Goal: Task Accomplishment & Management: Complete application form

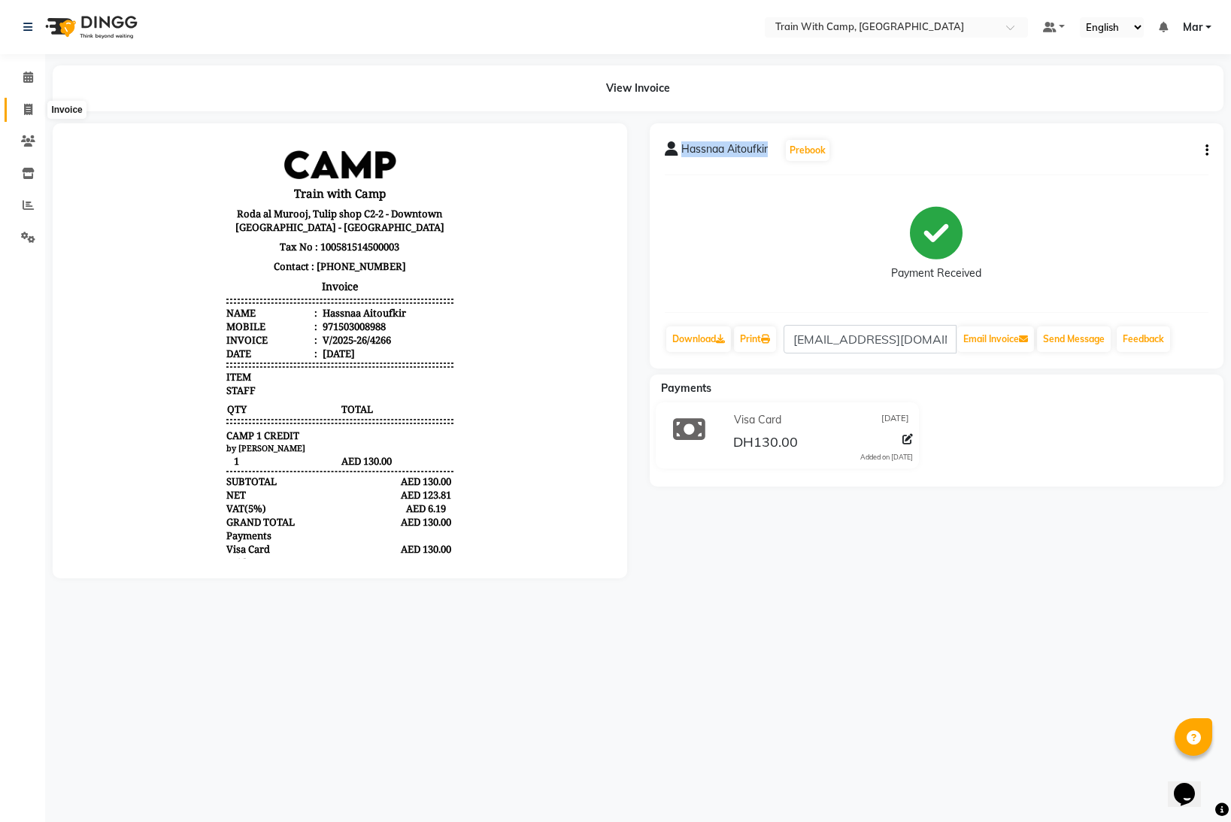
click at [27, 113] on icon at bounding box center [28, 109] width 8 height 11
select select "910"
select select "service"
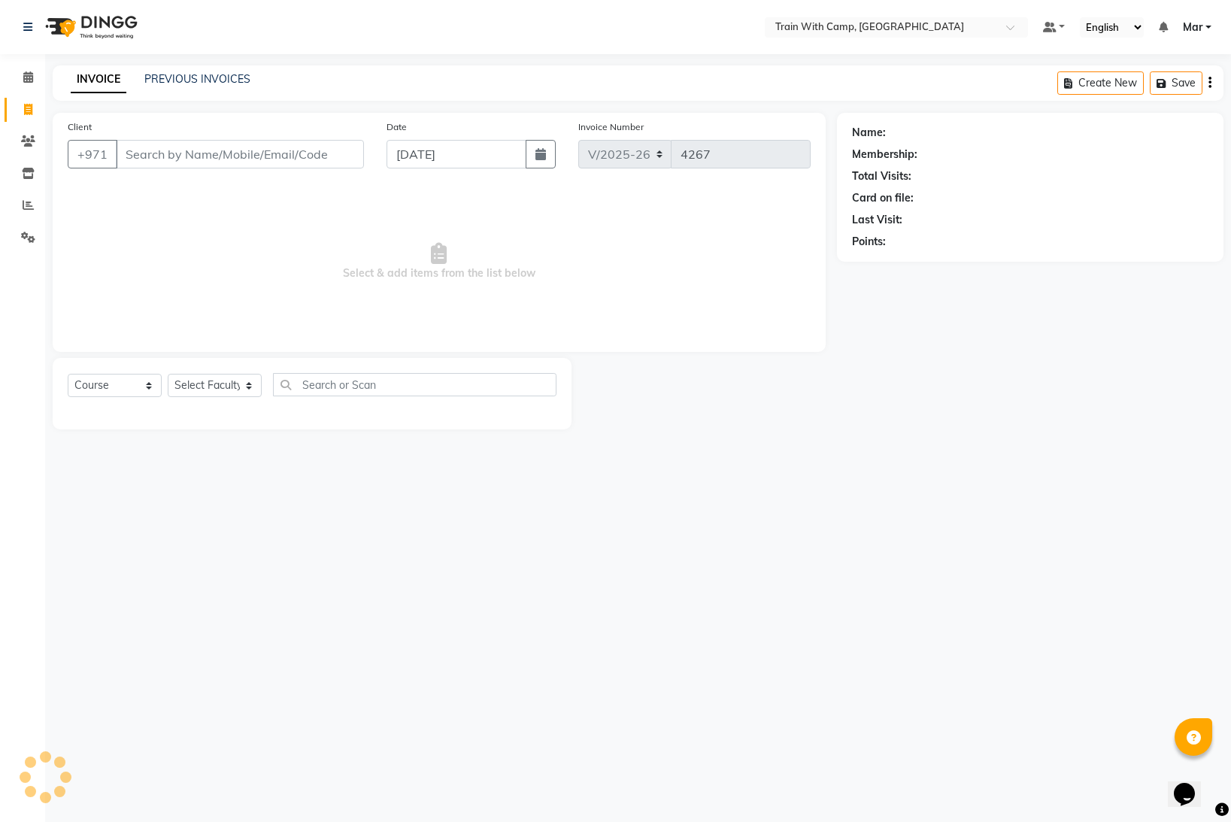
select select "14898"
click at [111, 387] on select "Select Course Product Membership Package Voucher Prepaid Gift Card" at bounding box center [115, 385] width 94 height 23
select select "product"
click at [68, 374] on select "Select Course Product Membership Package Voucher Prepaid Gift Card" at bounding box center [115, 385] width 94 height 23
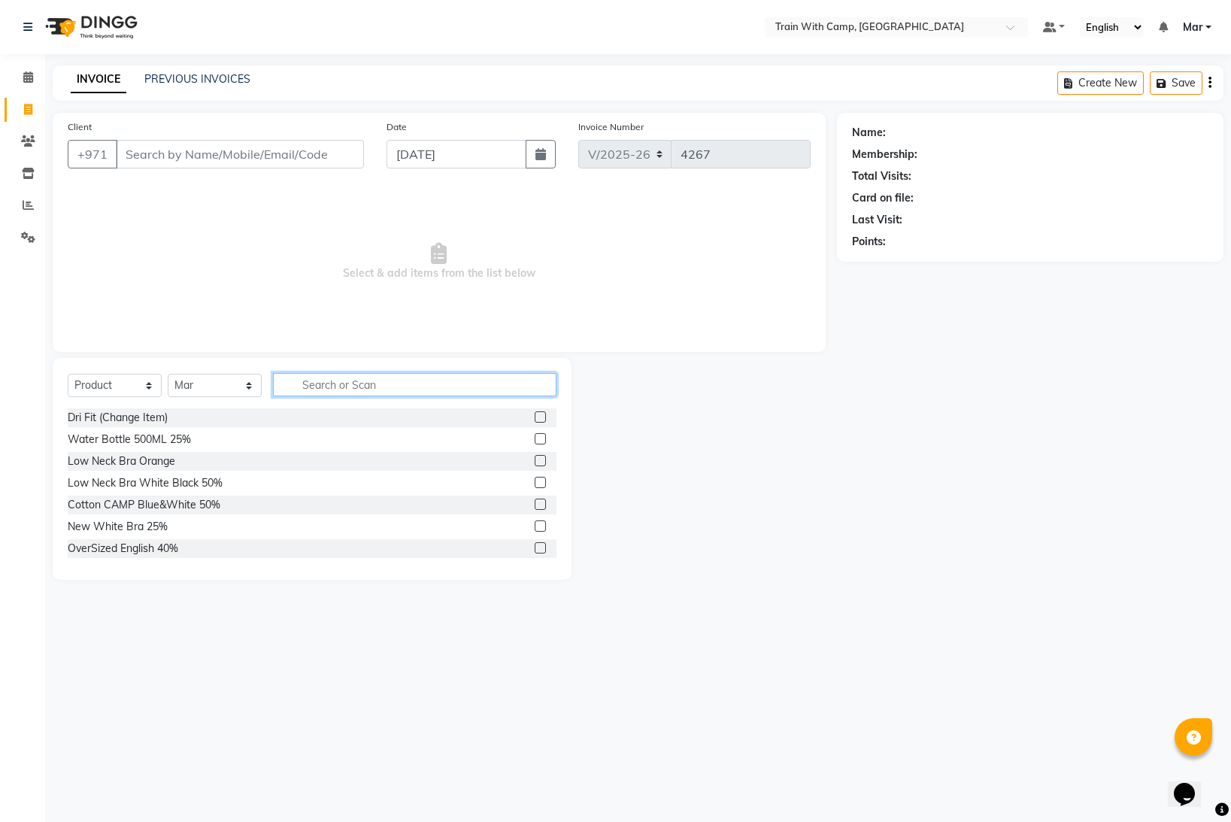
click at [380, 384] on input "text" at bounding box center [415, 384] width 284 height 23
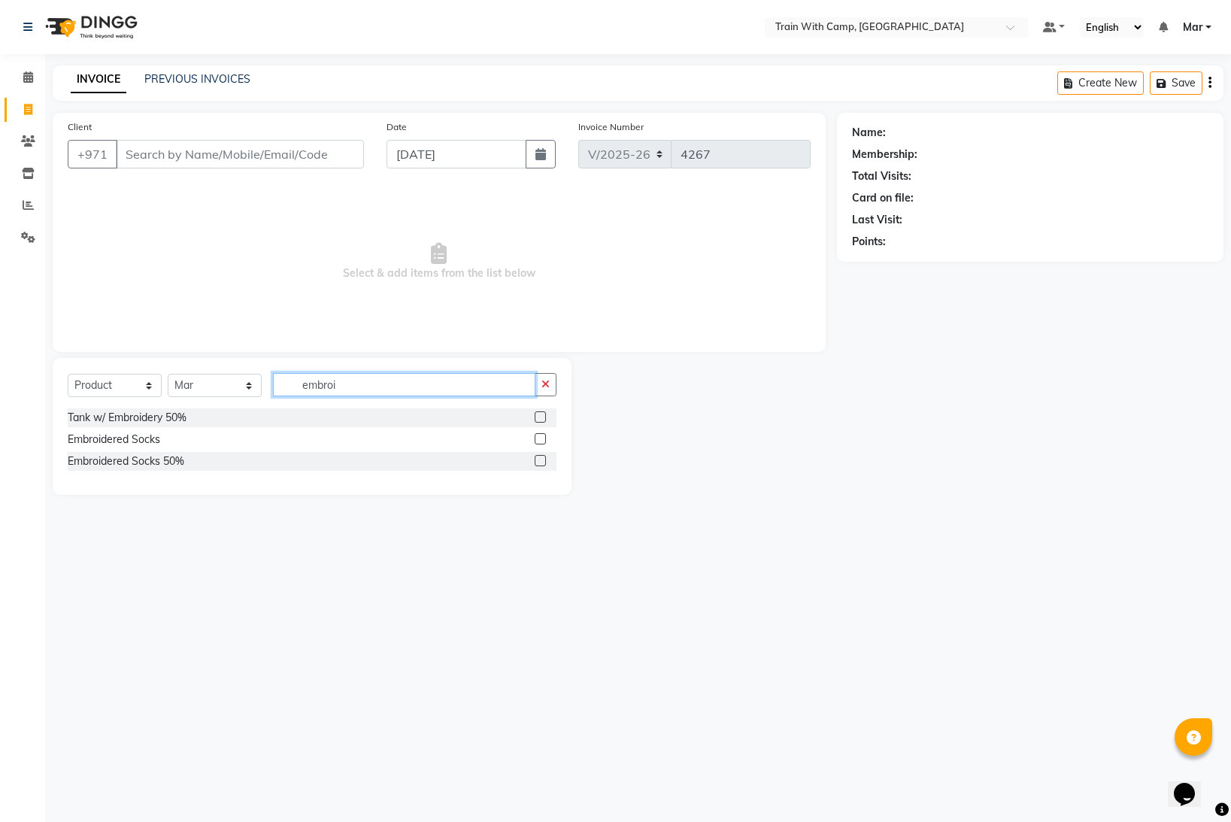
type input "embroi"
click at [542, 462] on label at bounding box center [540, 460] width 11 height 11
click at [542, 462] on input "checkbox" at bounding box center [540, 462] width 10 height 10
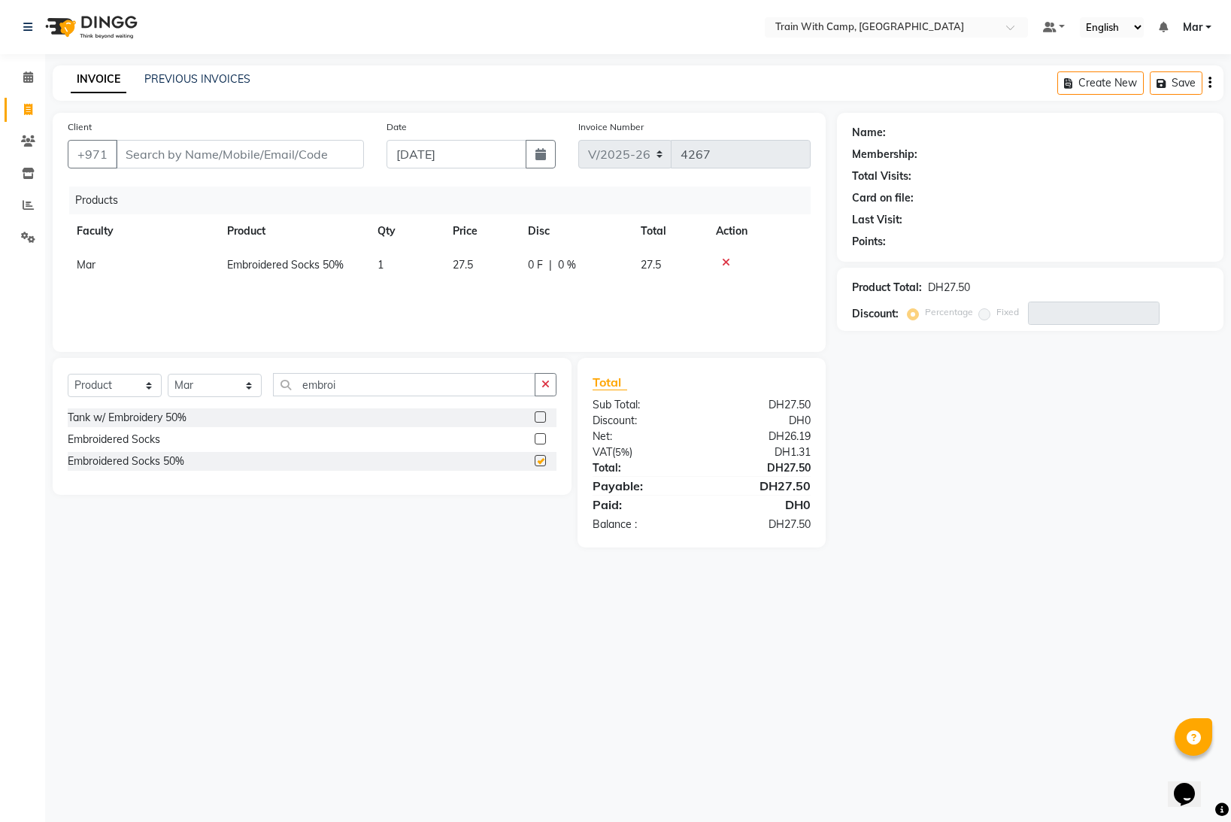
checkbox input "false"
drag, startPoint x: 347, startPoint y: 381, endPoint x: 216, endPoint y: 374, distance: 131.1
click at [216, 374] on div "Select Course Product Membership Package Voucher Prepaid Gift Card Select Facul…" at bounding box center [312, 390] width 489 height 35
type input "vol"
click at [539, 417] on label at bounding box center [540, 416] width 11 height 11
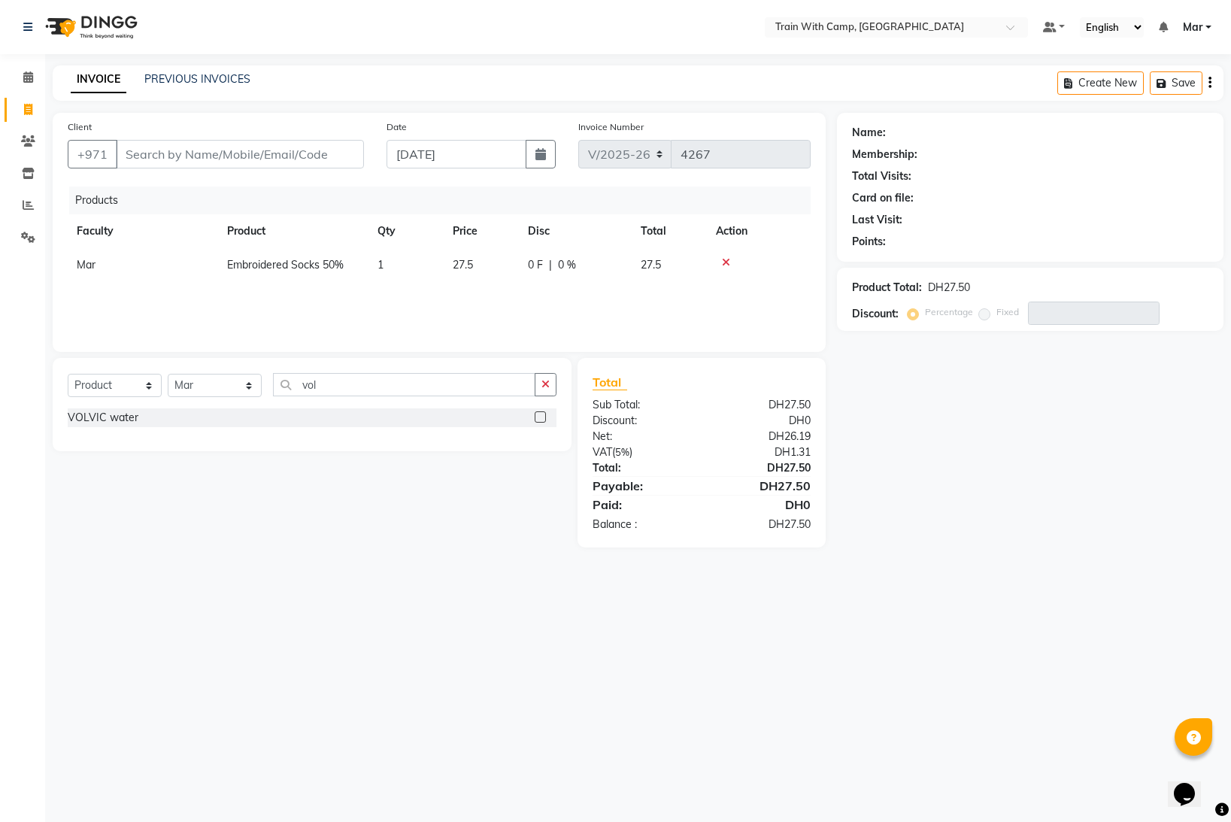
click at [539, 417] on input "checkbox" at bounding box center [540, 418] width 10 height 10
checkbox input "false"
click at [29, 117] on span at bounding box center [28, 110] width 26 height 17
select select "service"
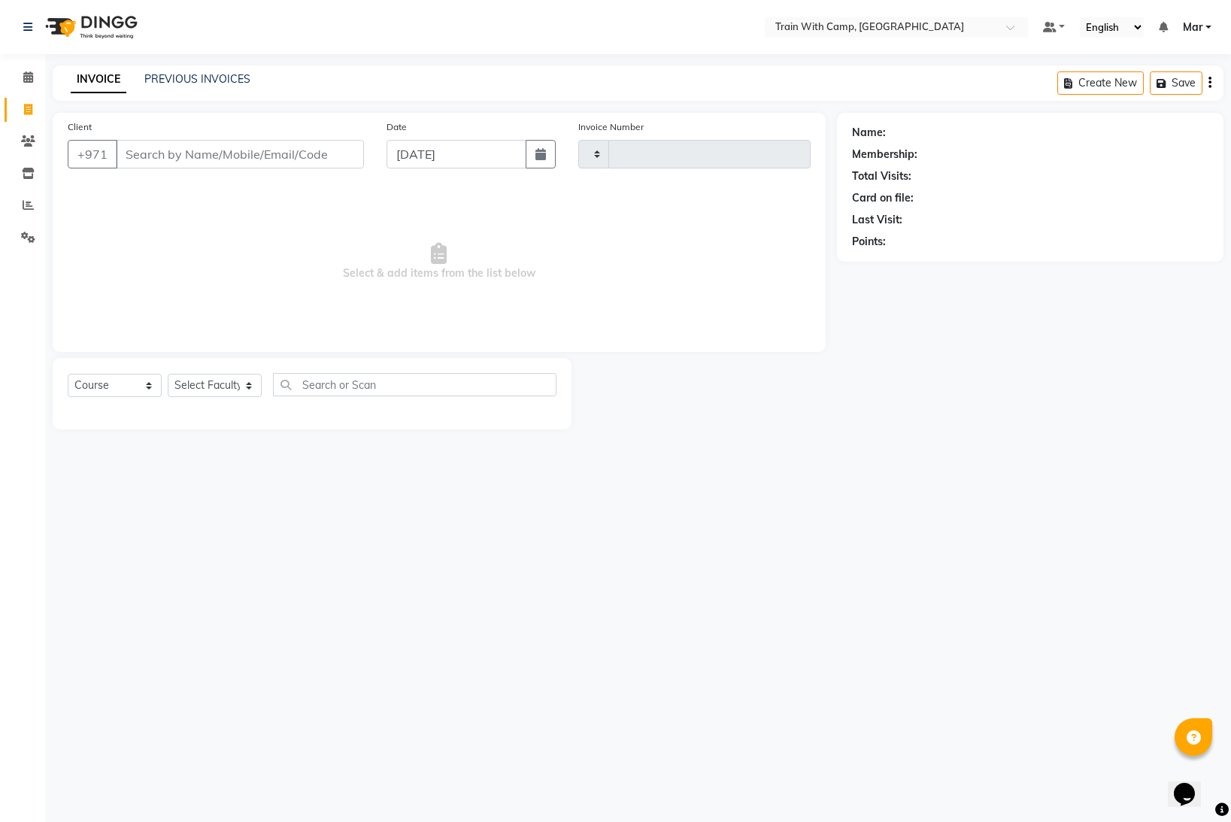
type input "4267"
select select "910"
select select "14898"
drag, startPoint x: 902, startPoint y: 87, endPoint x: 833, endPoint y: 71, distance: 70.2
click at [900, 87] on div "INVOICE PREVIOUS INVOICES Create New Save" at bounding box center [638, 82] width 1171 height 35
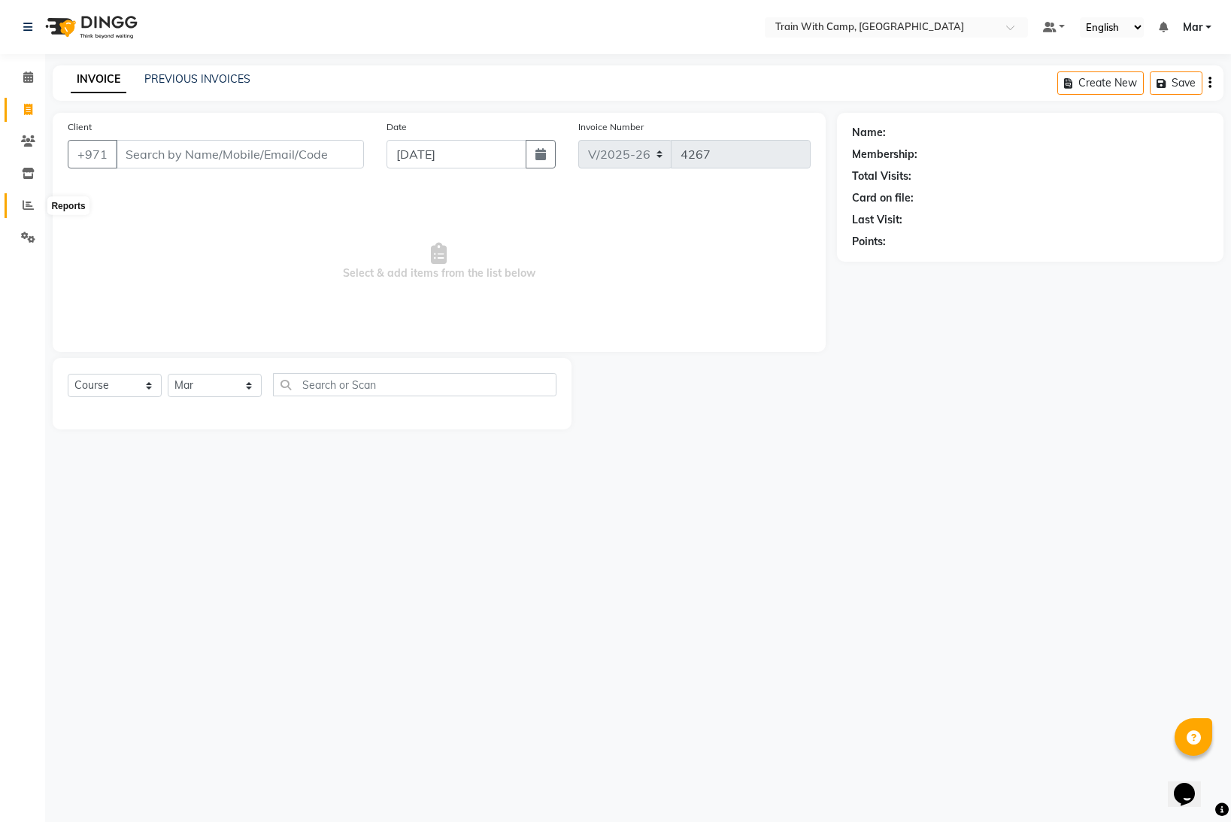
click at [17, 211] on span at bounding box center [28, 205] width 26 height 17
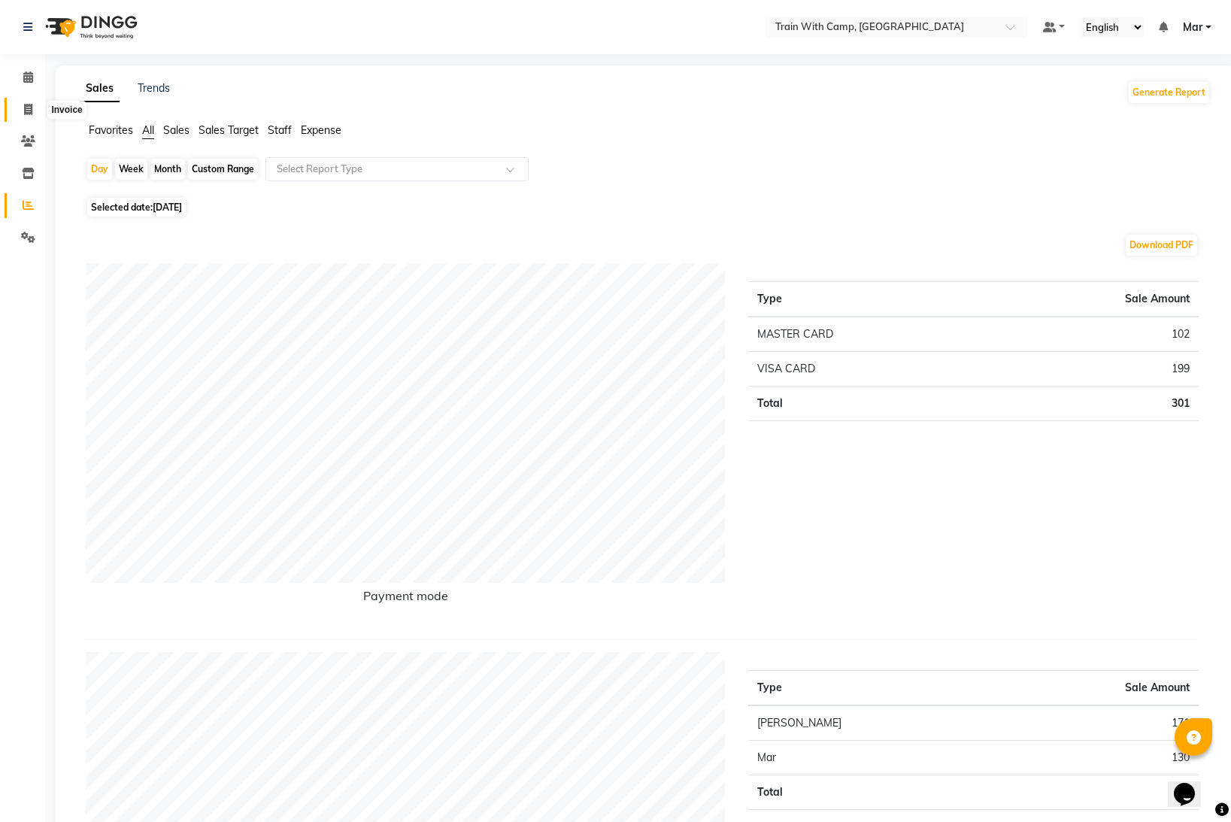
click at [33, 113] on span at bounding box center [28, 110] width 26 height 17
select select "910"
select select "service"
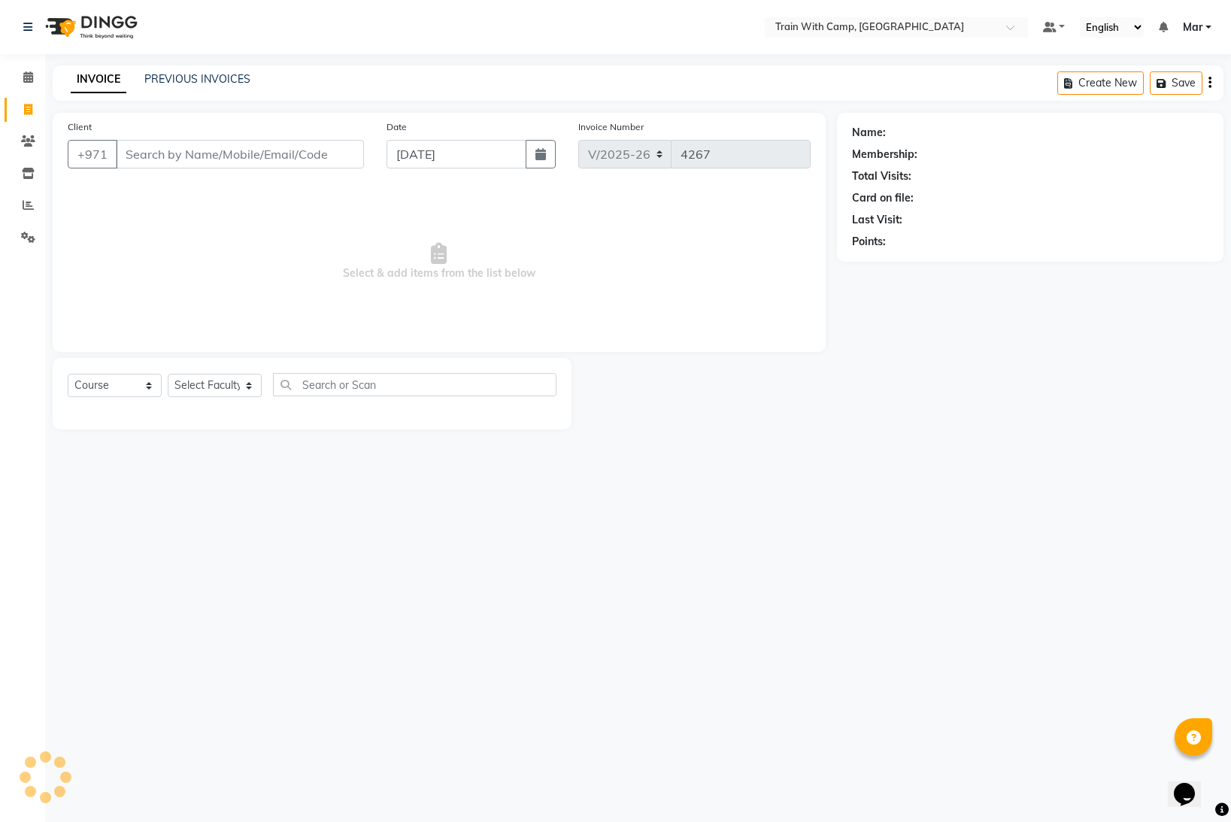
select select "14898"
type input "522330578"
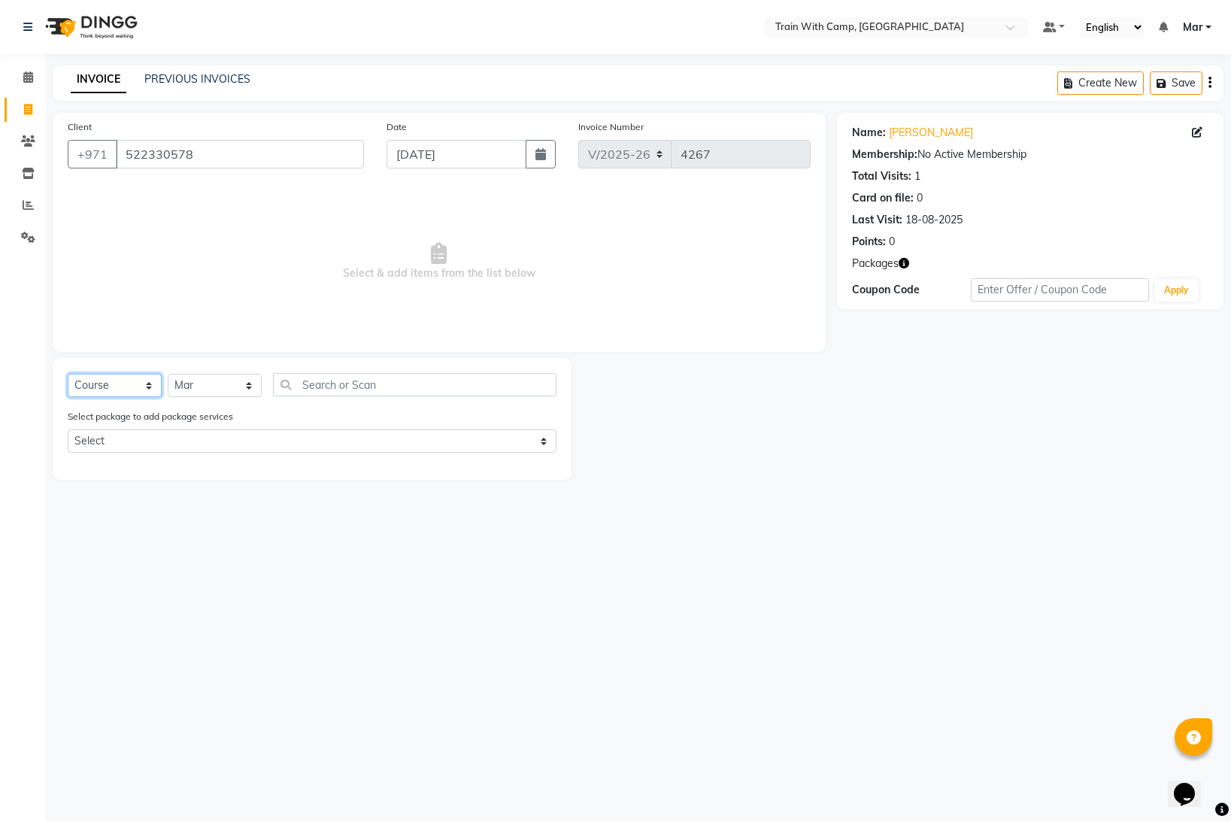
click at [132, 389] on select "Select Course Product Membership Package Voucher Prepaid Gift Card" at bounding box center [115, 385] width 94 height 23
select select "package"
click at [68, 374] on select "Select Course Product Membership Package Voucher Prepaid Gift Card" at bounding box center [115, 385] width 94 height 23
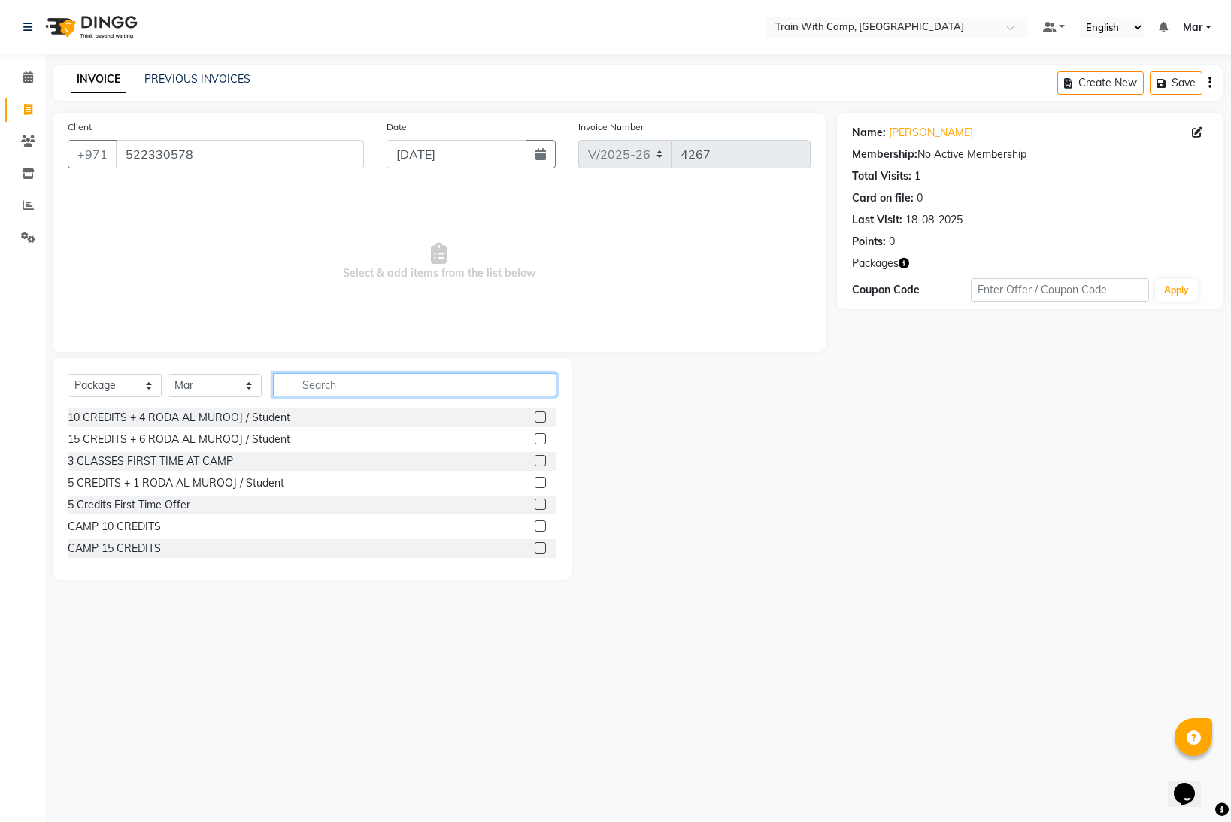
click at [345, 389] on input "text" at bounding box center [415, 384] width 284 height 23
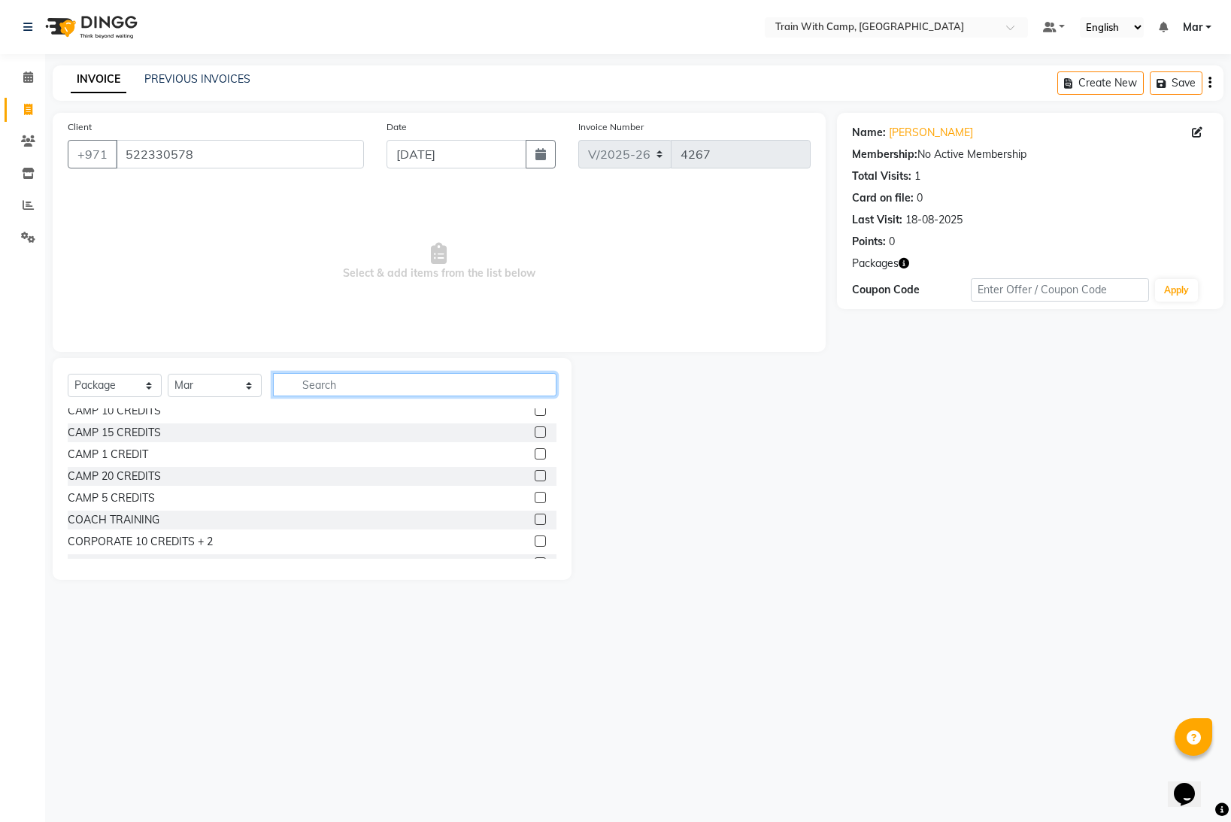
scroll to position [119, 0]
click at [539, 473] on label at bounding box center [540, 472] width 11 height 11
click at [539, 473] on input "checkbox" at bounding box center [540, 474] width 10 height 10
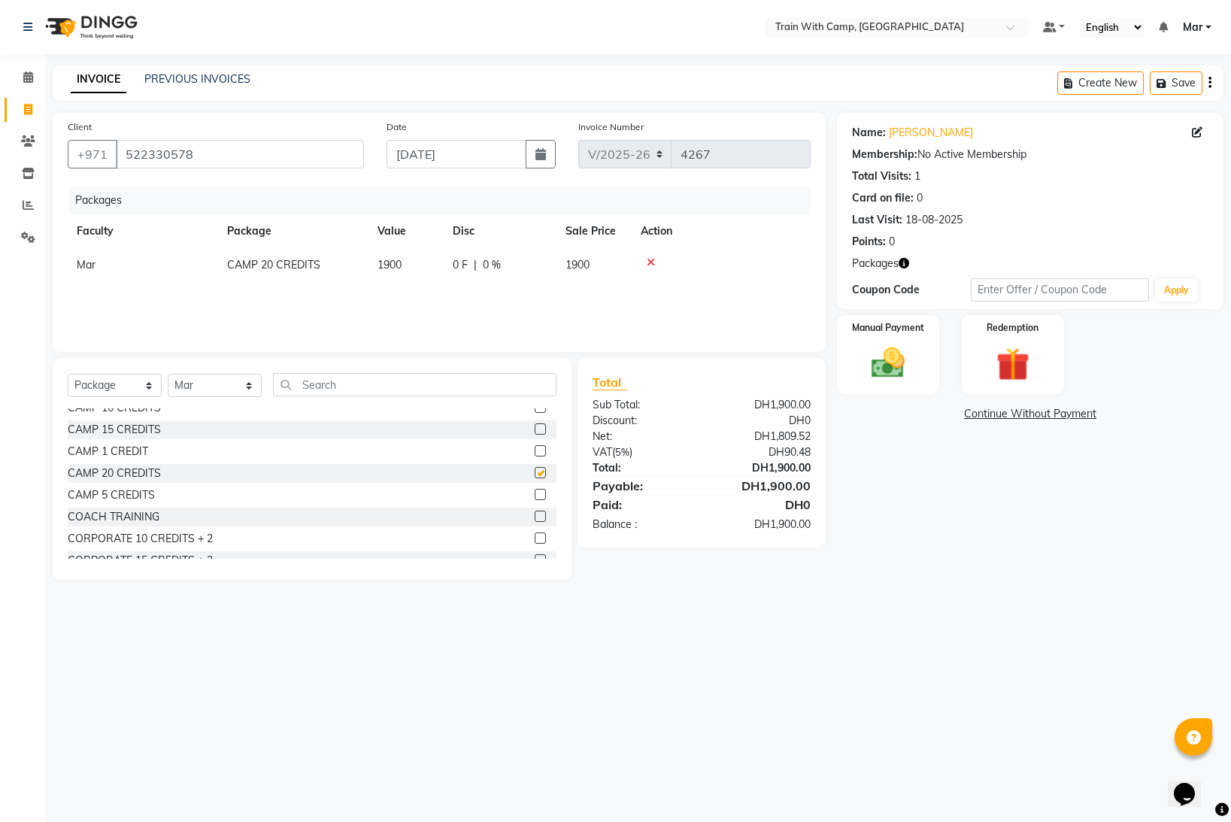
checkbox input "false"
click at [879, 363] on img at bounding box center [888, 363] width 56 height 40
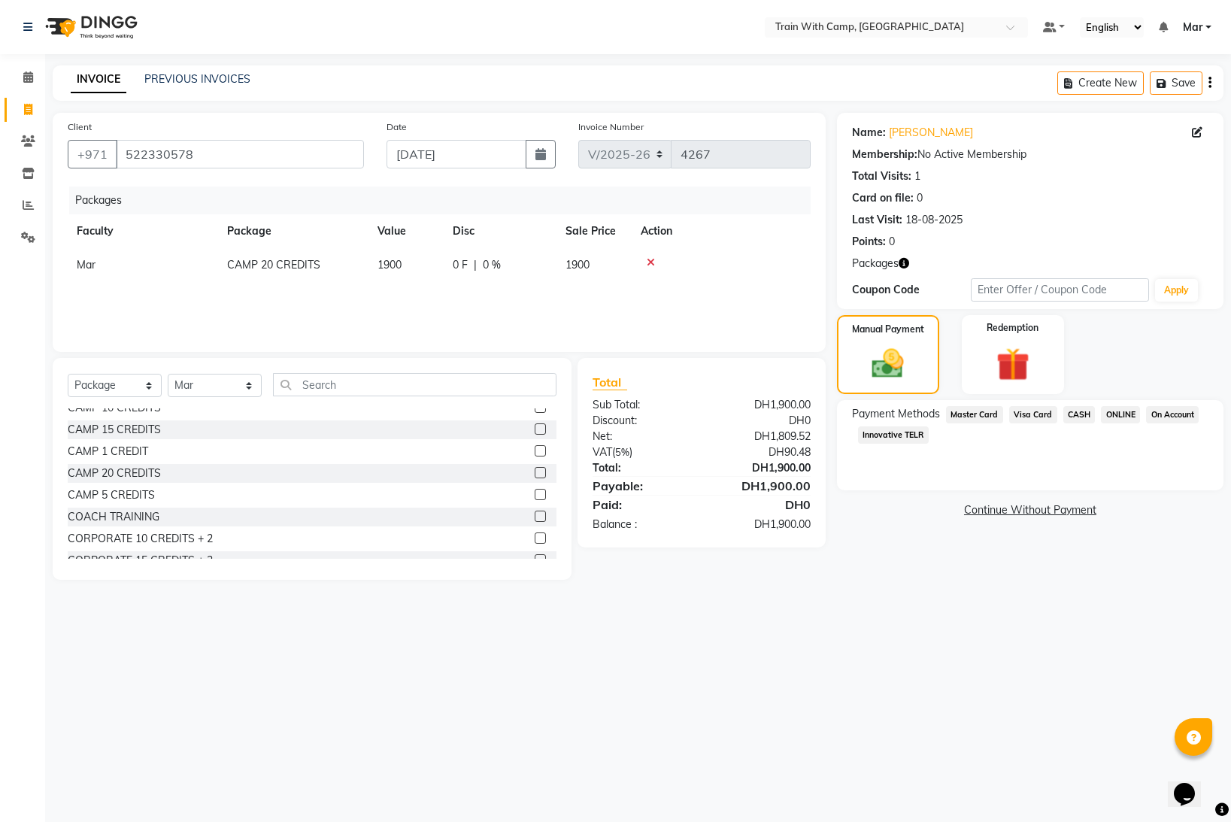
click at [899, 438] on span "Innovative TELR" at bounding box center [893, 434] width 71 height 17
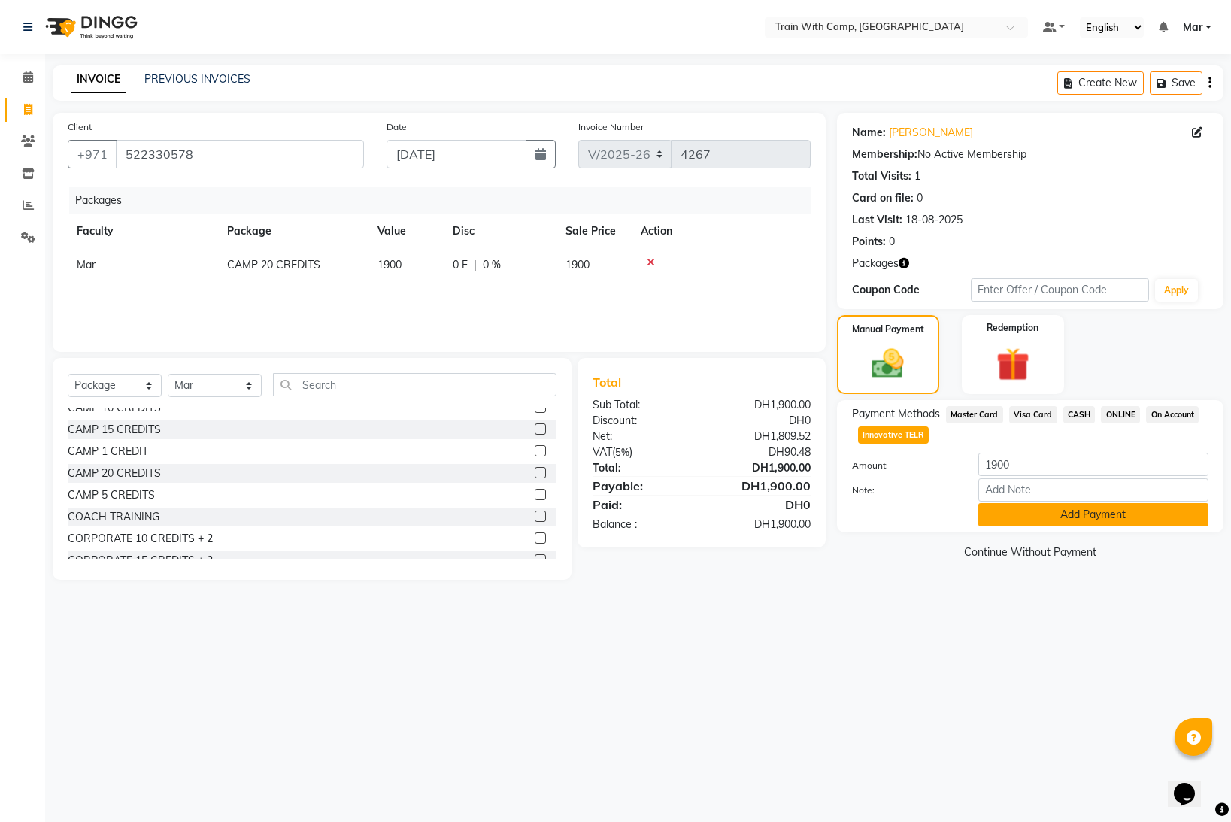
click at [1011, 521] on button "Add Payment" at bounding box center [1094, 514] width 230 height 23
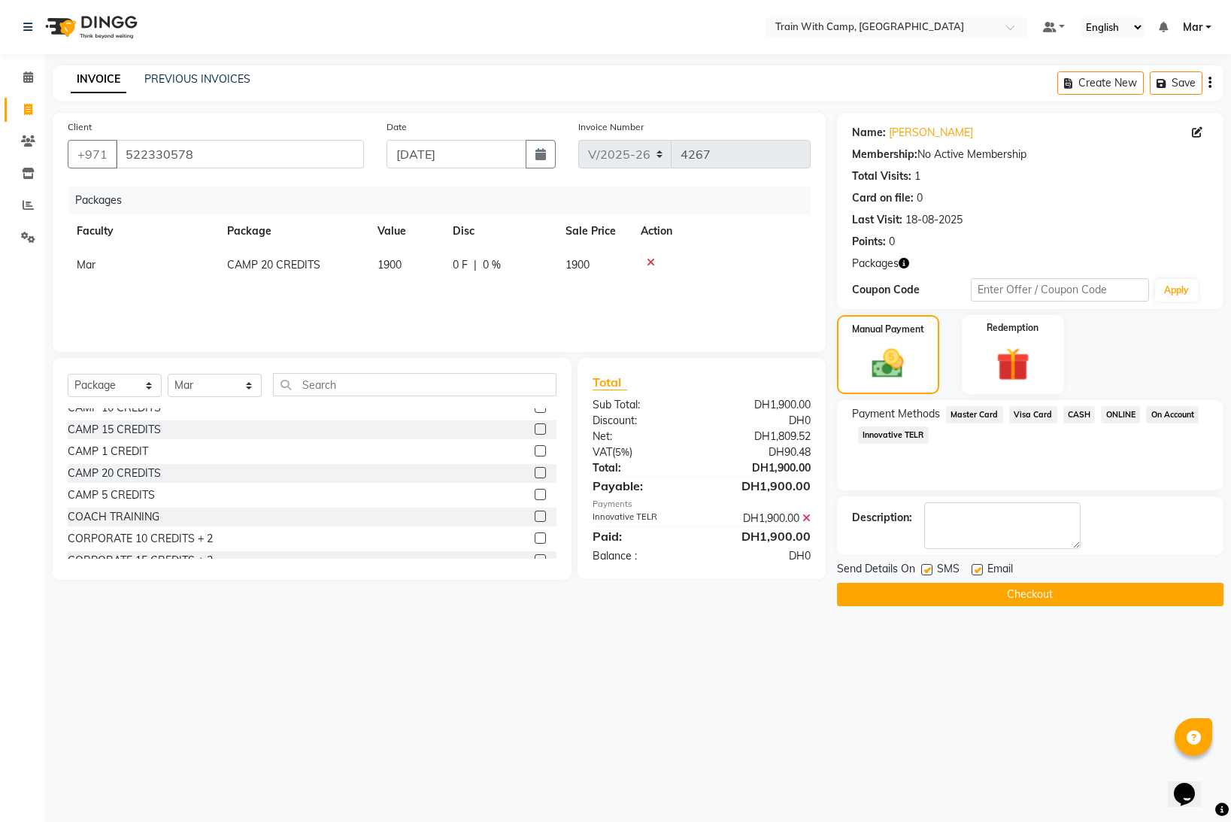
click at [974, 567] on label at bounding box center [977, 569] width 11 height 11
click at [974, 567] on input "checkbox" at bounding box center [977, 571] width 10 height 10
checkbox input "false"
click at [921, 568] on div "Send Details On SMS Email" at bounding box center [1030, 570] width 387 height 19
click at [924, 569] on label at bounding box center [926, 569] width 11 height 11
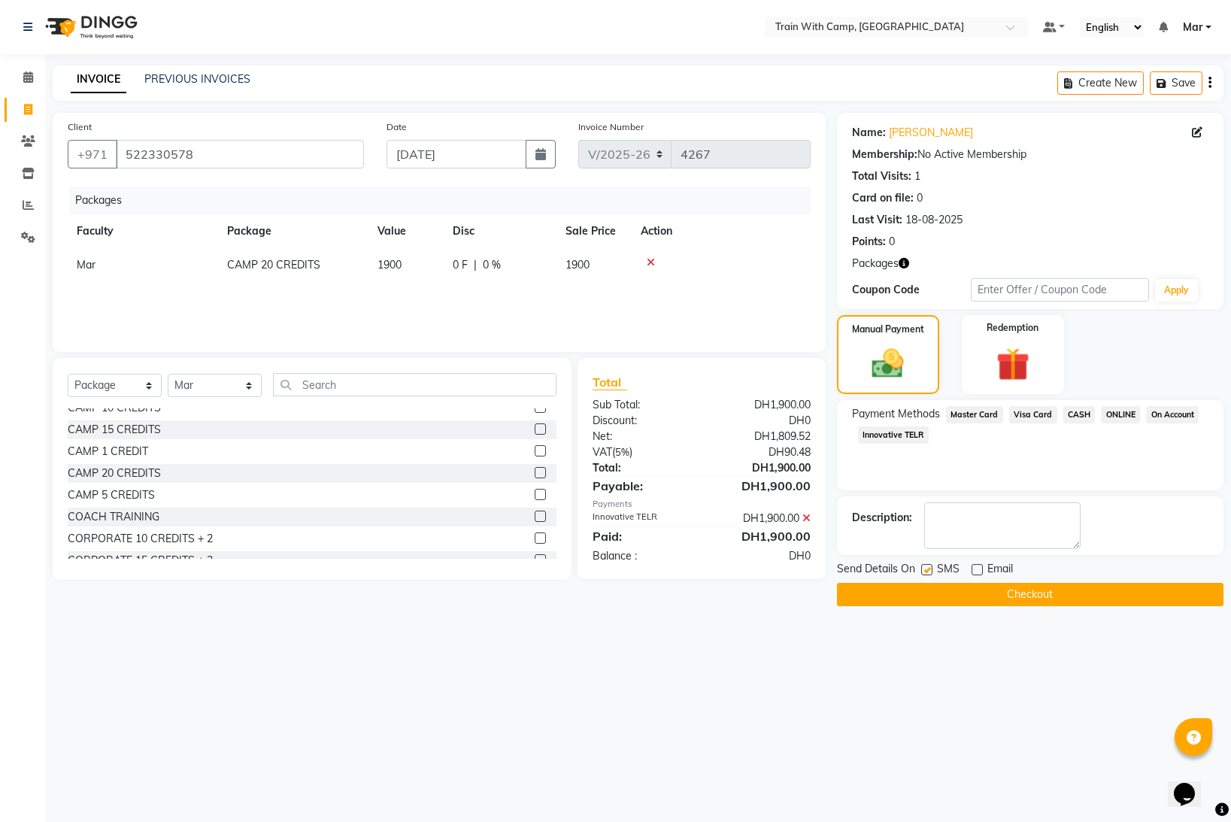
click at [924, 569] on input "checkbox" at bounding box center [926, 571] width 10 height 10
checkbox input "false"
click at [933, 597] on button "Checkout" at bounding box center [1030, 594] width 387 height 23
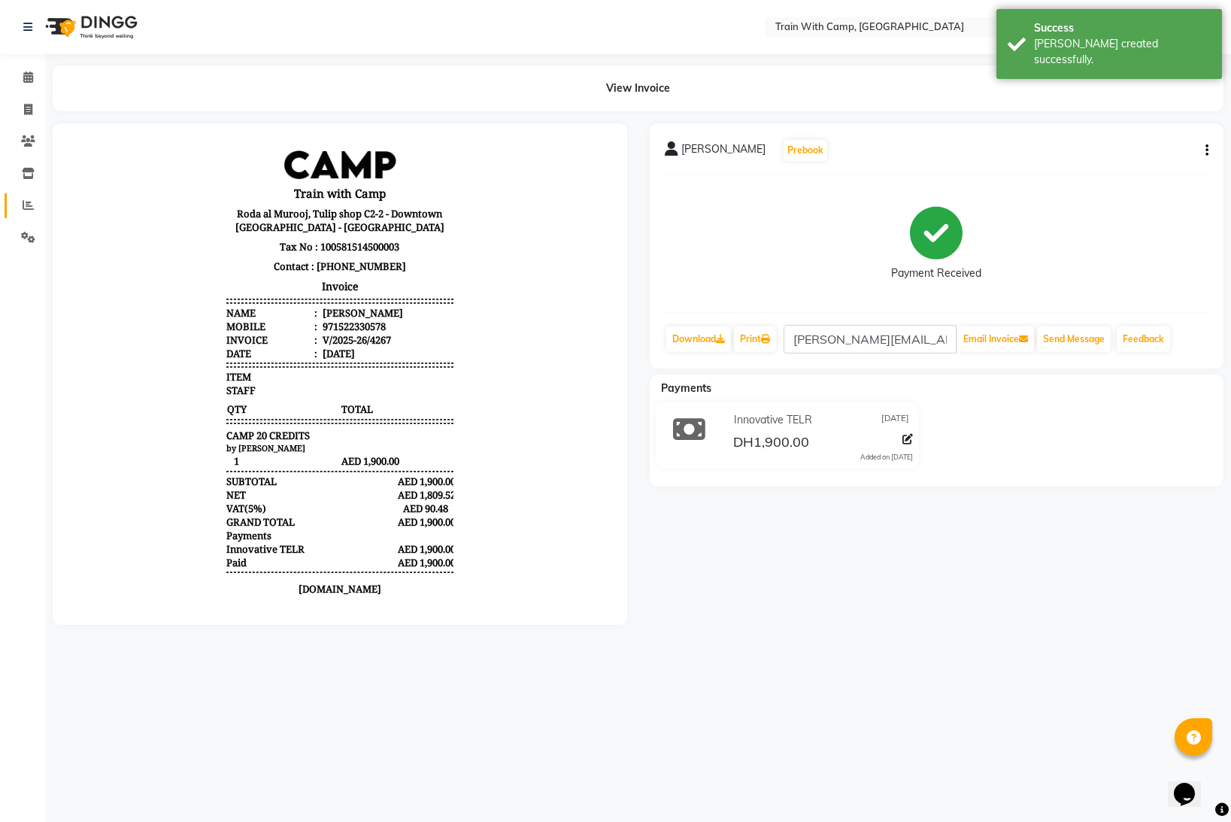
click at [37, 216] on link "Reports" at bounding box center [23, 205] width 36 height 25
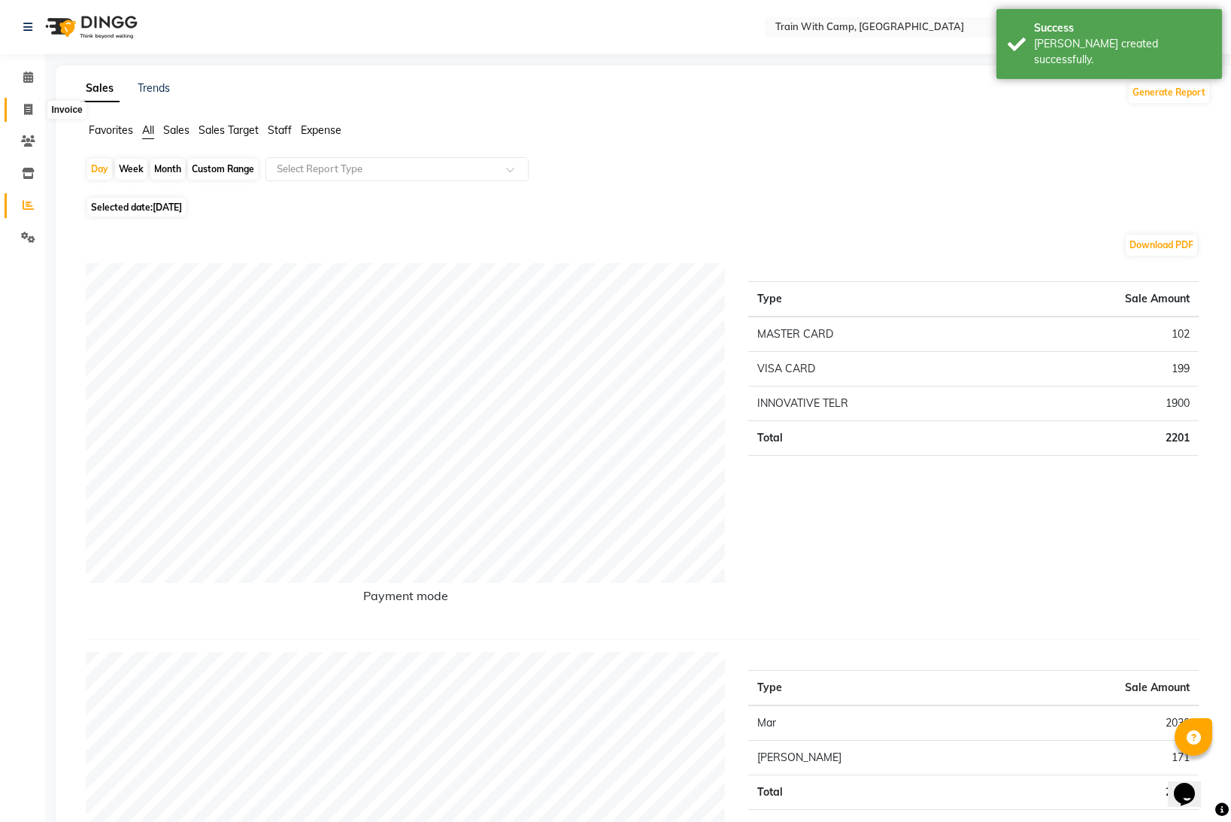
click at [31, 108] on icon at bounding box center [28, 109] width 8 height 11
select select "service"
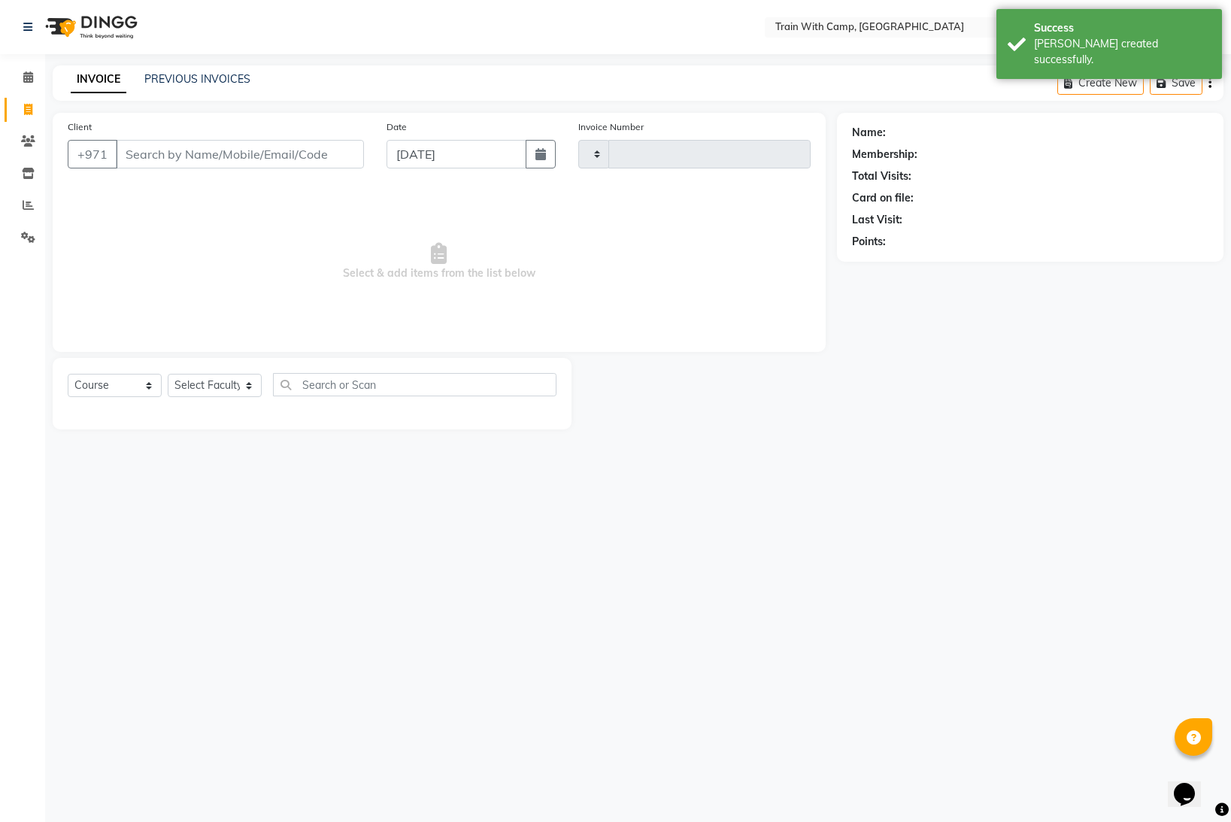
type input "4268"
select select "910"
select select "14898"
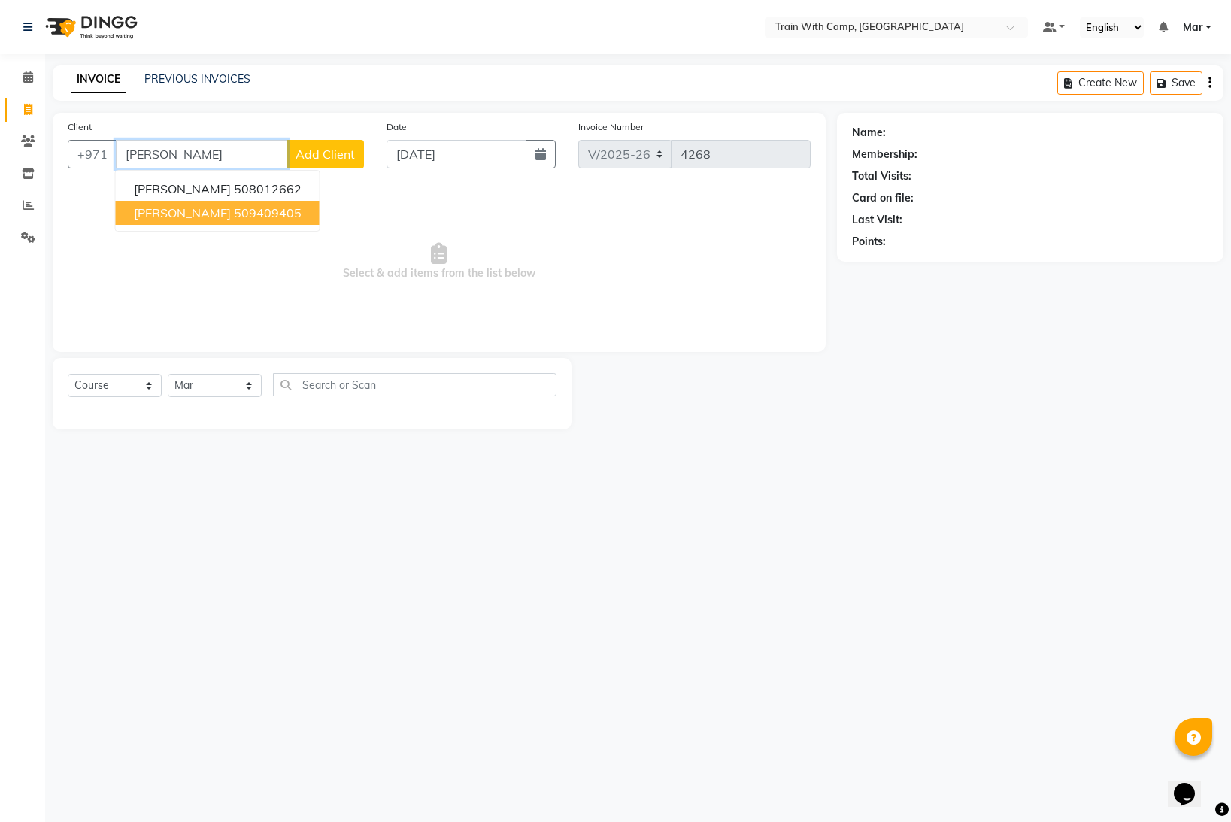
click at [149, 212] on span "[PERSON_NAME]" at bounding box center [182, 212] width 97 height 15
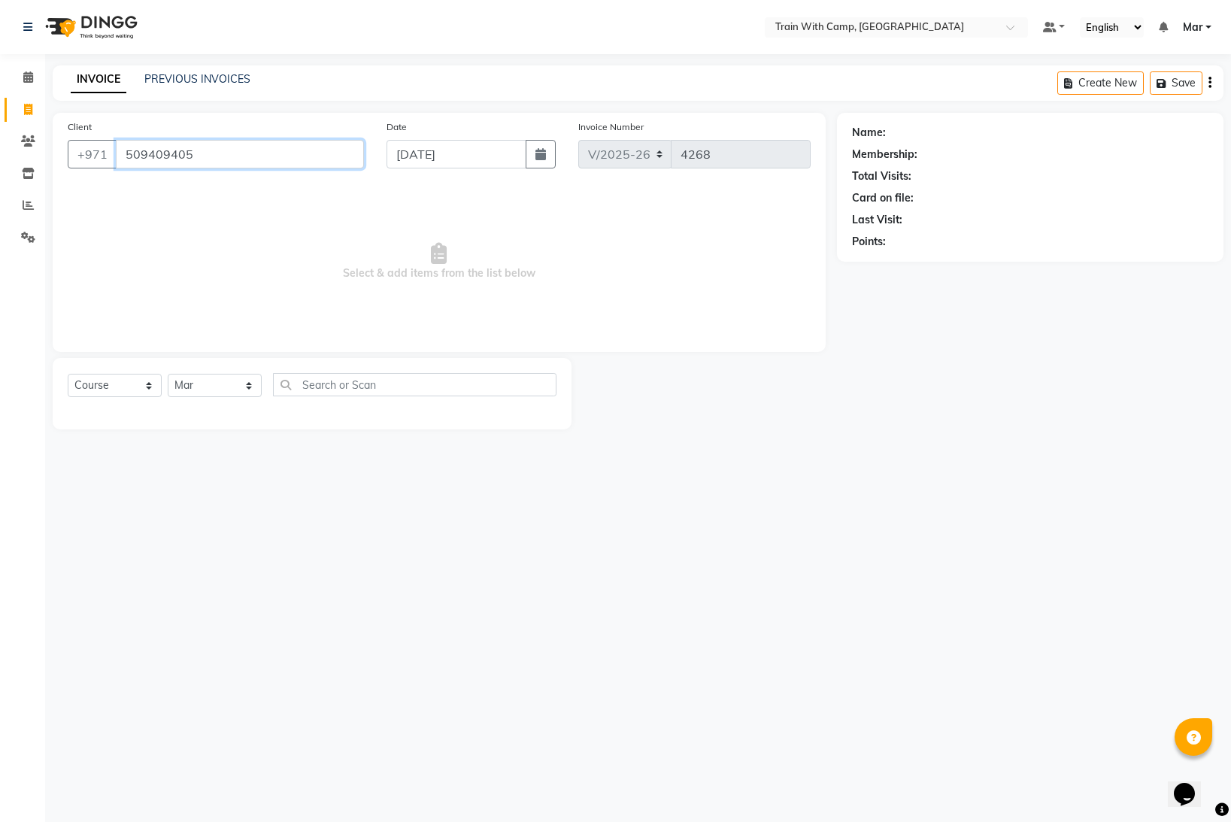
type input "509409405"
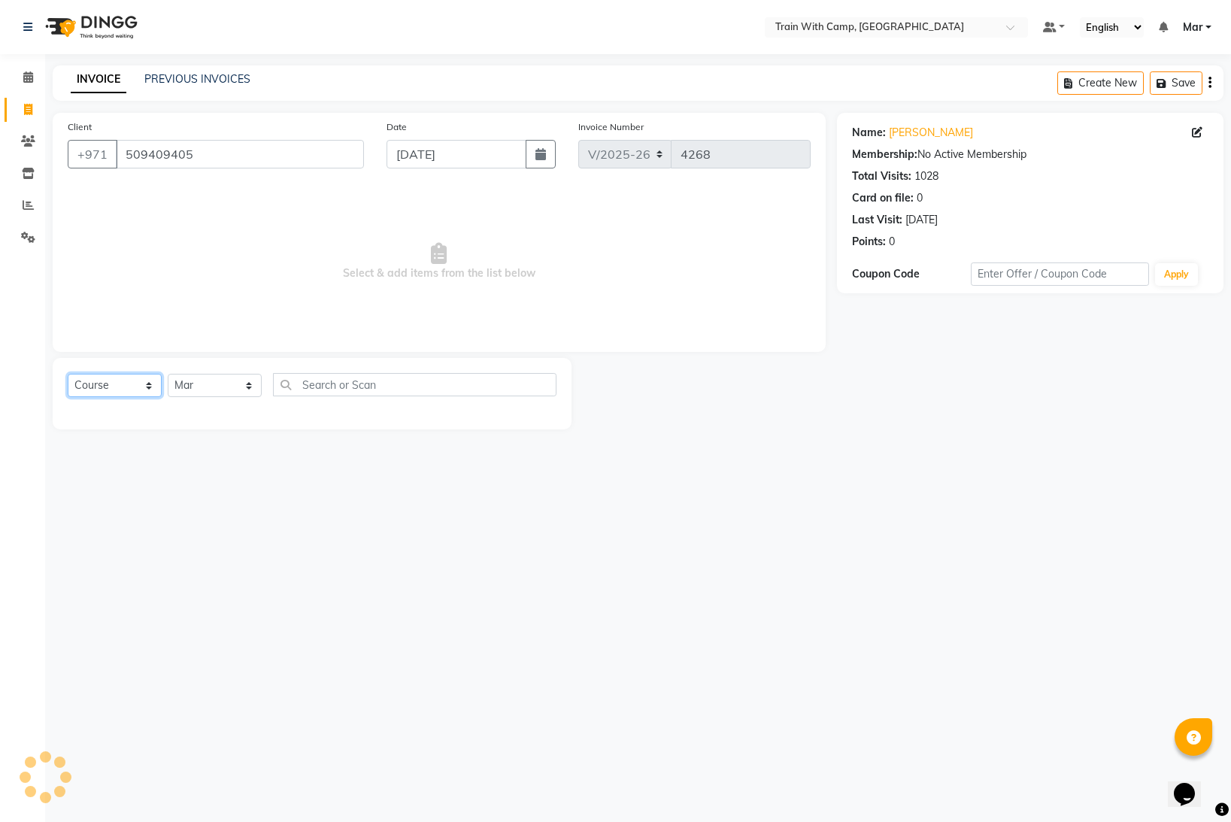
click at [114, 389] on select "Select Course Product Membership Package Voucher Prepaid Gift Card" at bounding box center [115, 385] width 94 height 23
select select "product"
click at [68, 374] on select "Select Course Product Membership Package Voucher Prepaid Gift Card" at bounding box center [115, 385] width 94 height 23
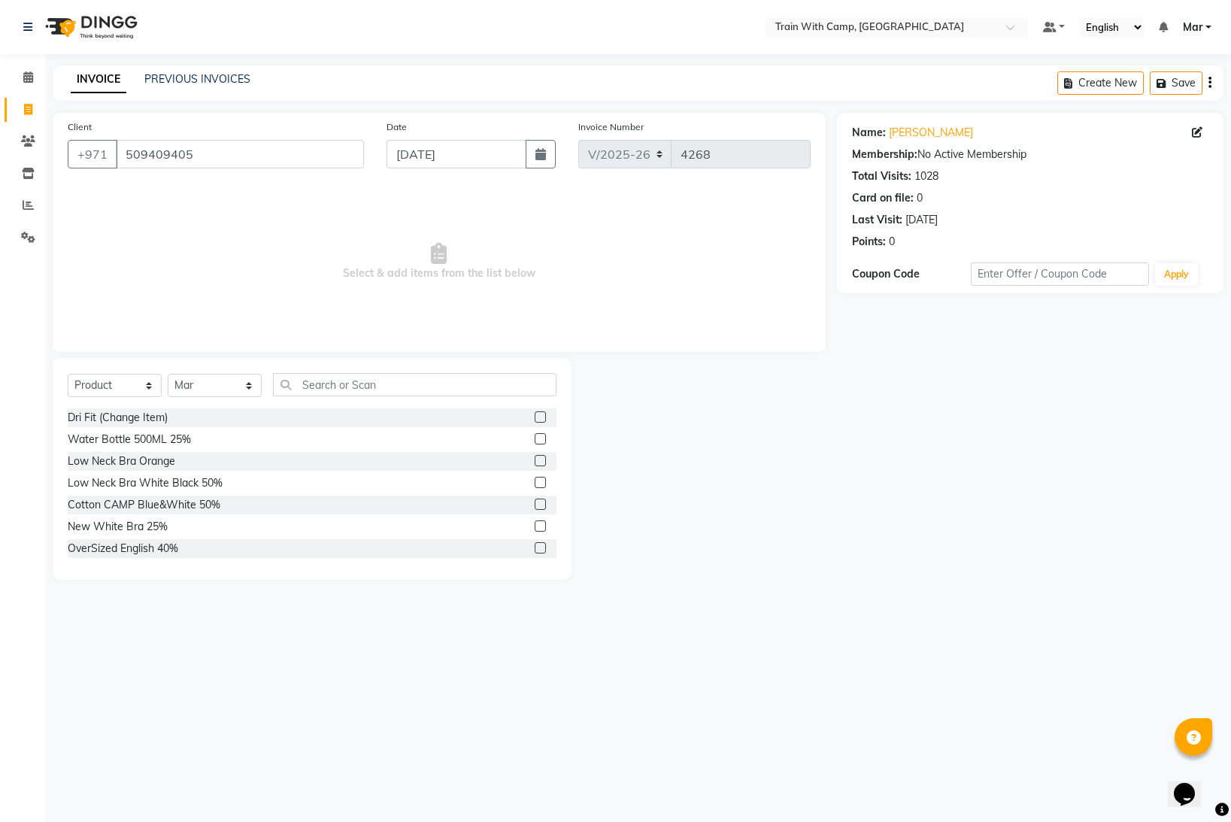
click at [336, 397] on div "Select Course Product Membership Package Voucher Prepaid Gift Card Select Facul…" at bounding box center [312, 390] width 489 height 35
click at [327, 389] on input "text" at bounding box center [415, 384] width 284 height 23
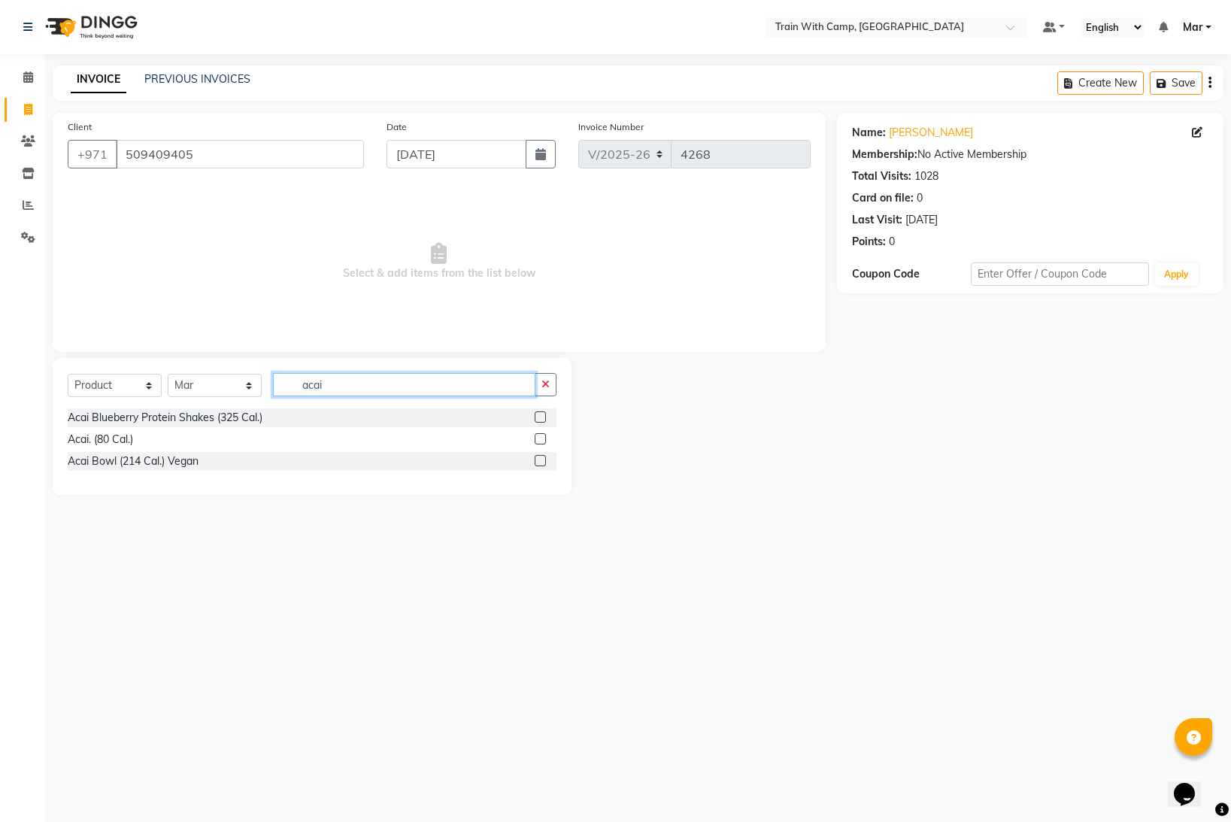
type input "acai"
click at [540, 416] on label at bounding box center [540, 416] width 11 height 11
click at [540, 416] on input "checkbox" at bounding box center [540, 418] width 10 height 10
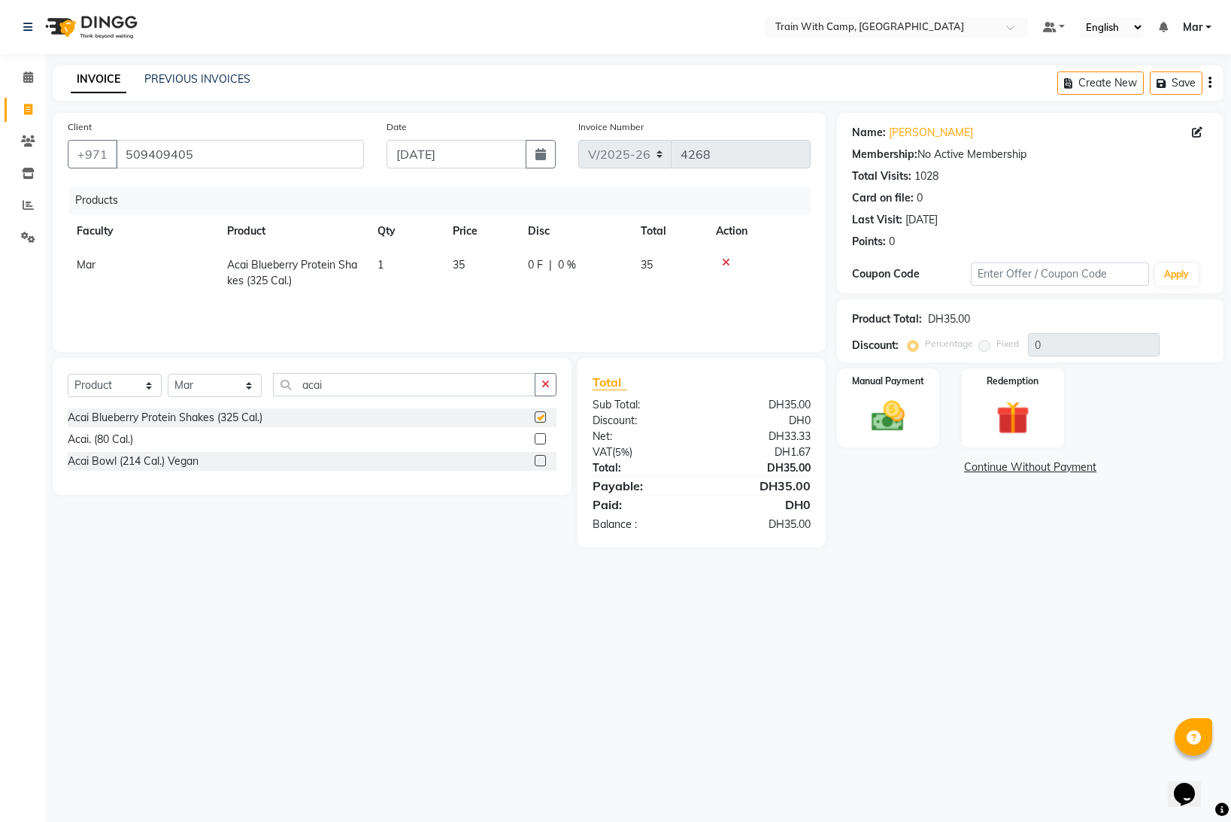
checkbox input "false"
click at [899, 425] on img at bounding box center [888, 416] width 56 height 40
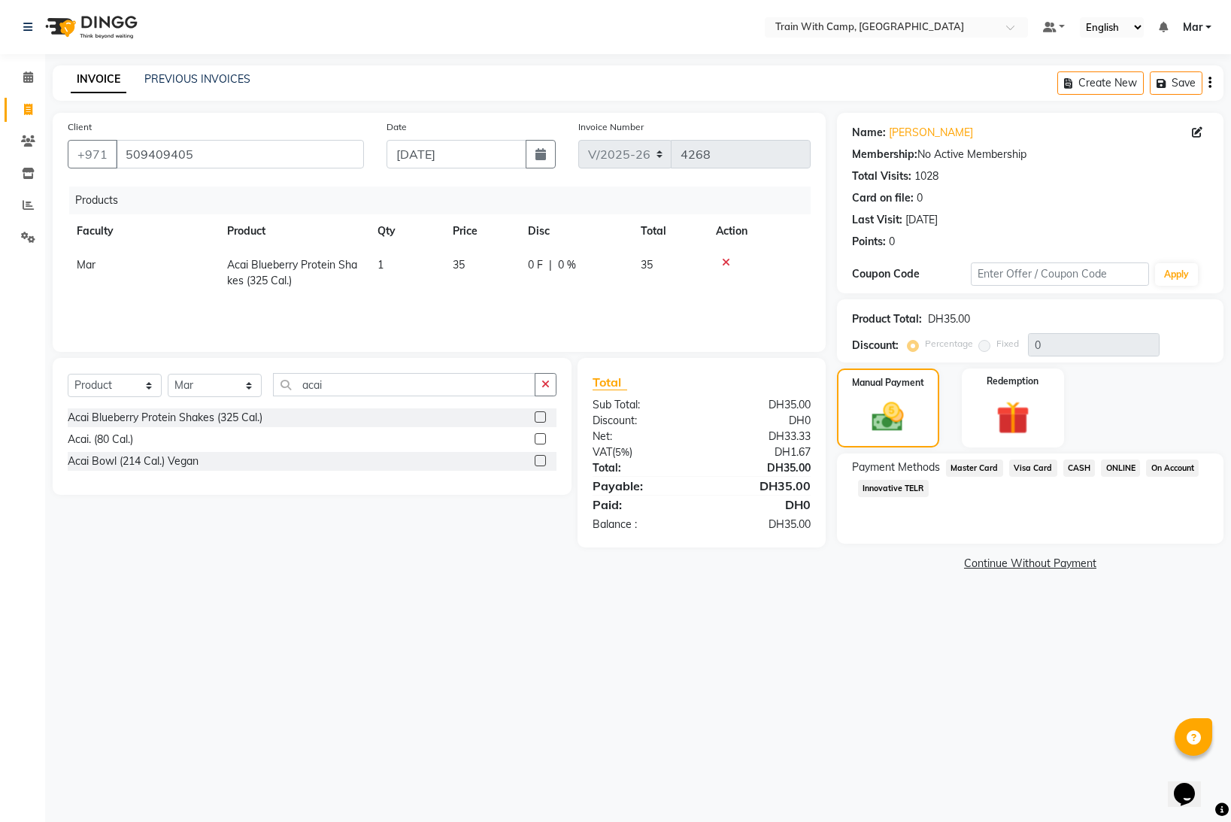
click at [1028, 469] on span "Visa Card" at bounding box center [1033, 468] width 48 height 17
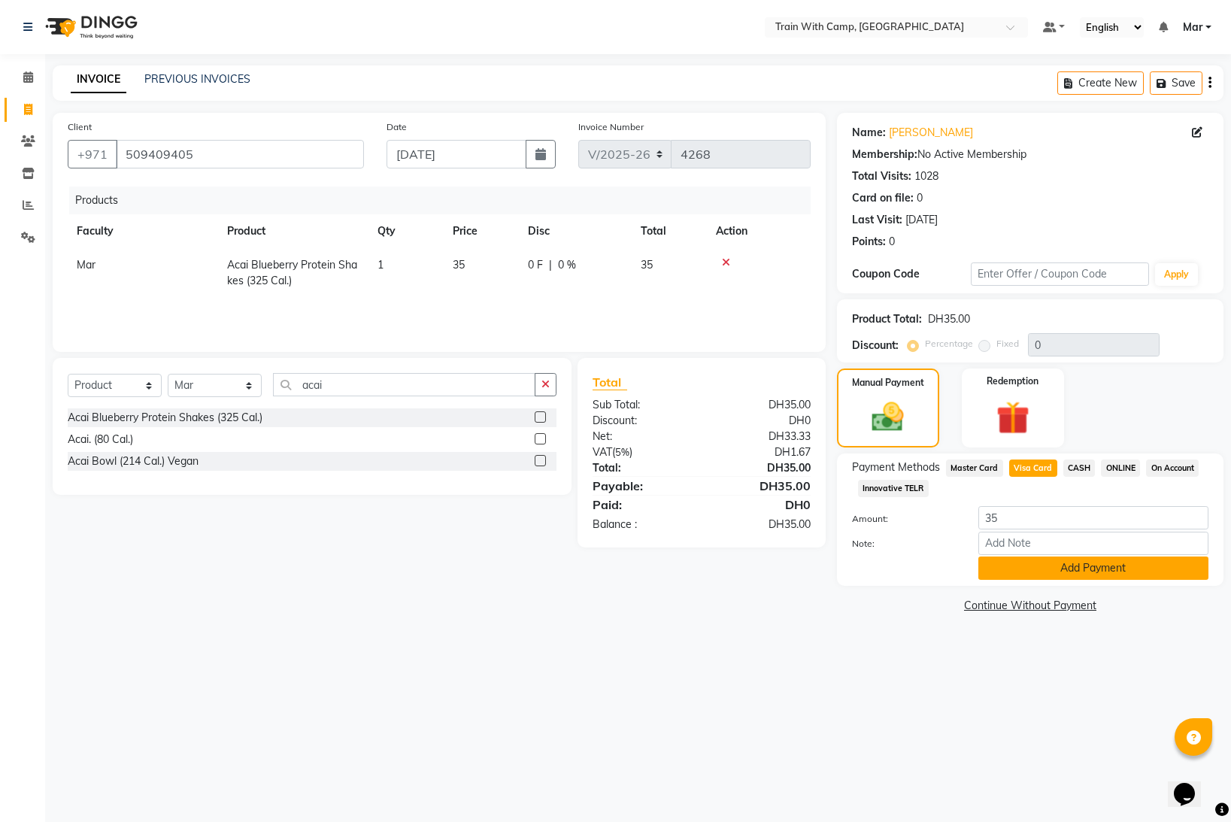
click at [1053, 571] on button "Add Payment" at bounding box center [1094, 568] width 230 height 23
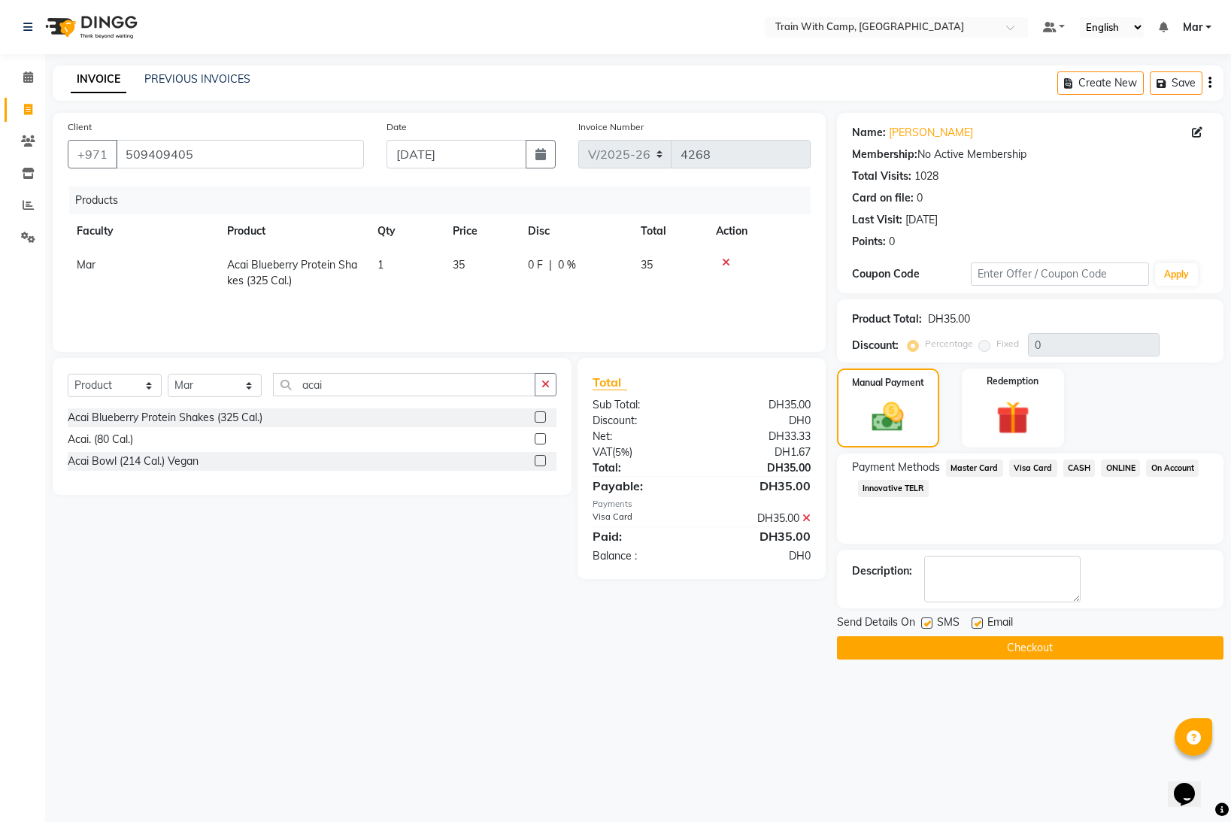
drag, startPoint x: 974, startPoint y: 623, endPoint x: 941, endPoint y: 627, distance: 33.4
click at [974, 623] on label at bounding box center [977, 623] width 11 height 11
click at [974, 623] on input "checkbox" at bounding box center [977, 624] width 10 height 10
checkbox input "false"
drag, startPoint x: 929, startPoint y: 623, endPoint x: 945, endPoint y: 645, distance: 26.9
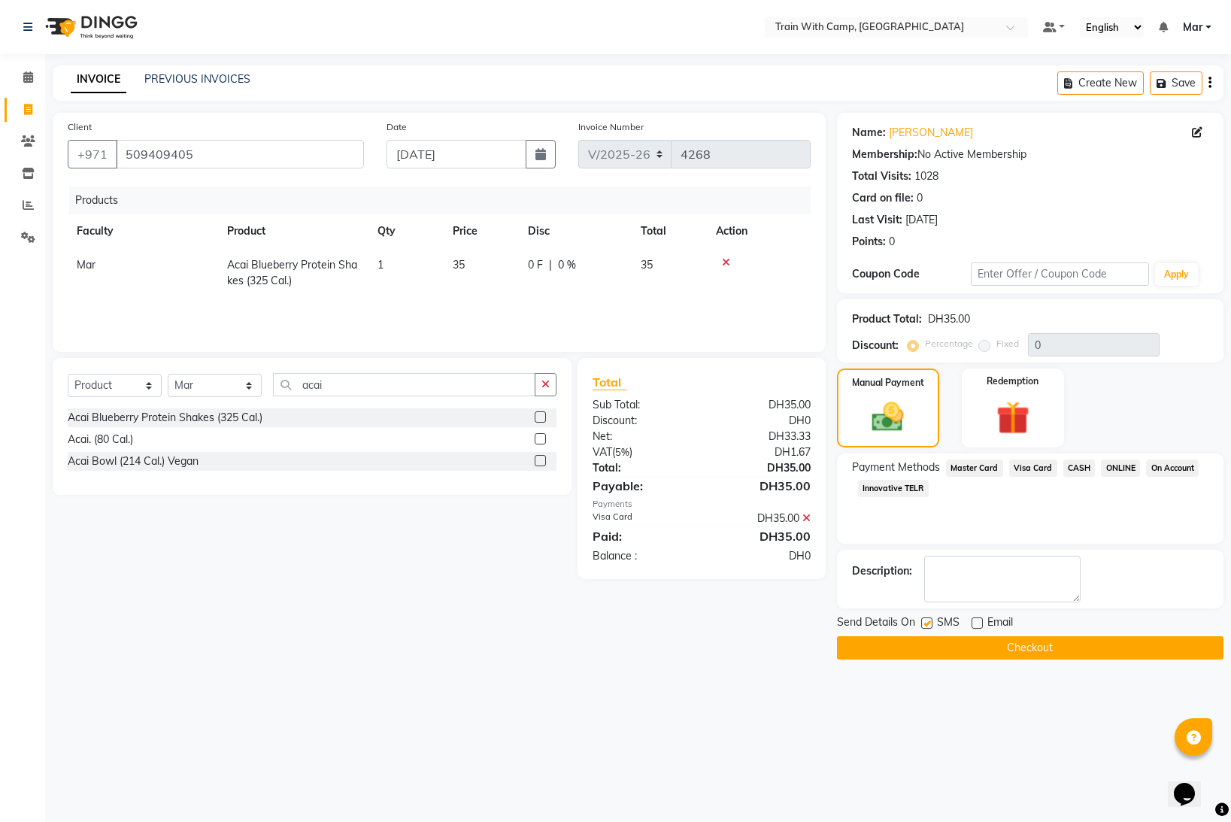
click at [930, 623] on label at bounding box center [926, 623] width 11 height 11
click at [930, 623] on input "checkbox" at bounding box center [926, 624] width 10 height 10
checkbox input "false"
click at [954, 654] on button "Checkout" at bounding box center [1030, 647] width 387 height 23
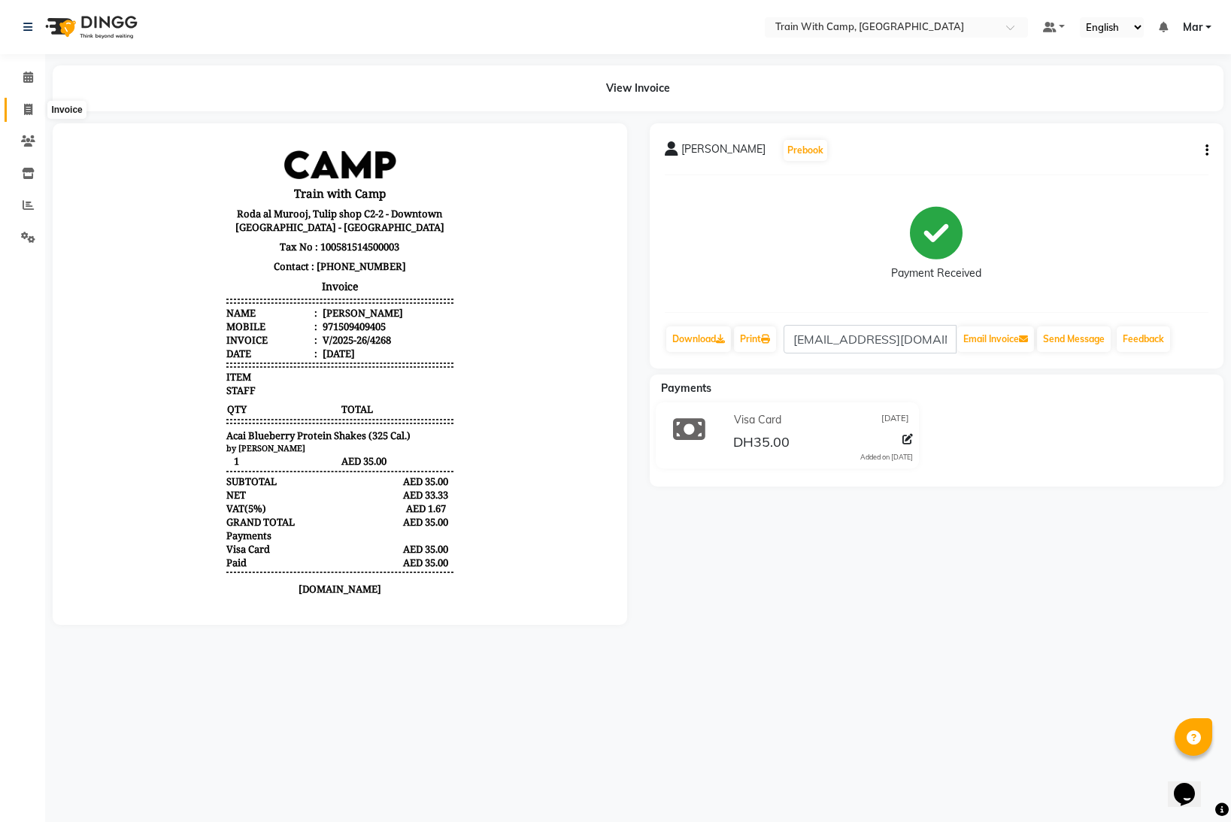
click at [26, 111] on icon at bounding box center [28, 109] width 8 height 11
select select "service"
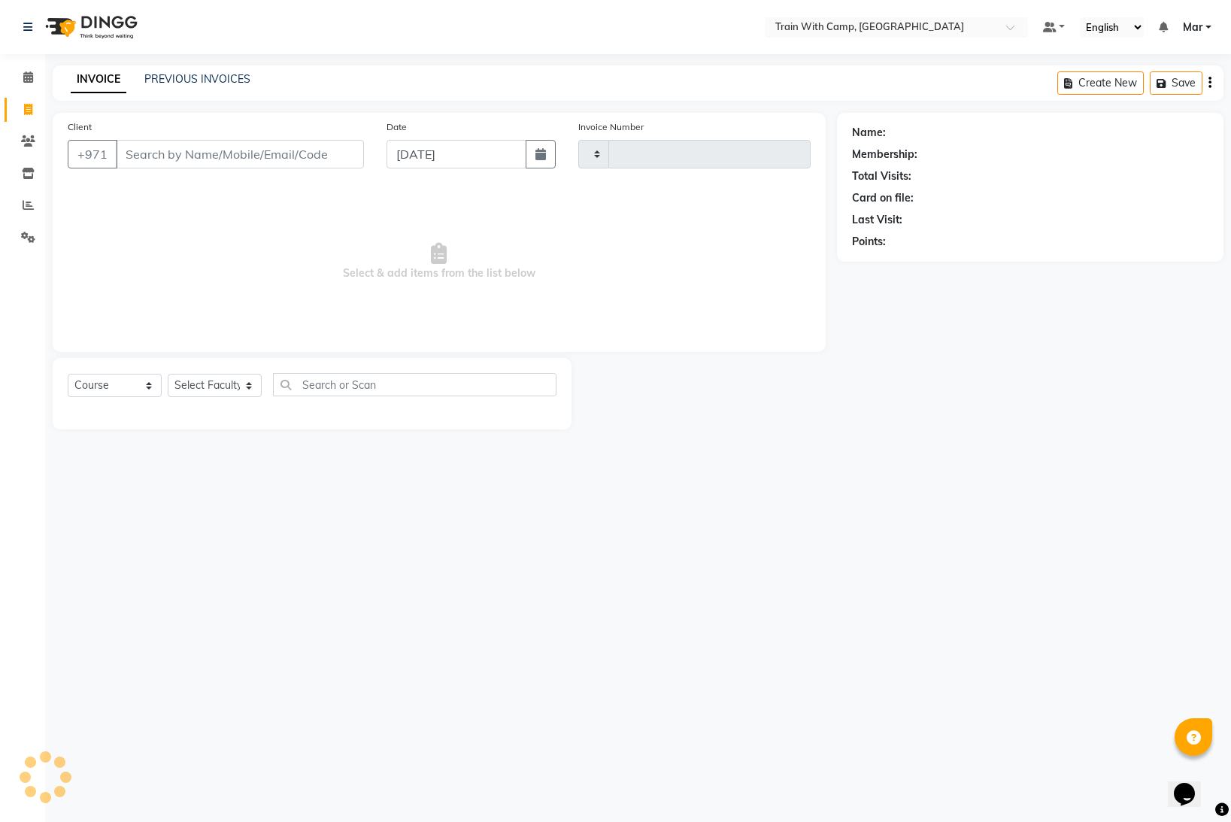
type input "4269"
select select "910"
select select "14898"
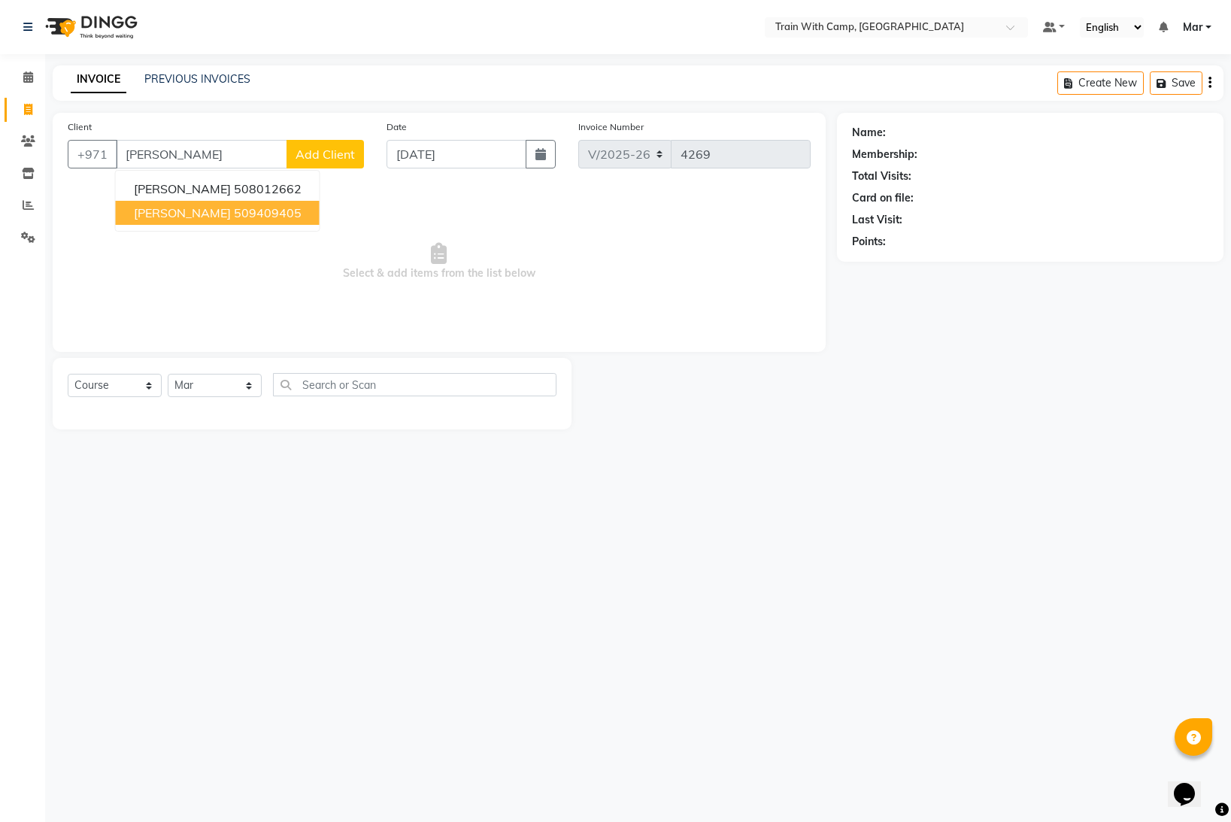
drag, startPoint x: 147, startPoint y: 212, endPoint x: 154, endPoint y: 231, distance: 20.3
click at [148, 214] on span "[PERSON_NAME]" at bounding box center [182, 212] width 97 height 15
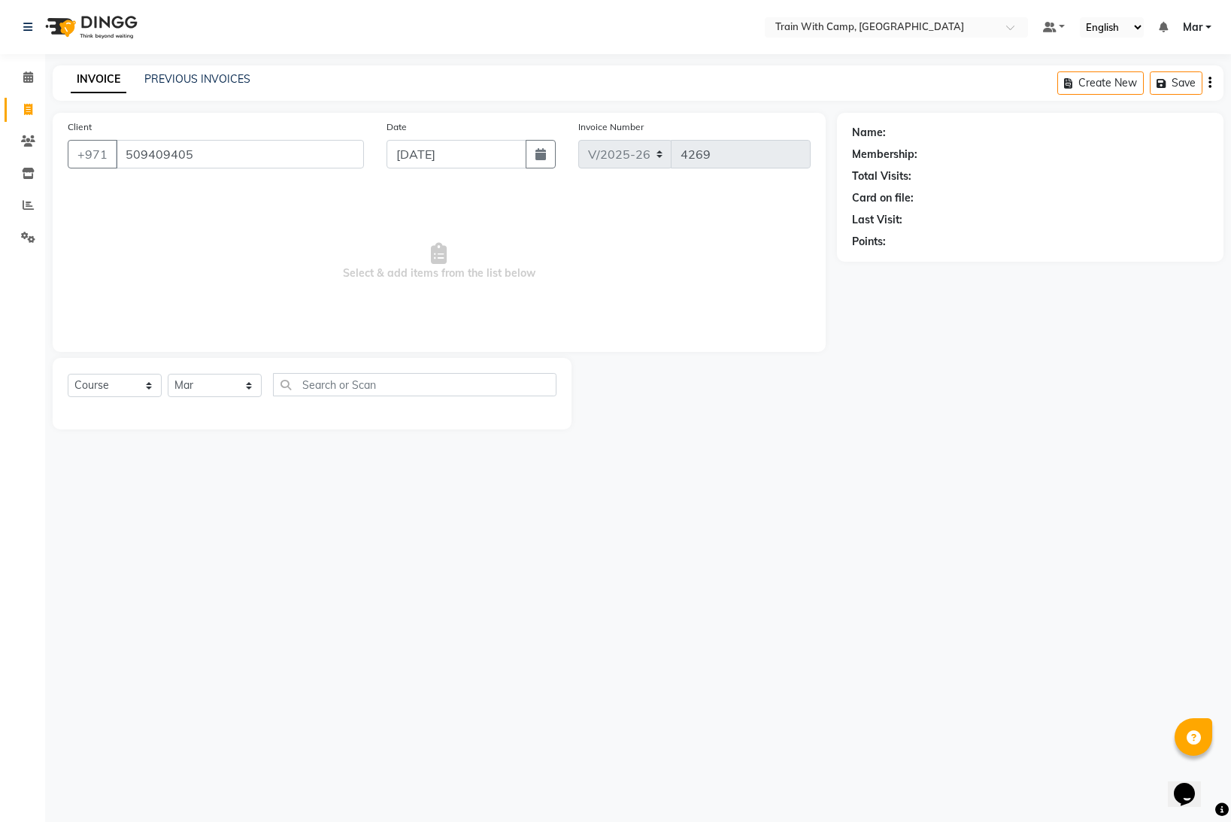
type input "509409405"
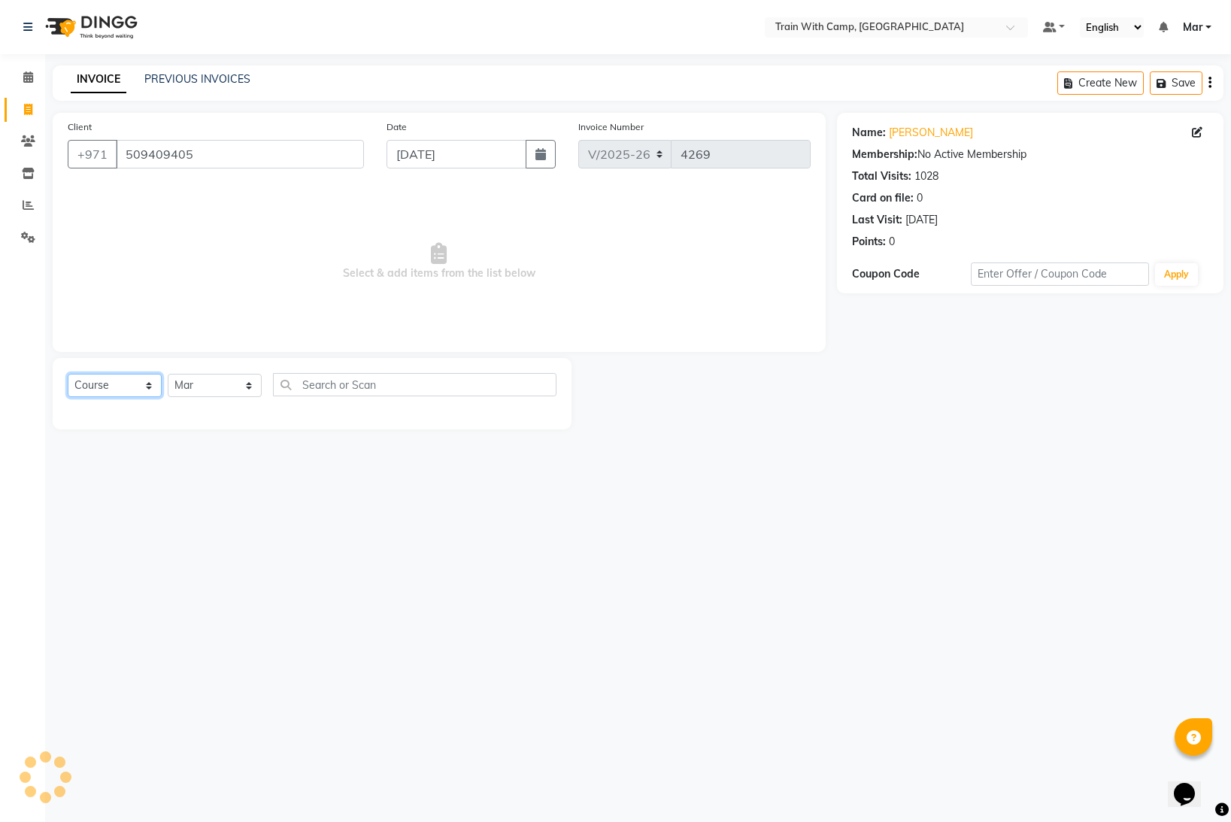
click at [112, 384] on select "Select Course Product Membership Package Voucher Prepaid Gift Card" at bounding box center [115, 385] width 94 height 23
select select "product"
click at [68, 374] on select "Select Course Product Membership Package Voucher Prepaid Gift Card" at bounding box center [115, 385] width 94 height 23
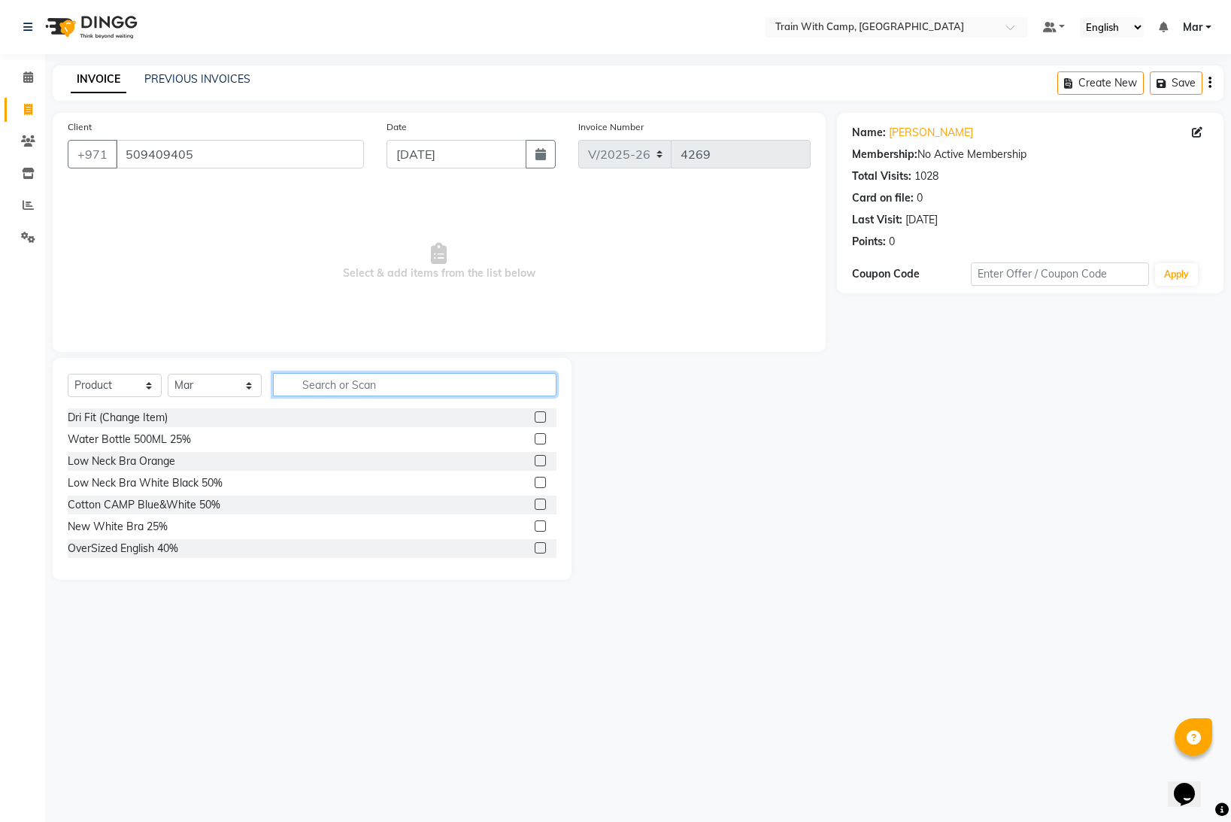
click at [338, 382] on input "text" at bounding box center [415, 384] width 284 height 23
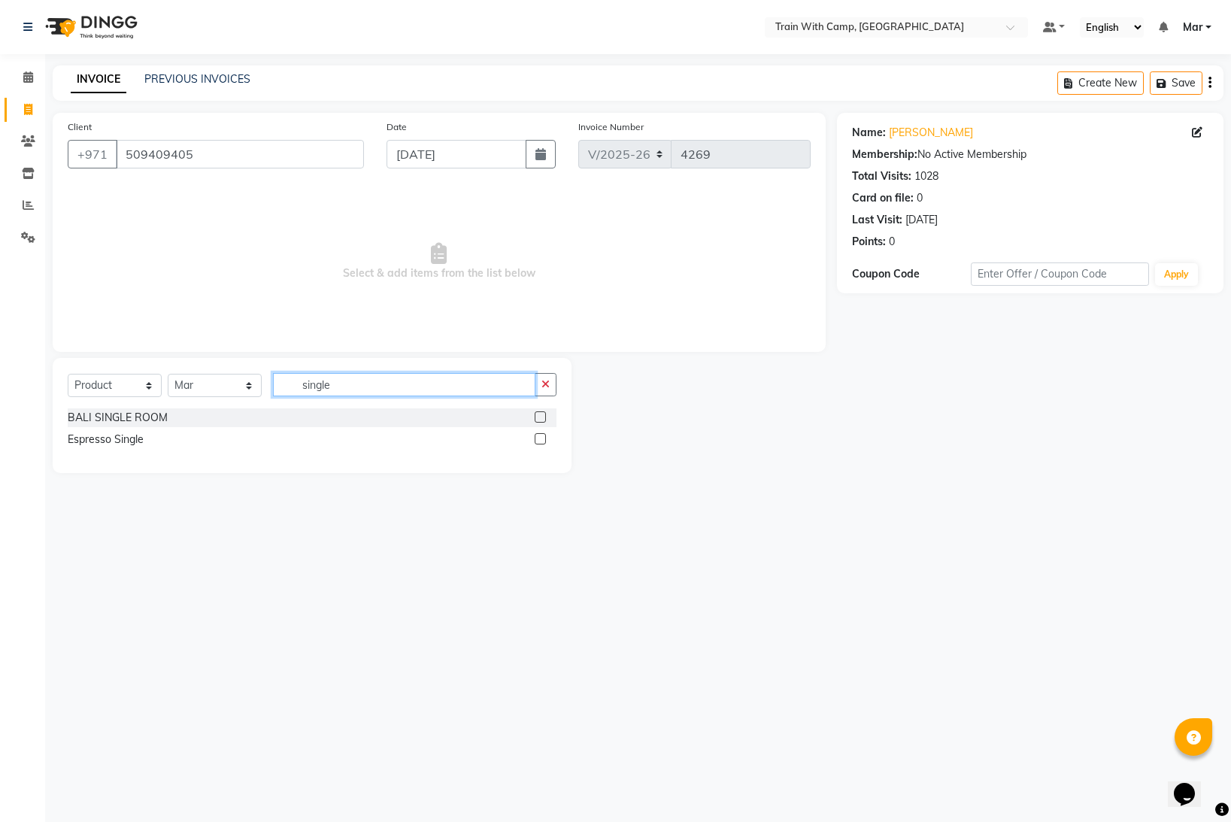
type input "single"
click at [542, 437] on label at bounding box center [540, 438] width 11 height 11
click at [542, 437] on input "checkbox" at bounding box center [540, 440] width 10 height 10
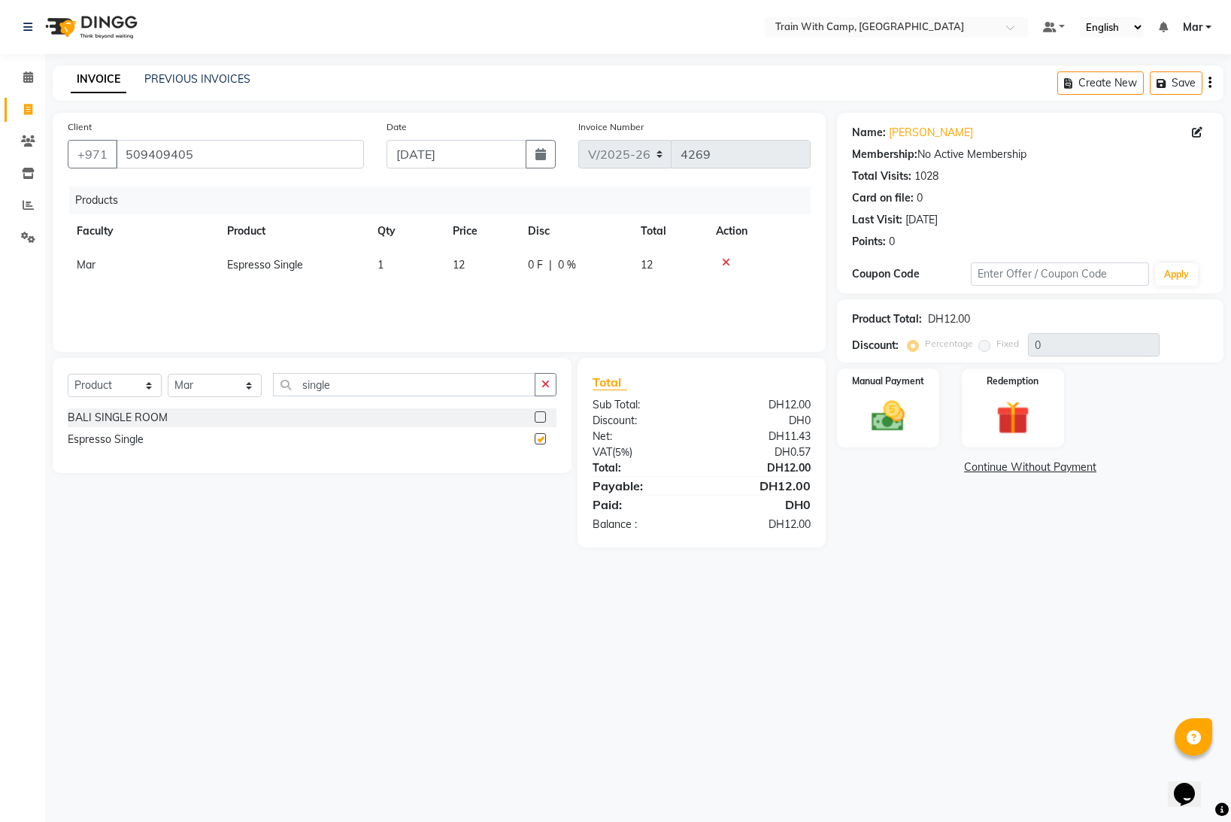
checkbox input "false"
click at [898, 420] on img at bounding box center [888, 416] width 56 height 40
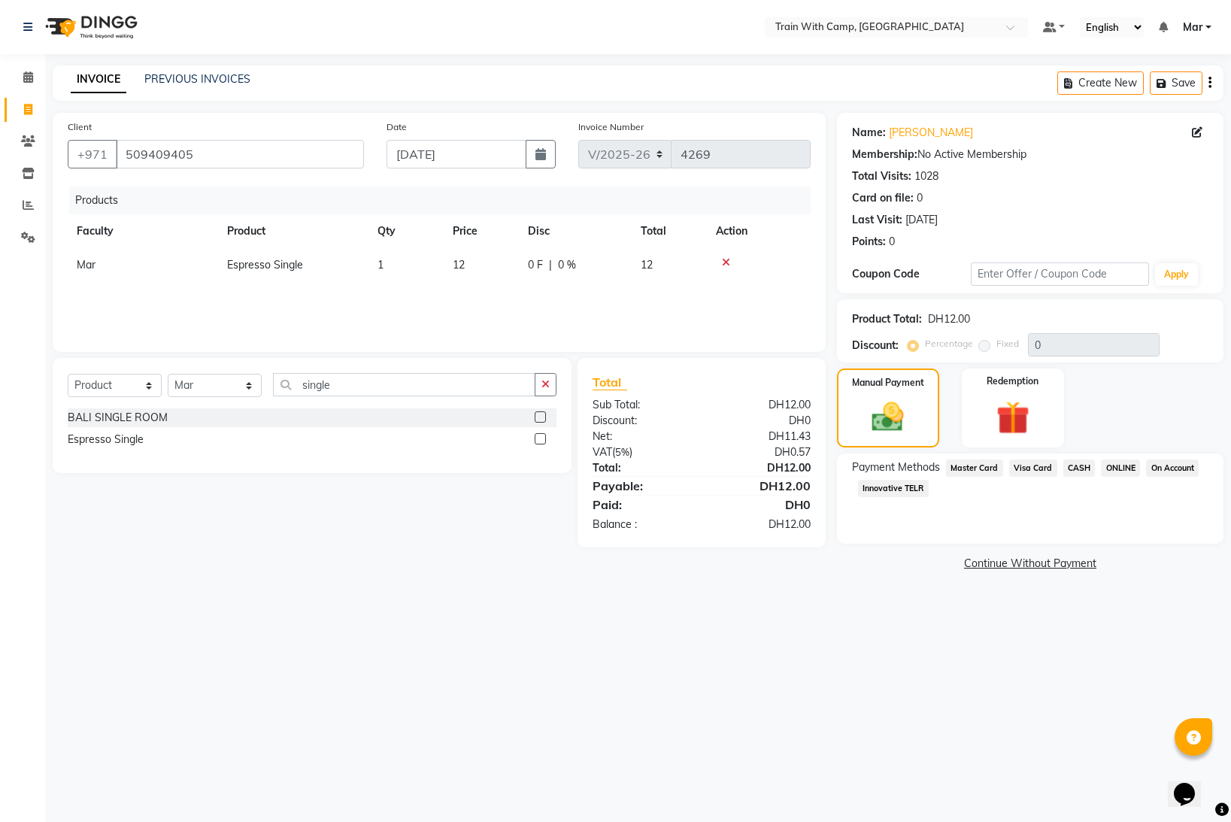
click at [1033, 471] on span "Visa Card" at bounding box center [1033, 468] width 48 height 17
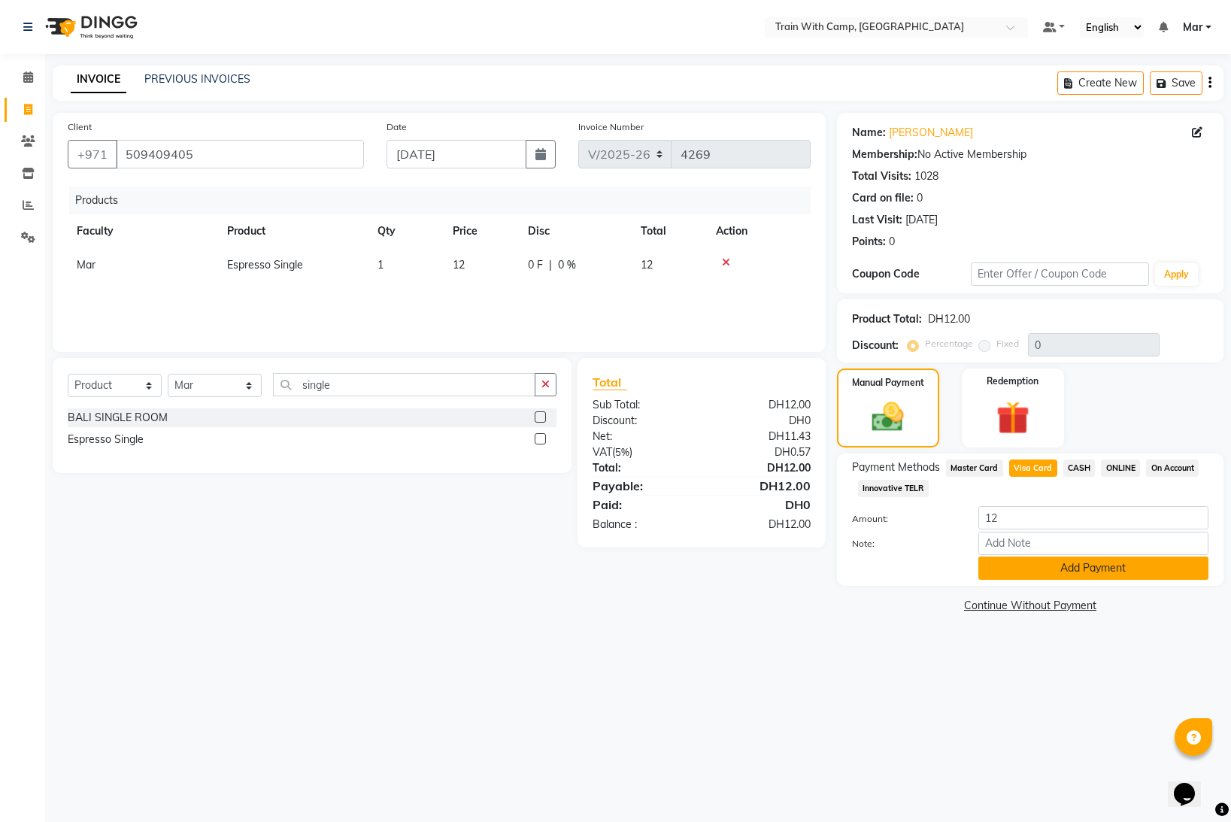
click at [1064, 568] on button "Add Payment" at bounding box center [1094, 568] width 230 height 23
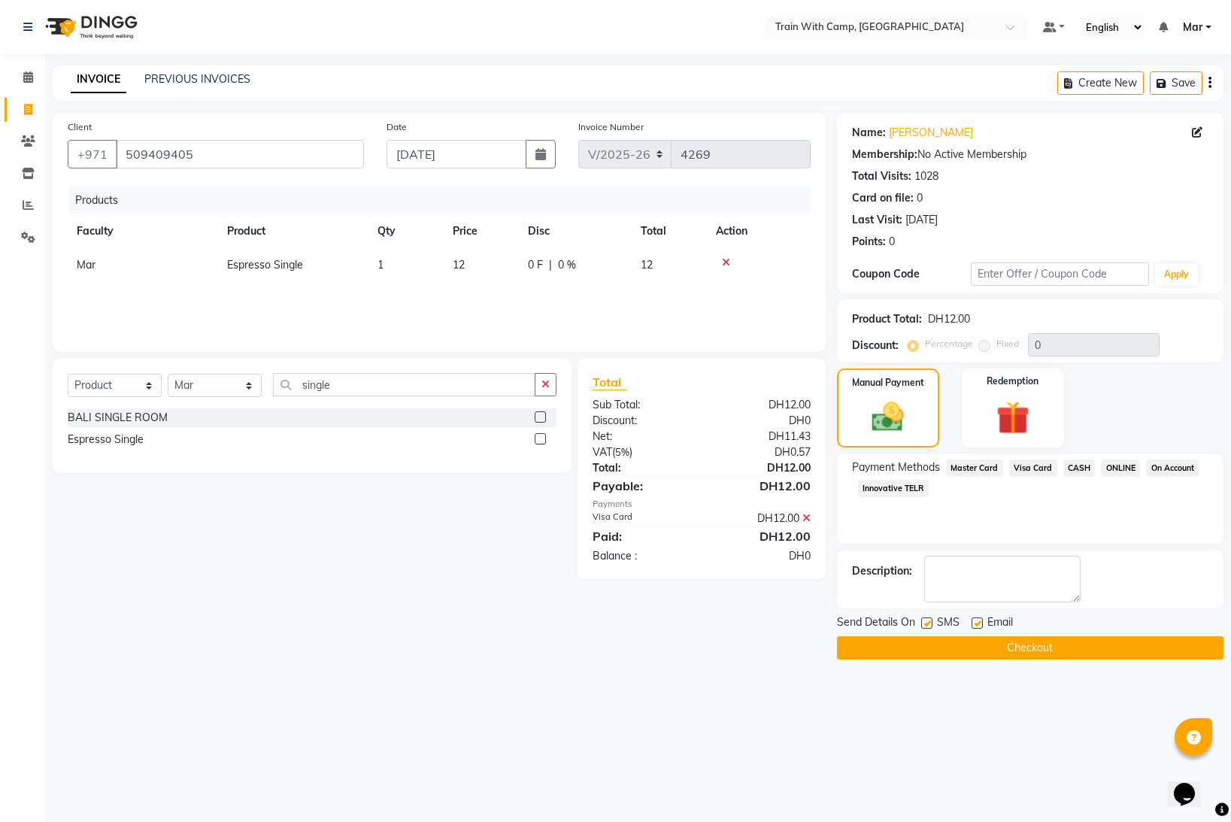
click at [976, 624] on label at bounding box center [977, 623] width 11 height 11
click at [976, 624] on input "checkbox" at bounding box center [977, 624] width 10 height 10
checkbox input "false"
drag, startPoint x: 927, startPoint y: 621, endPoint x: 936, endPoint y: 630, distance: 12.2
click at [927, 622] on label at bounding box center [926, 623] width 11 height 11
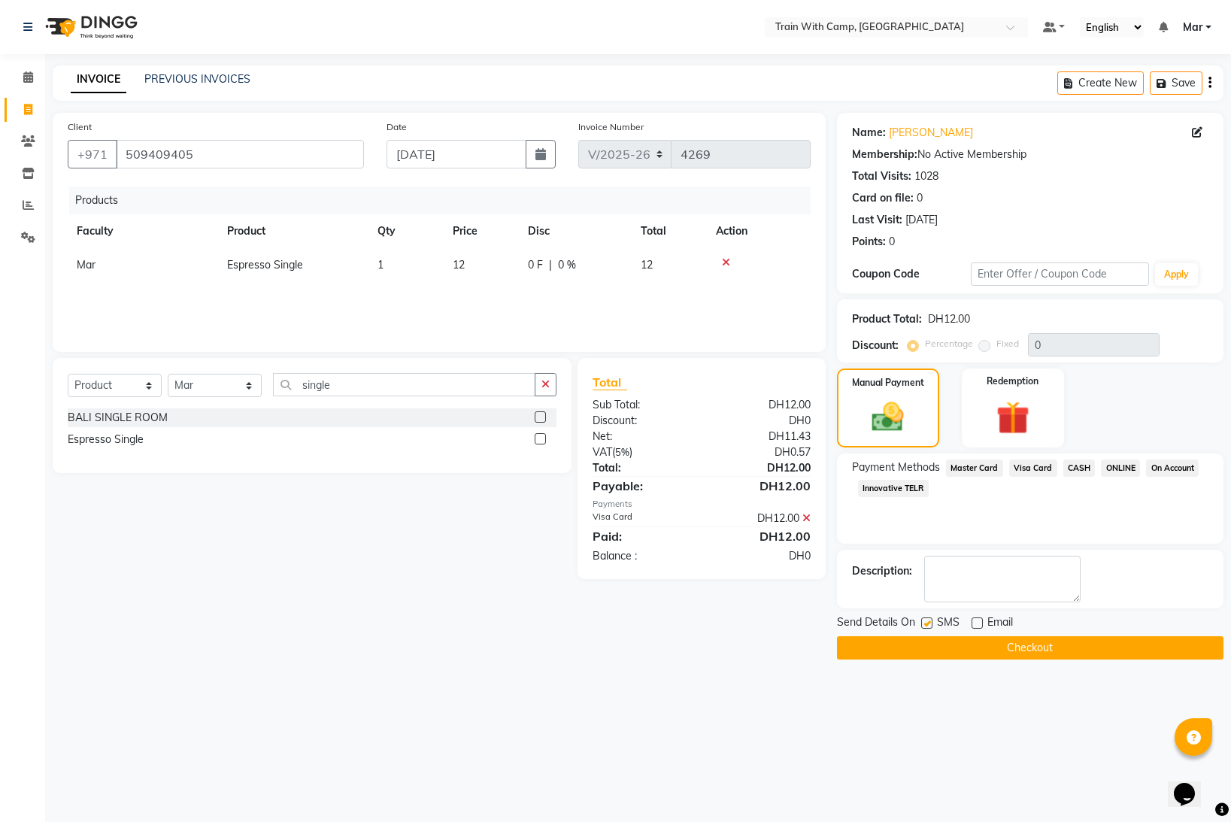
click at [927, 622] on input "checkbox" at bounding box center [926, 624] width 10 height 10
checkbox input "false"
click at [948, 646] on button "Checkout" at bounding box center [1030, 647] width 387 height 23
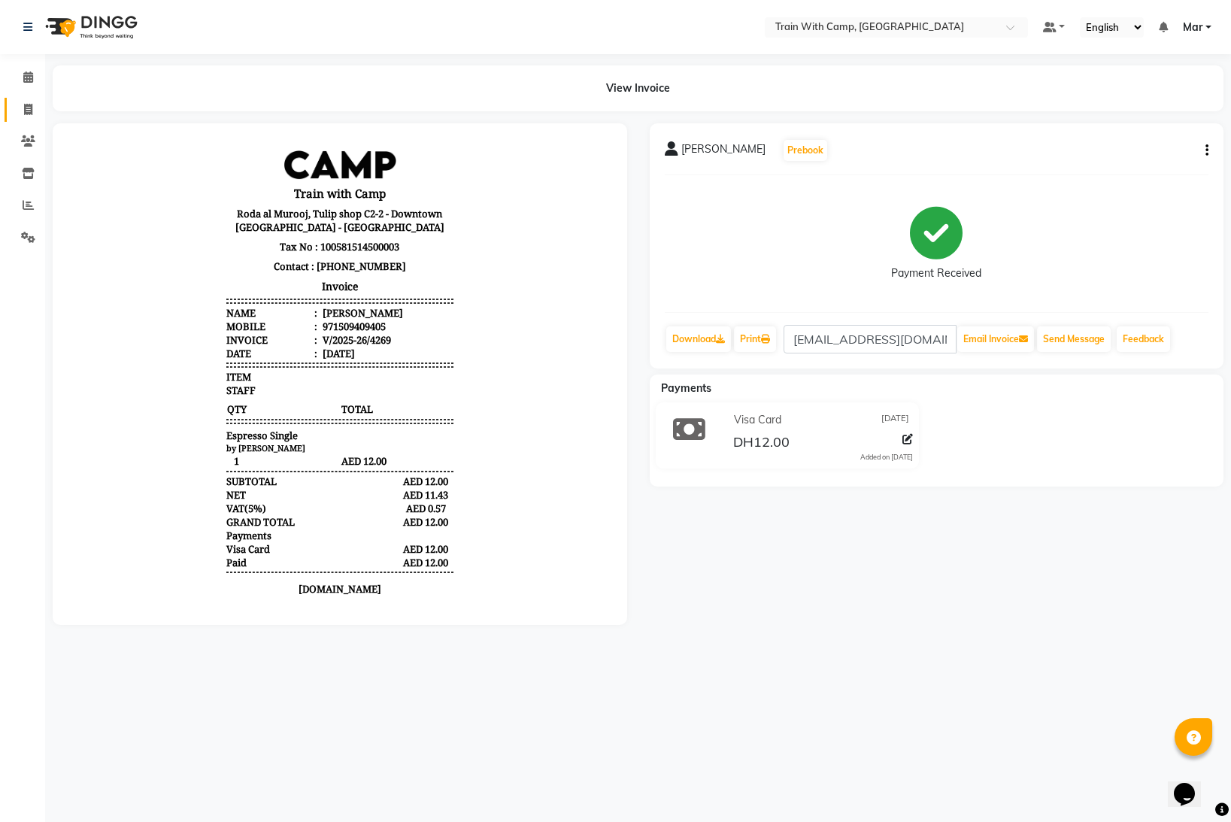
click at [39, 111] on span at bounding box center [28, 110] width 26 height 17
select select "service"
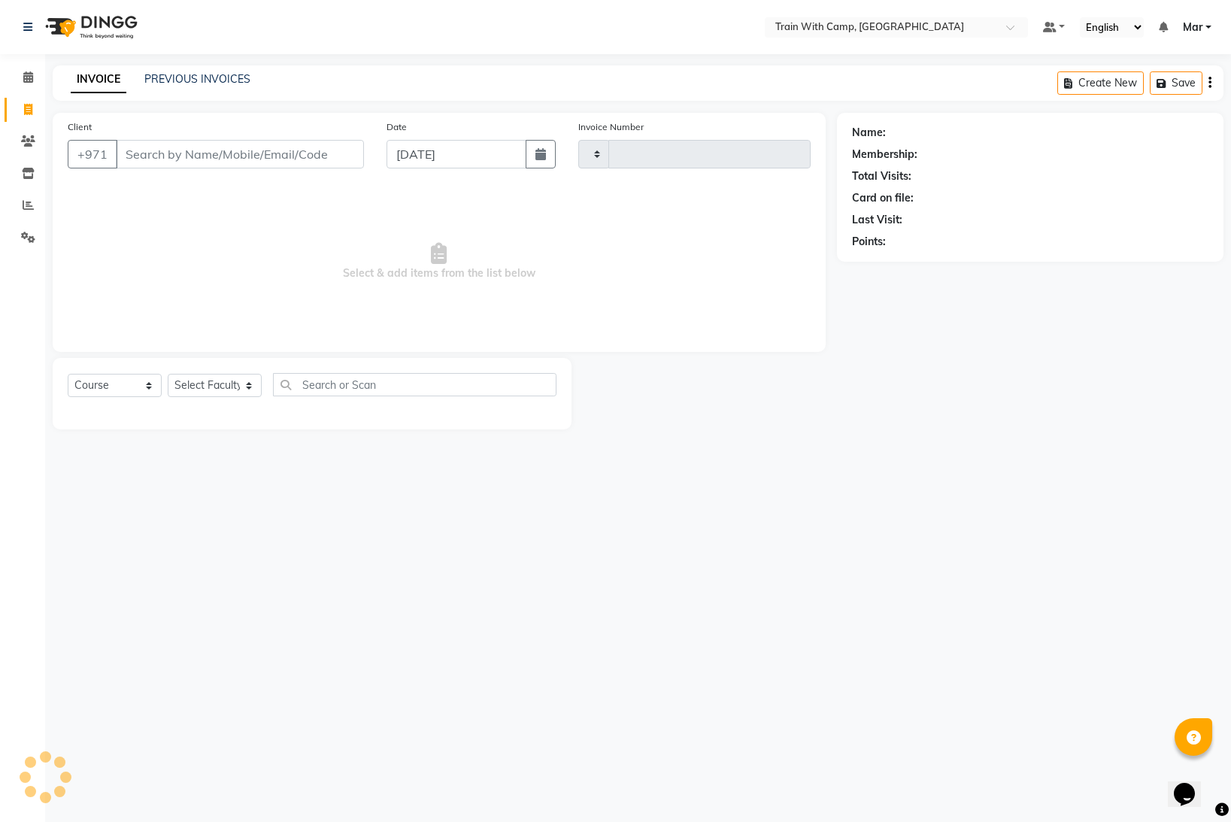
type input "4270"
select select "910"
select select "14898"
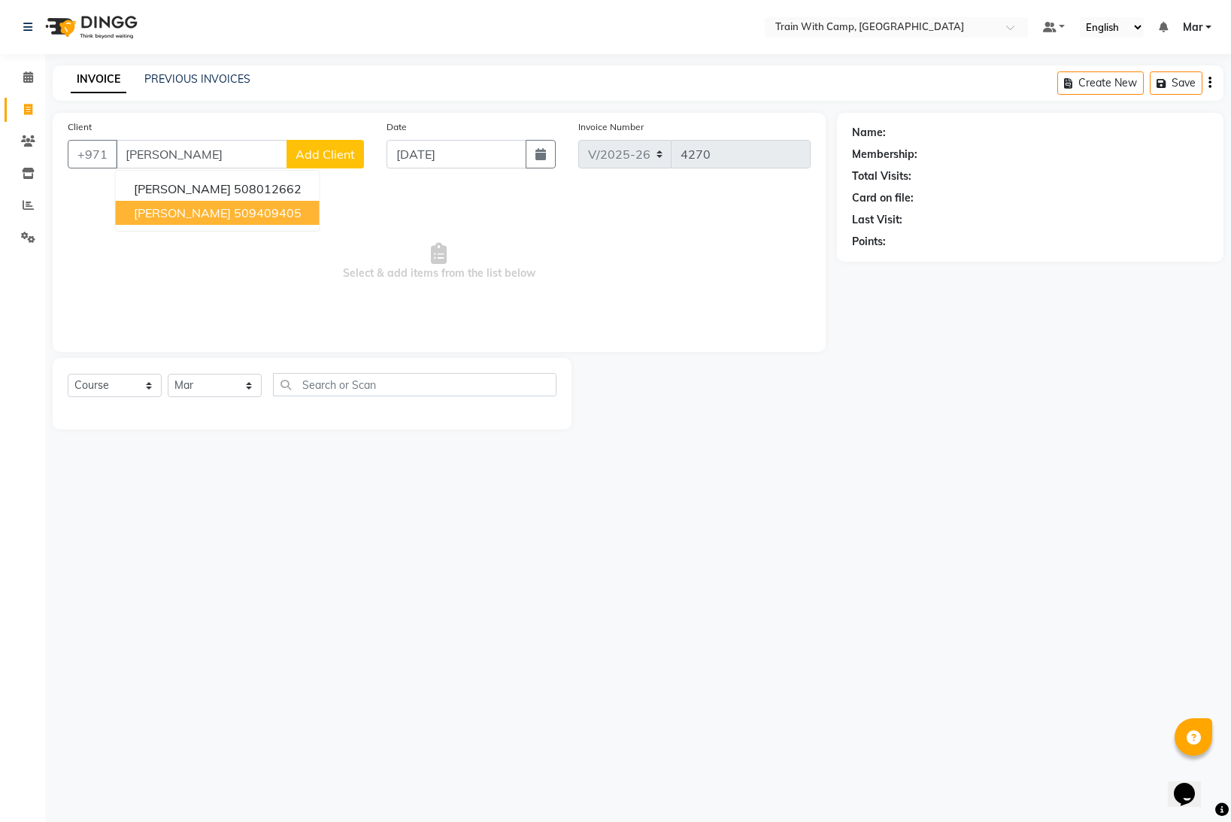
click at [169, 220] on button "[PERSON_NAME] 509409405" at bounding box center [218, 213] width 204 height 24
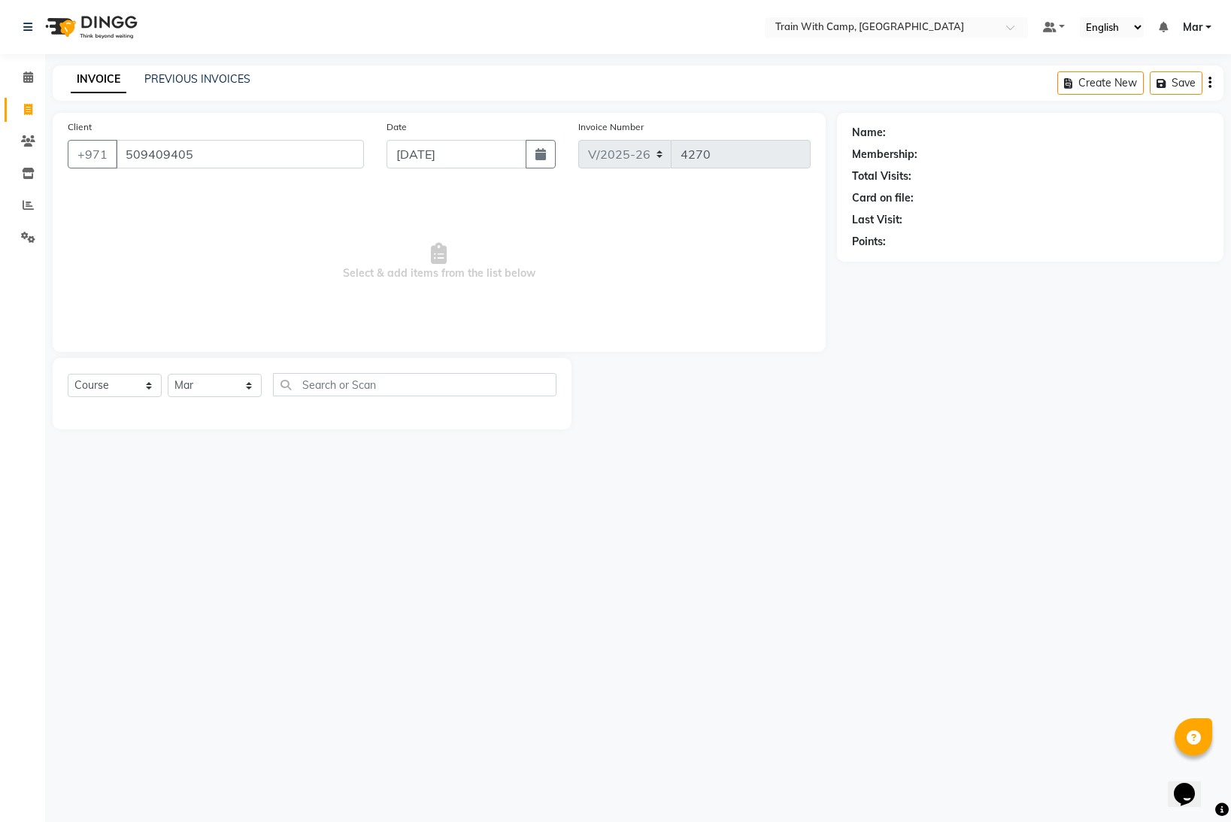
type input "509409405"
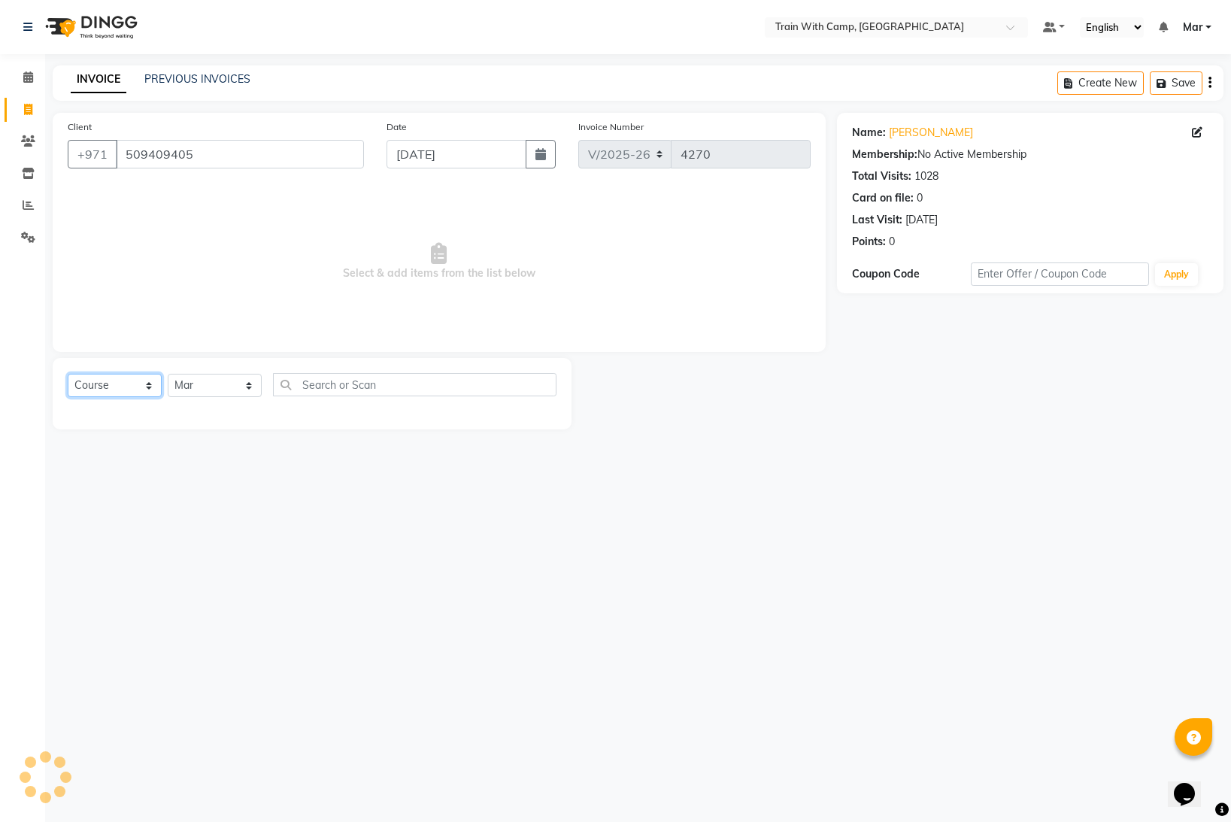
click at [99, 386] on select "Select Course Product Membership Package Voucher Prepaid Gift Card" at bounding box center [115, 385] width 94 height 23
select select "product"
click at [68, 374] on select "Select Course Product Membership Package Voucher Prepaid Gift Card" at bounding box center [115, 385] width 94 height 23
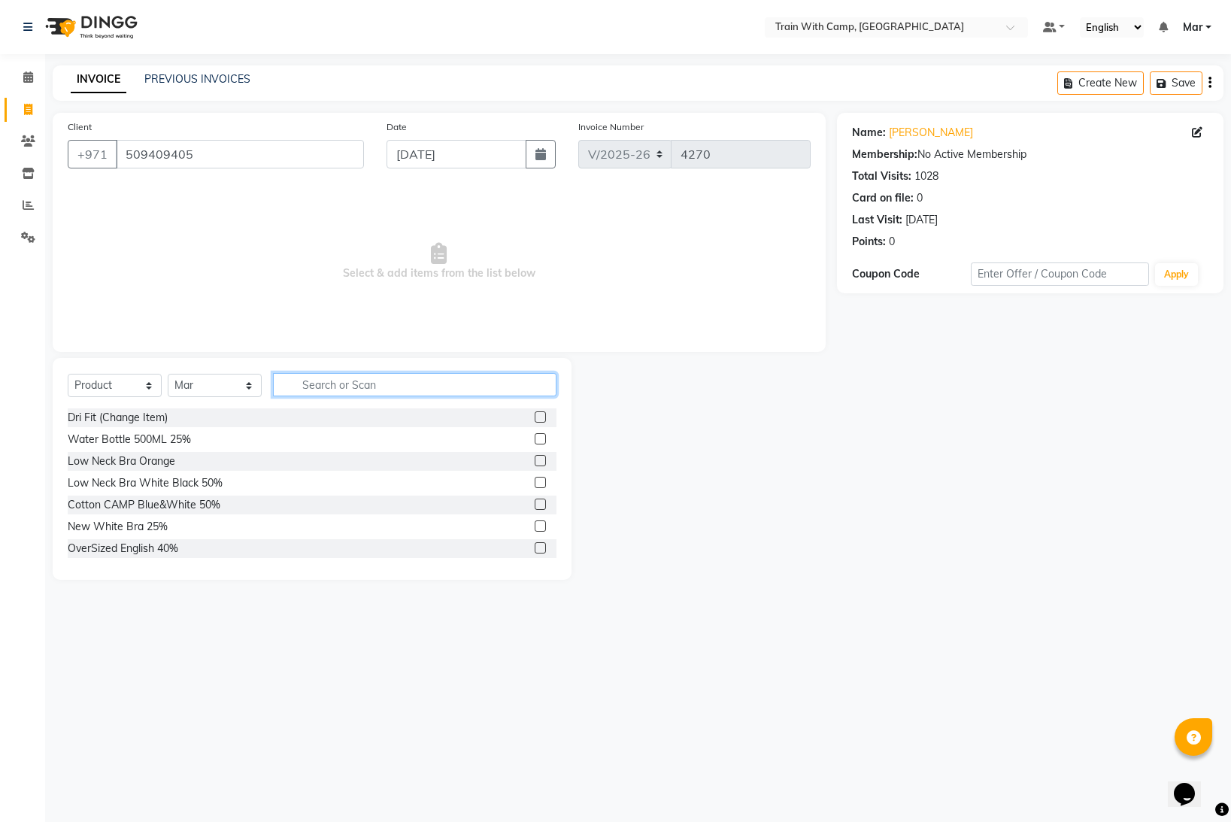
click at [301, 384] on input "text" at bounding box center [415, 384] width 284 height 23
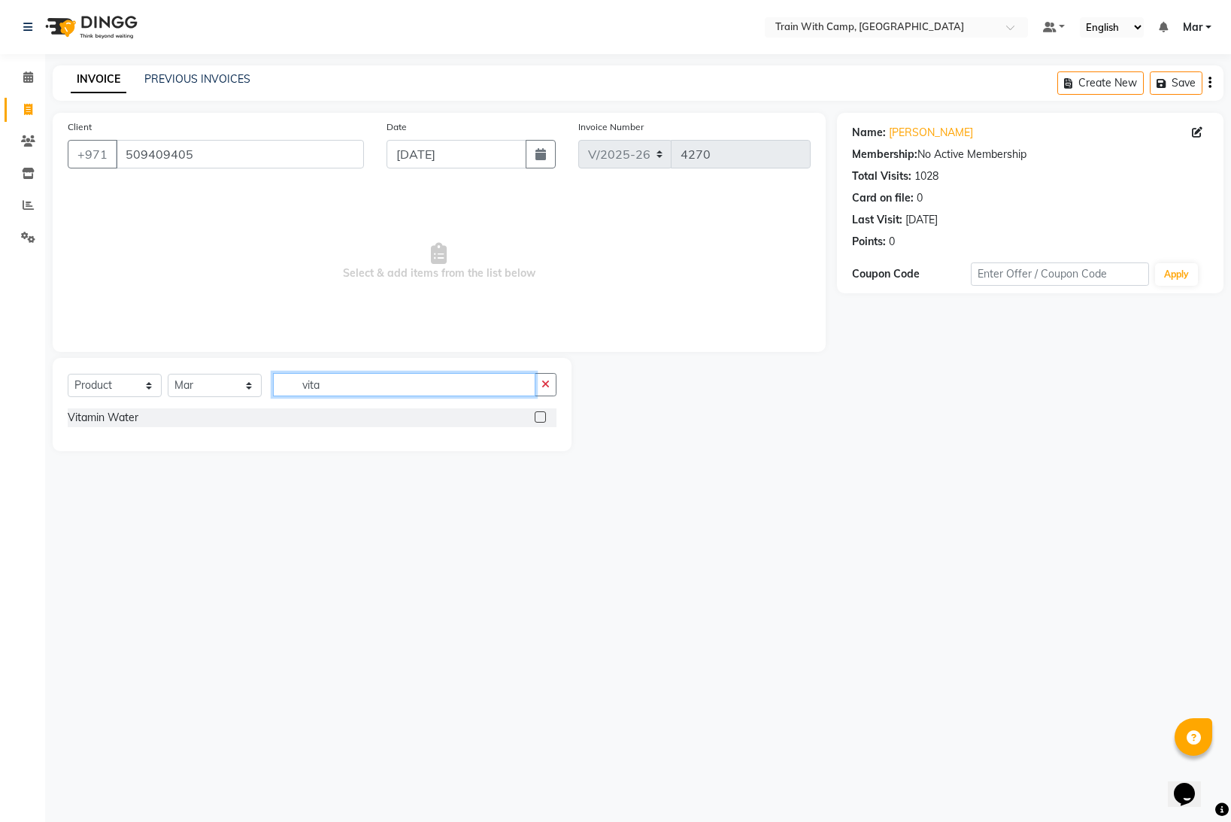
type input "vita"
click at [545, 419] on label at bounding box center [540, 416] width 11 height 11
click at [545, 419] on input "checkbox" at bounding box center [540, 418] width 10 height 10
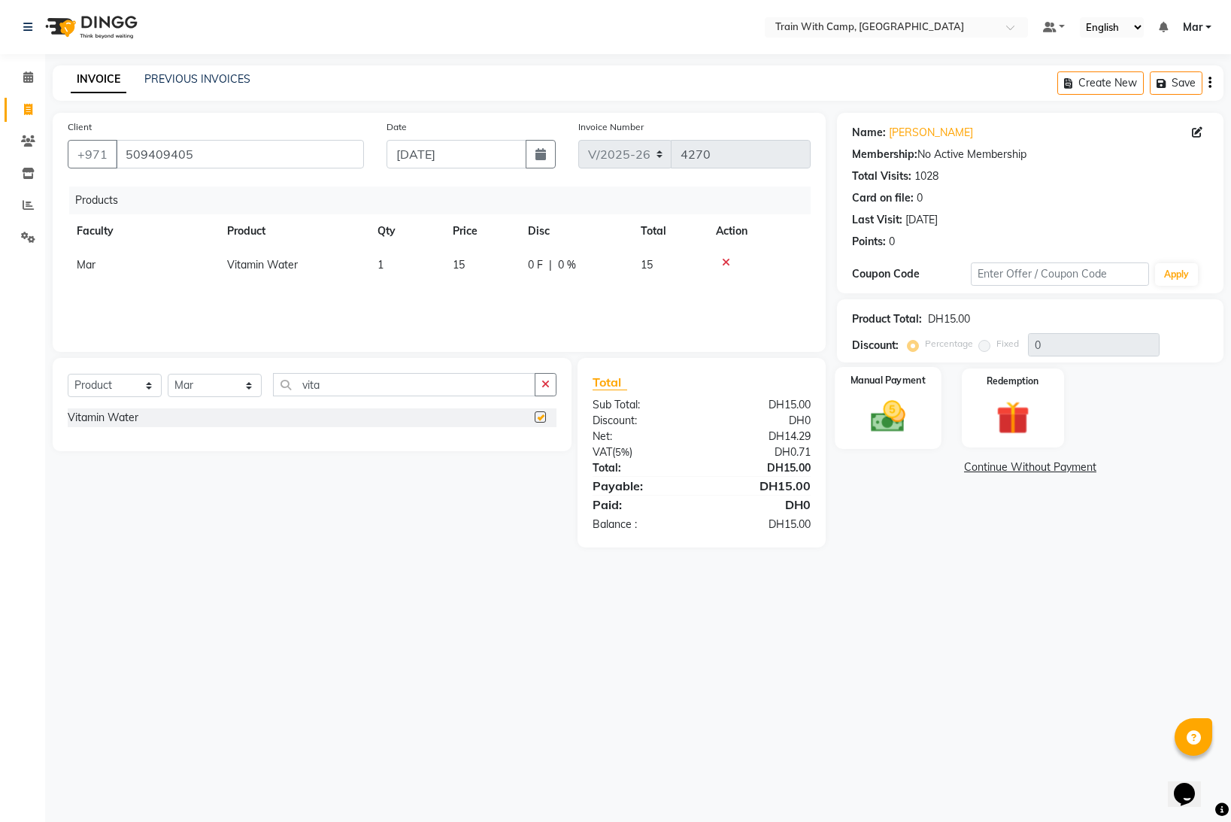
checkbox input "false"
click at [888, 420] on img at bounding box center [888, 416] width 56 height 40
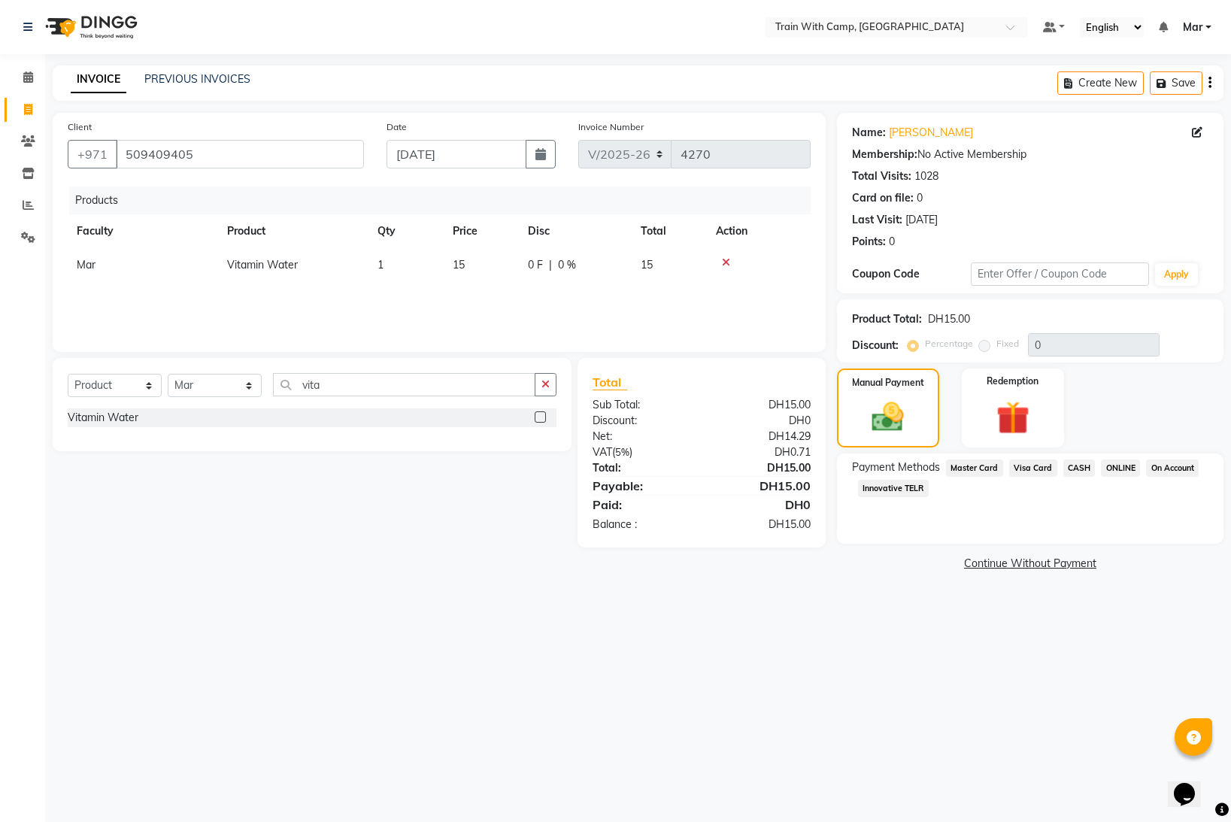
drag, startPoint x: 985, startPoint y: 467, endPoint x: 1000, endPoint y: 492, distance: 28.6
click at [986, 467] on span "Master Card" at bounding box center [974, 468] width 57 height 17
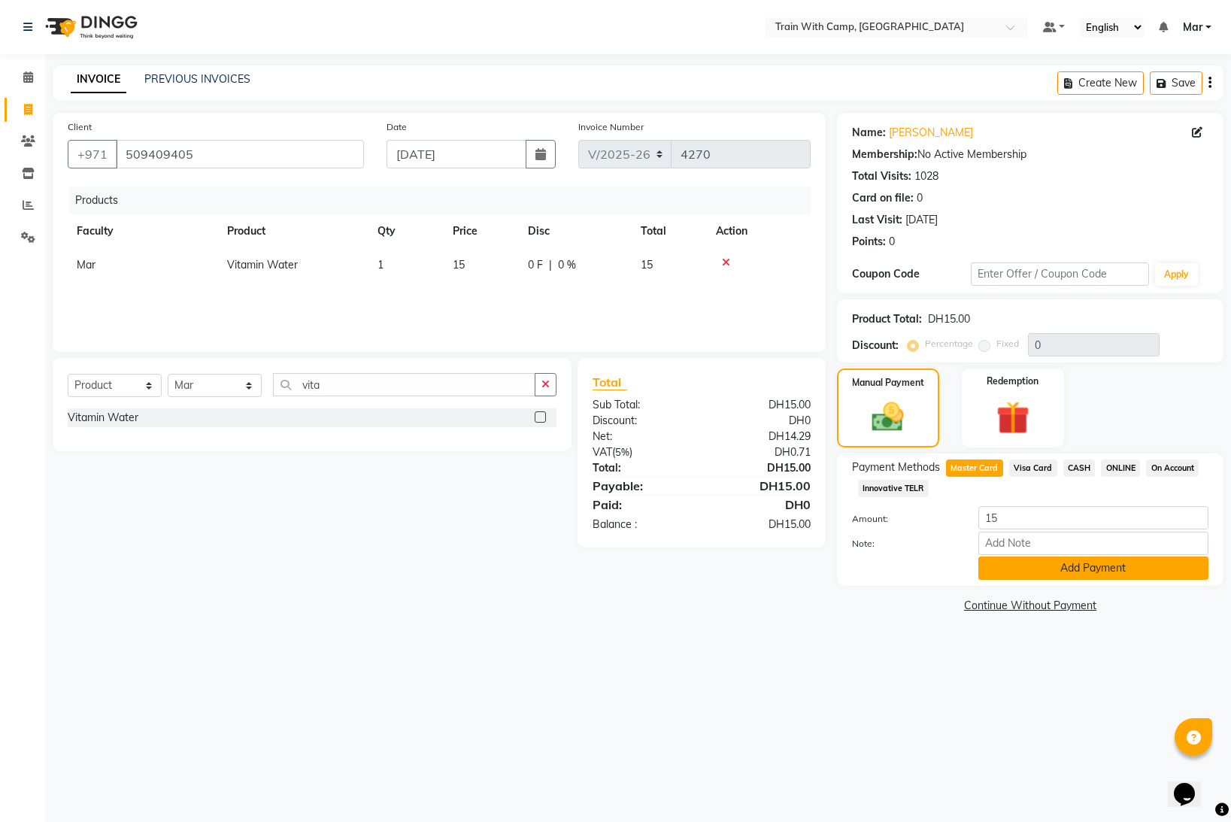
click at [1028, 562] on button "Add Payment" at bounding box center [1094, 568] width 230 height 23
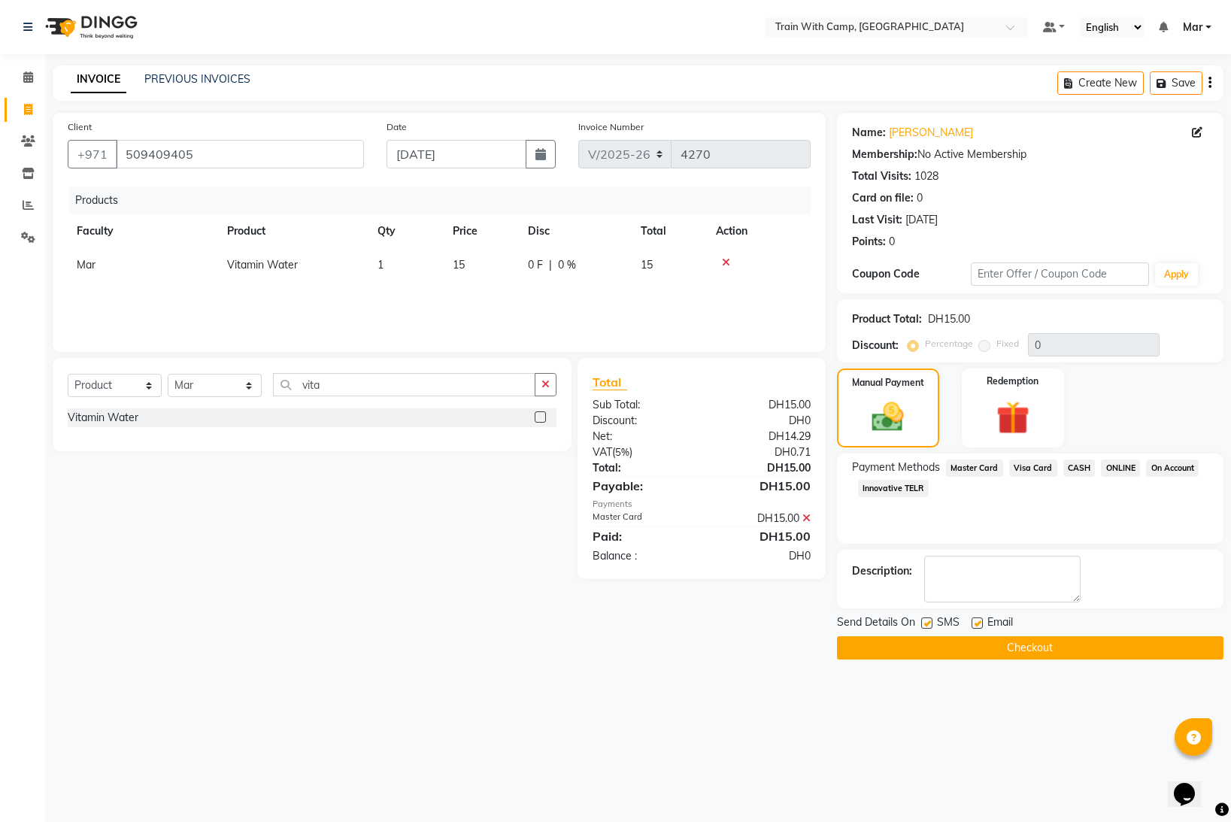
click at [973, 624] on label at bounding box center [977, 623] width 11 height 11
click at [973, 624] on input "checkbox" at bounding box center [977, 624] width 10 height 10
checkbox input "false"
click at [927, 627] on label at bounding box center [926, 623] width 11 height 11
click at [927, 627] on input "checkbox" at bounding box center [926, 624] width 10 height 10
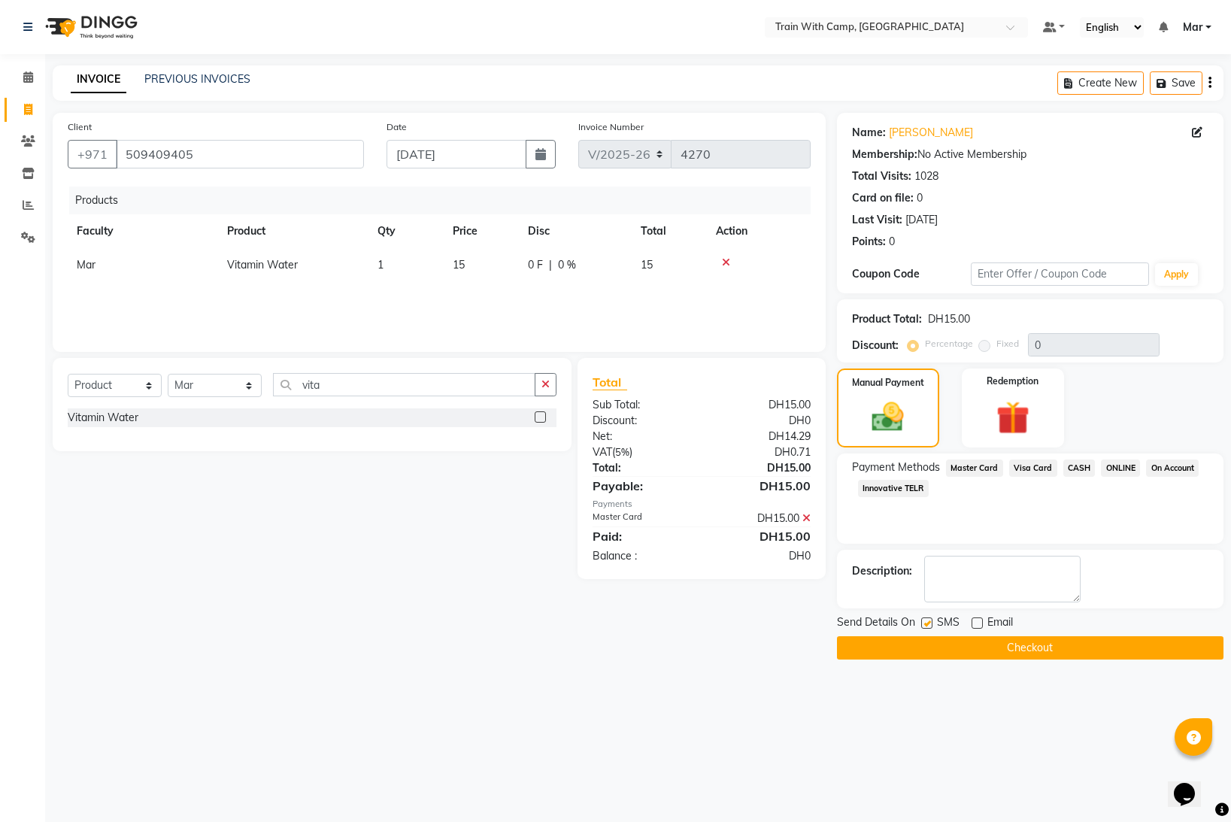
checkbox input "false"
click at [946, 651] on button "Checkout" at bounding box center [1030, 647] width 387 height 23
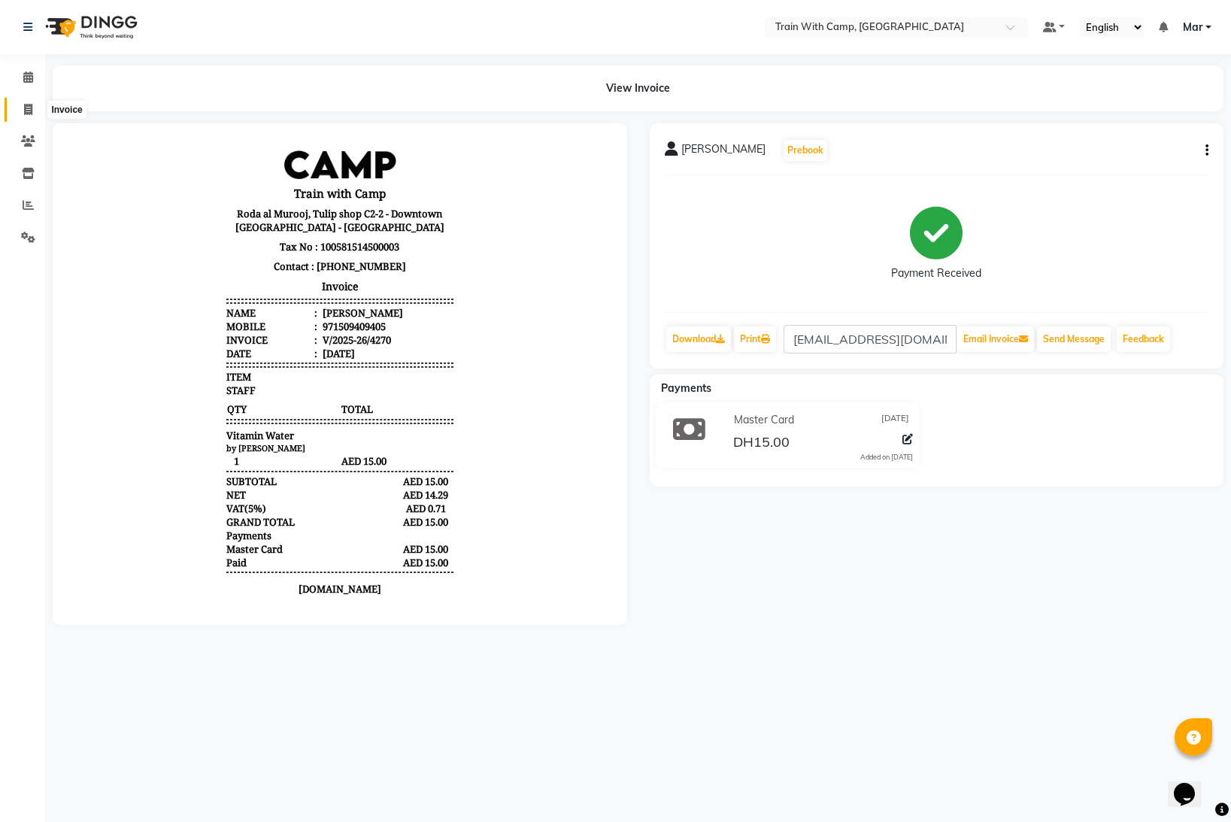
click at [28, 105] on icon at bounding box center [28, 109] width 8 height 11
select select "910"
select select "service"
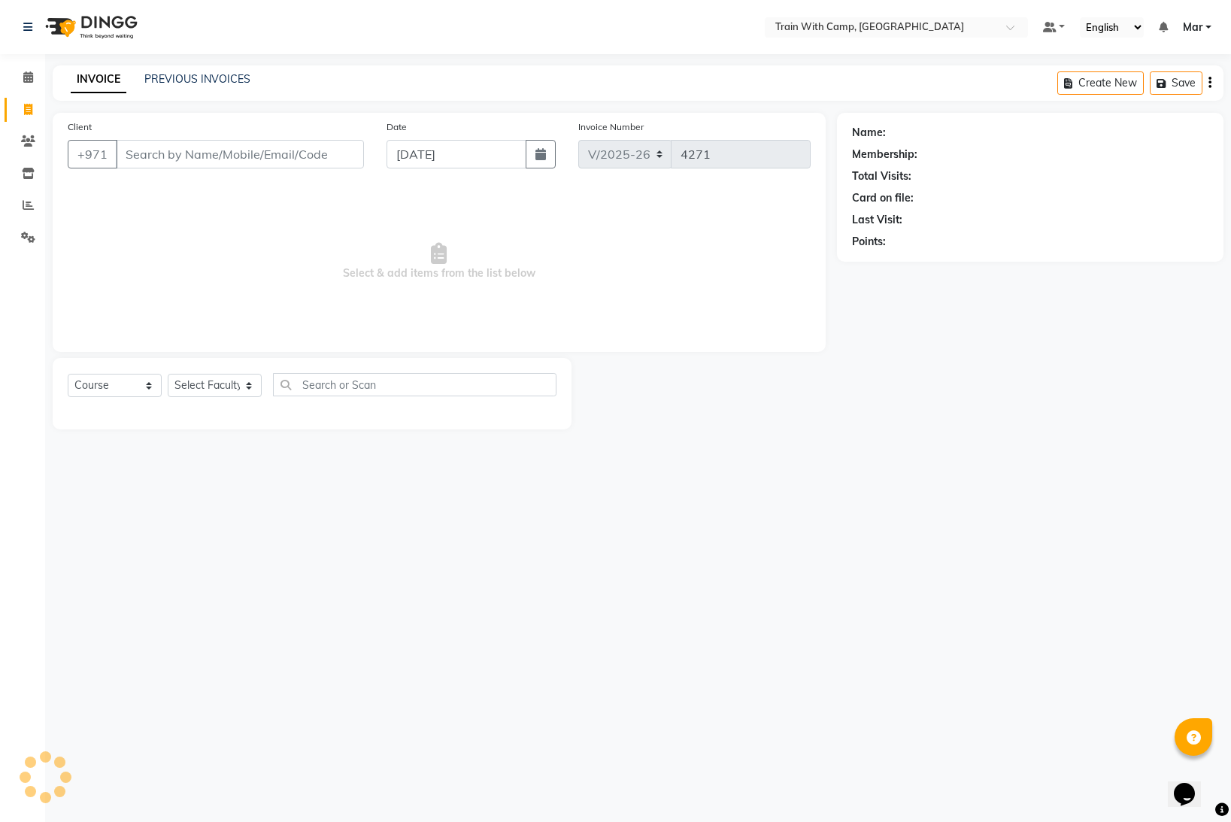
select select "14898"
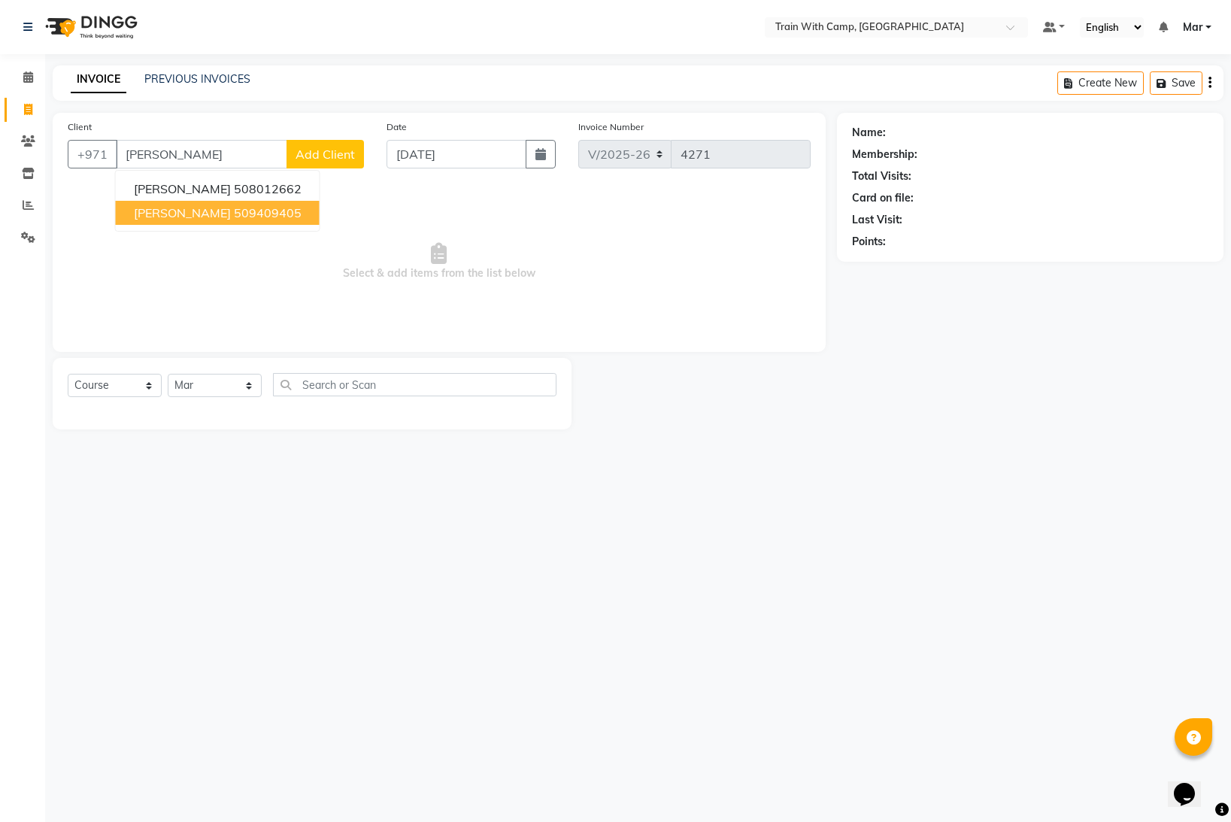
click at [181, 209] on span "[PERSON_NAME]" at bounding box center [182, 212] width 97 height 15
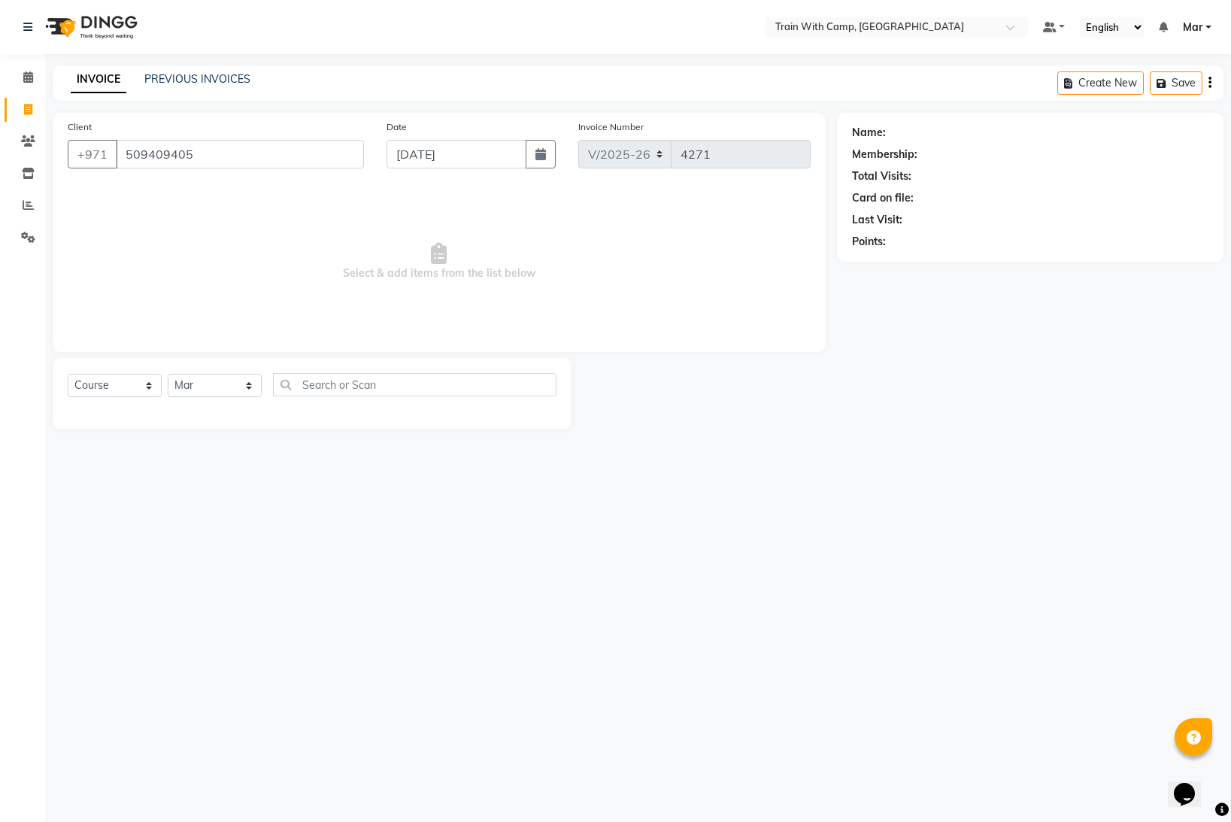
type input "509409405"
click at [102, 381] on select "Select Course Product Membership Package Voucher Prepaid Gift Card" at bounding box center [115, 385] width 94 height 23
select select "product"
click at [68, 374] on select "Select Course Product Membership Package Voucher Prepaid Gift Card" at bounding box center [115, 385] width 94 height 23
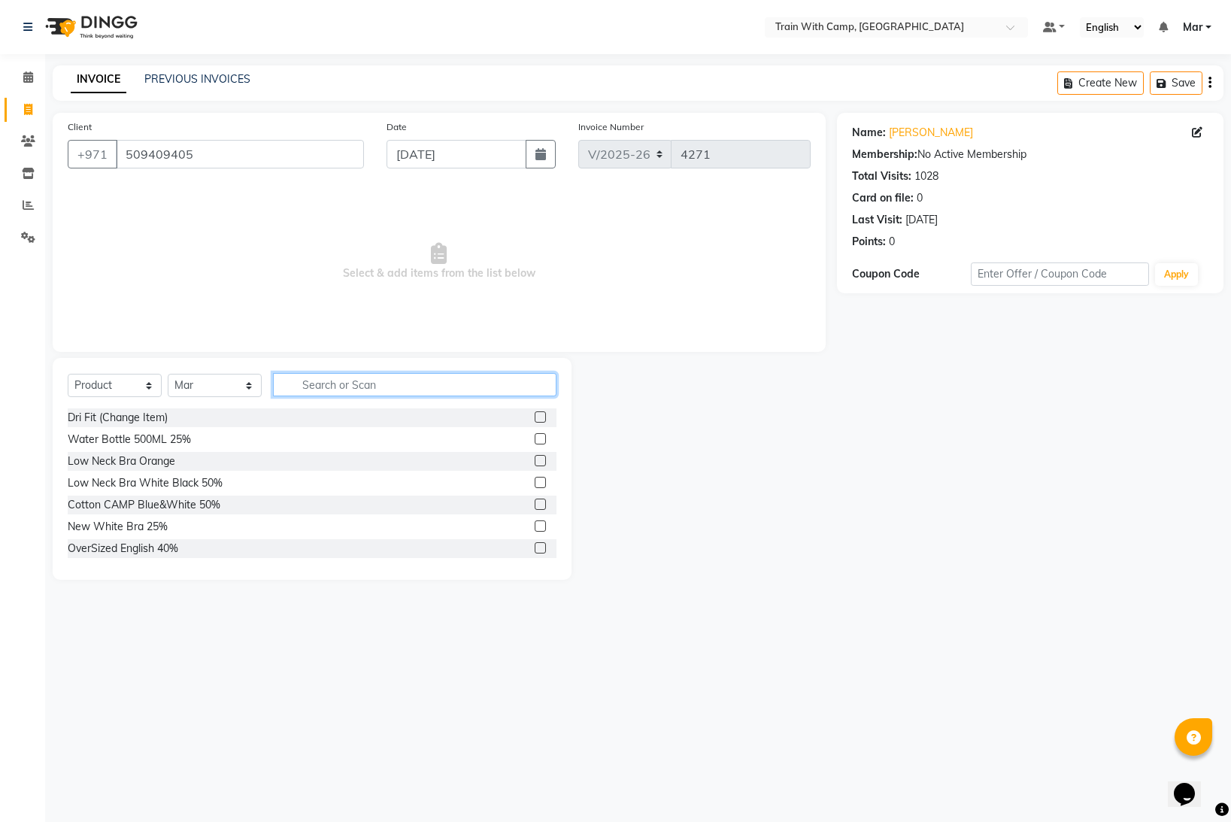
click at [324, 385] on input "text" at bounding box center [415, 384] width 284 height 23
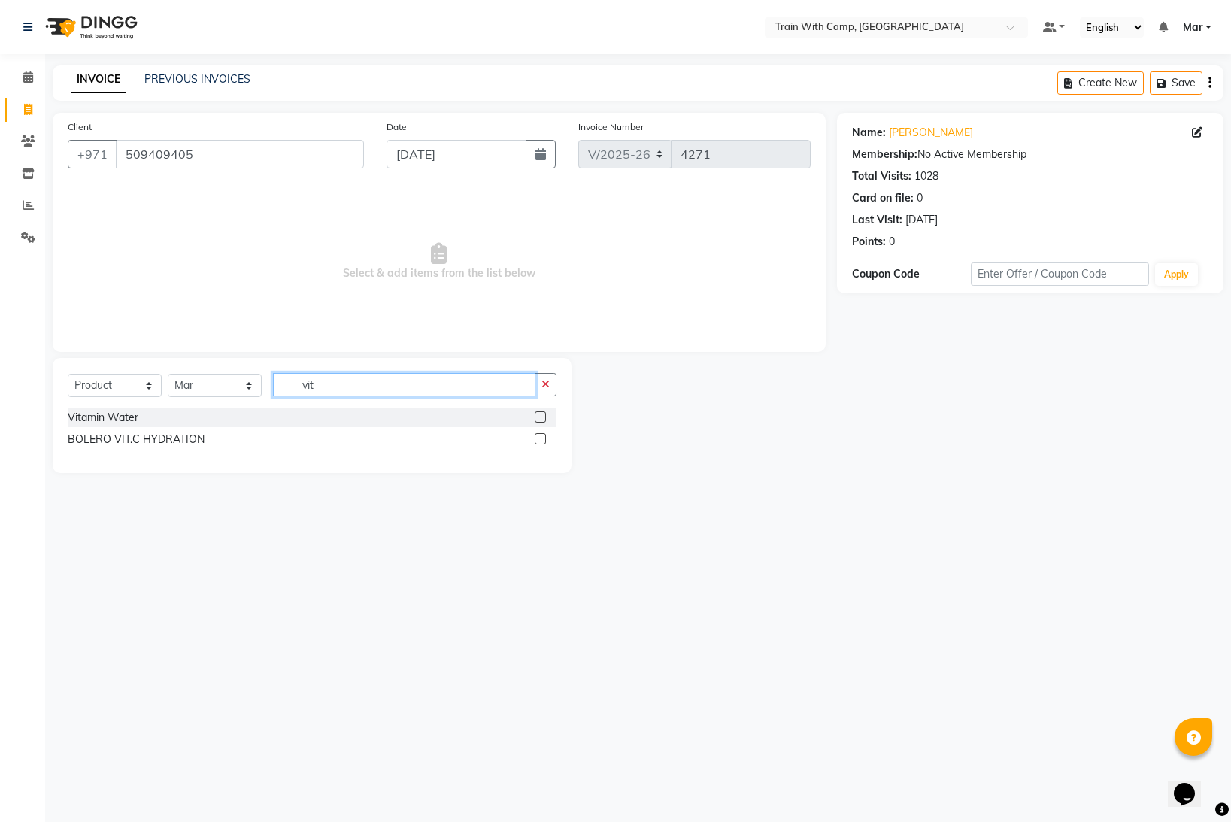
type input "vit"
click at [544, 414] on label at bounding box center [540, 416] width 11 height 11
click at [544, 414] on input "checkbox" at bounding box center [540, 418] width 10 height 10
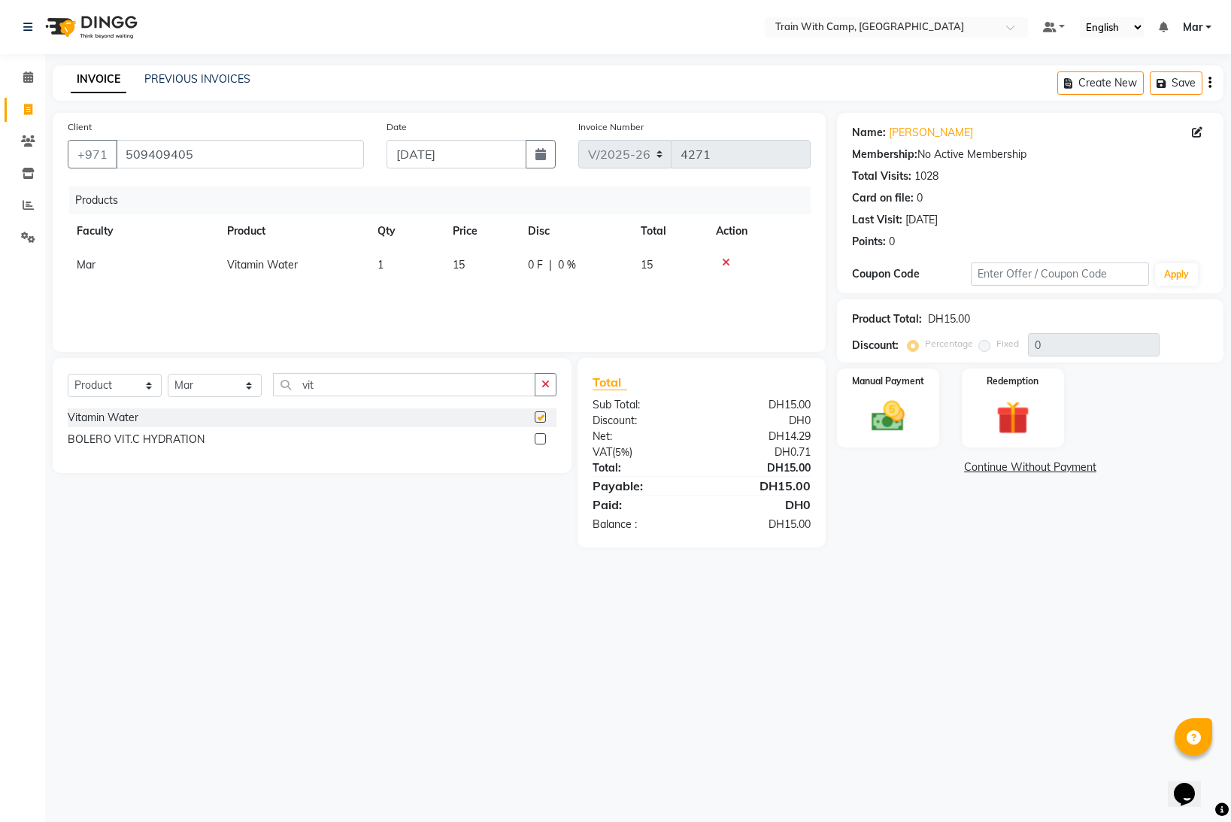
checkbox input "false"
click at [873, 395] on div "Manual Payment" at bounding box center [888, 408] width 106 height 82
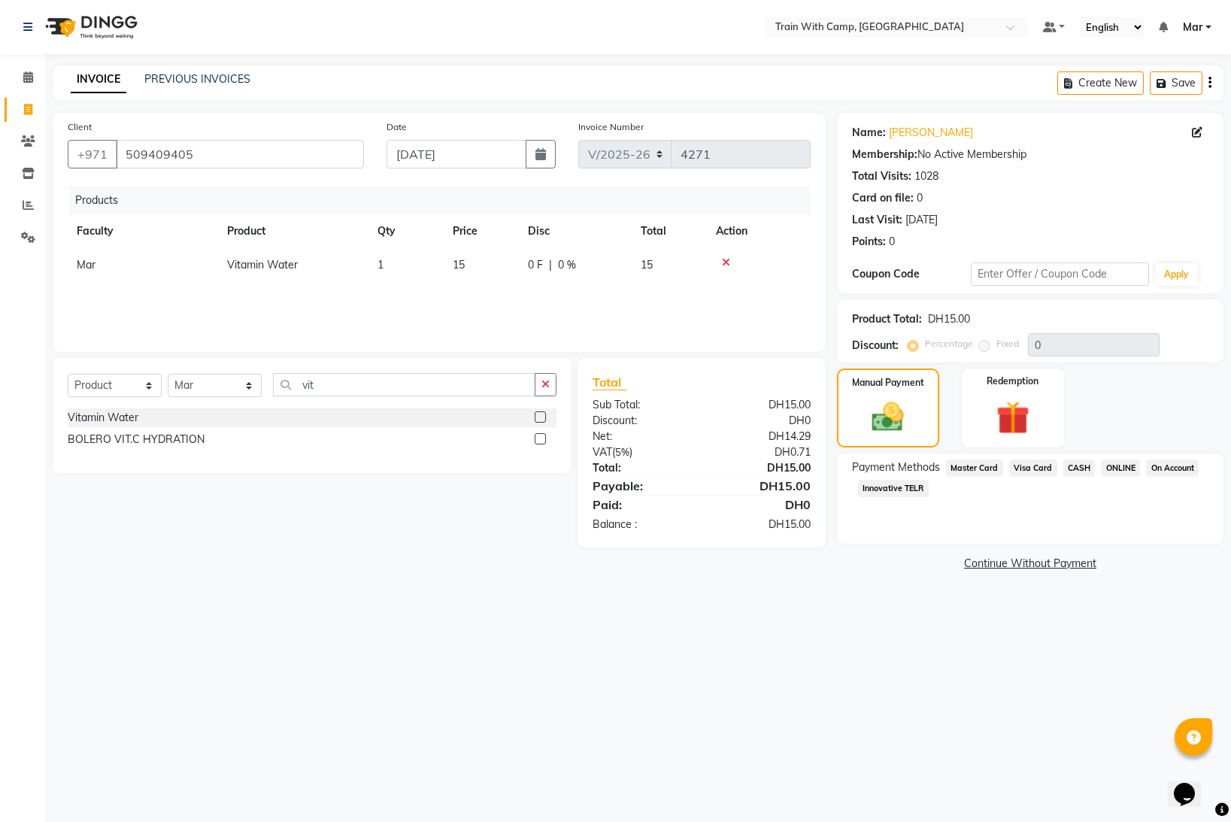
click at [1031, 469] on span "Visa Card" at bounding box center [1033, 468] width 48 height 17
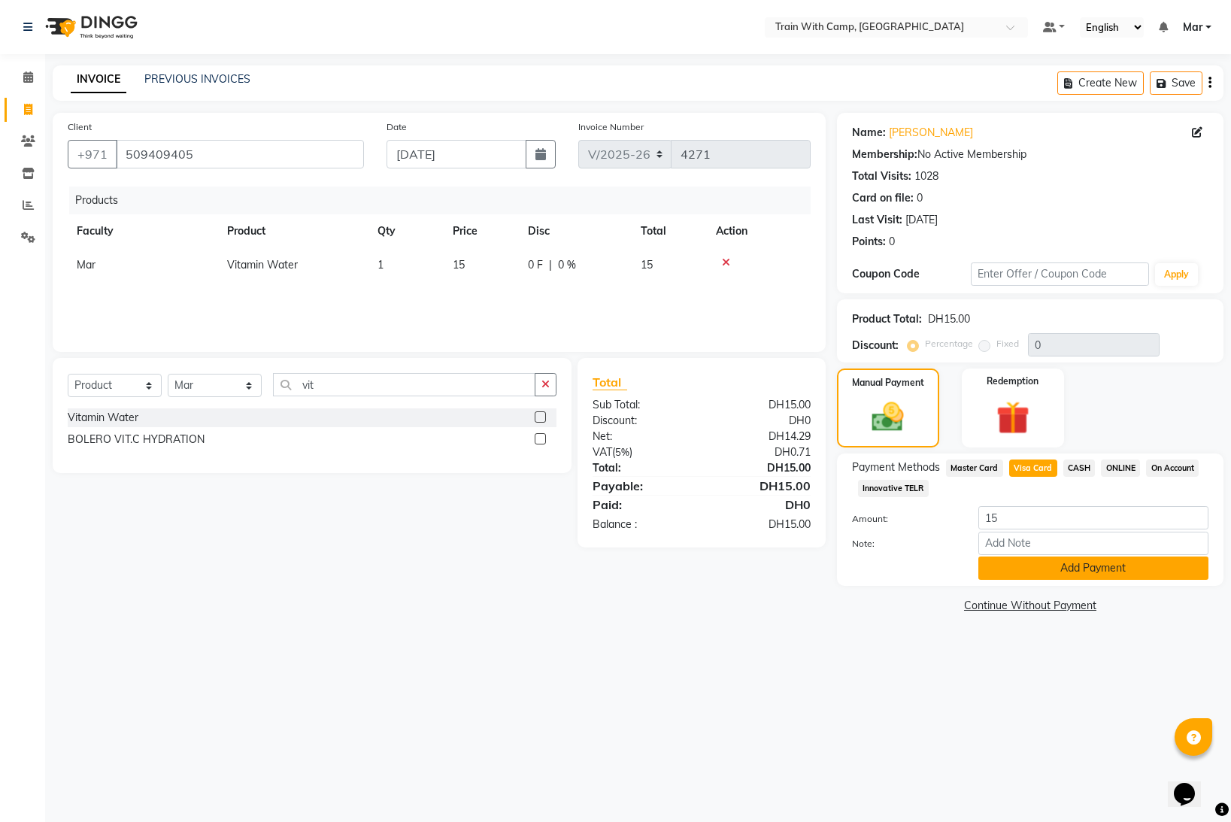
click at [1042, 575] on button "Add Payment" at bounding box center [1094, 568] width 230 height 23
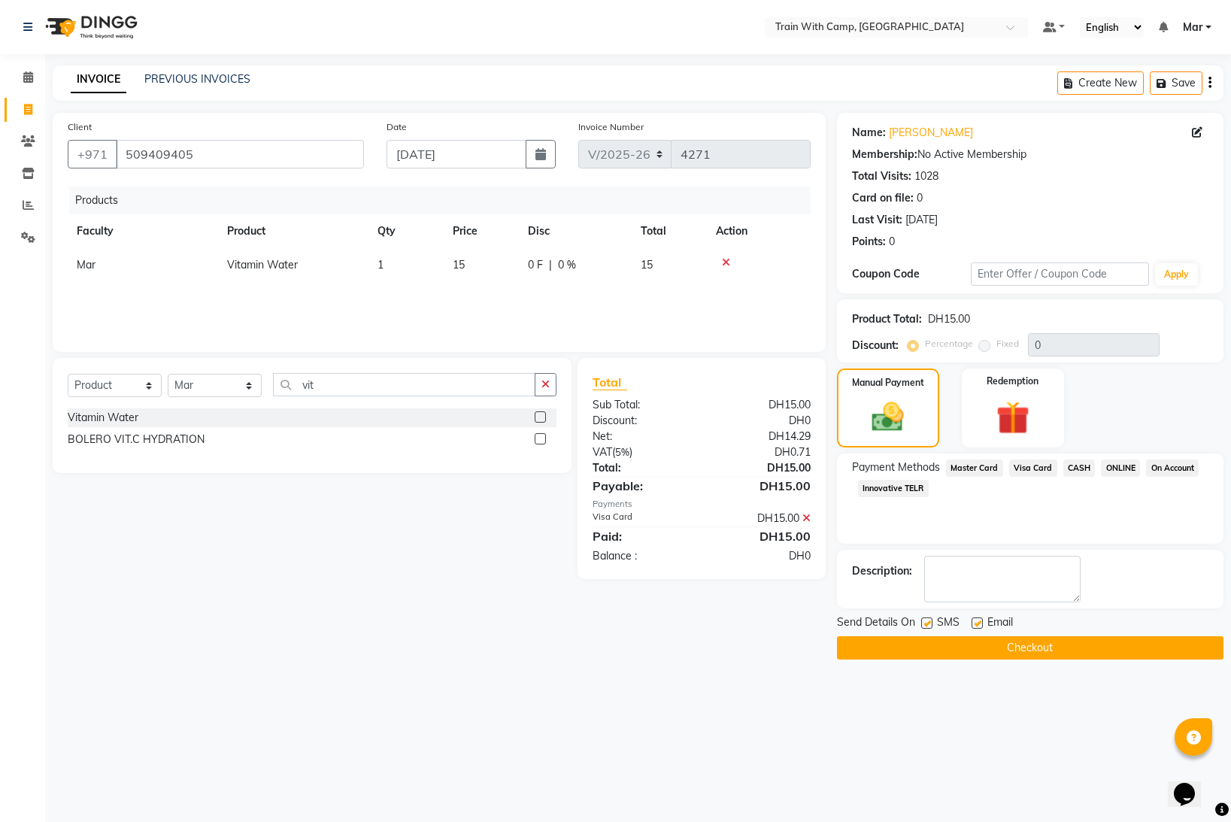
click at [980, 624] on label at bounding box center [977, 623] width 11 height 11
click at [980, 624] on input "checkbox" at bounding box center [977, 624] width 10 height 10
checkbox input "false"
click at [924, 626] on label at bounding box center [926, 623] width 11 height 11
click at [924, 626] on input "checkbox" at bounding box center [926, 624] width 10 height 10
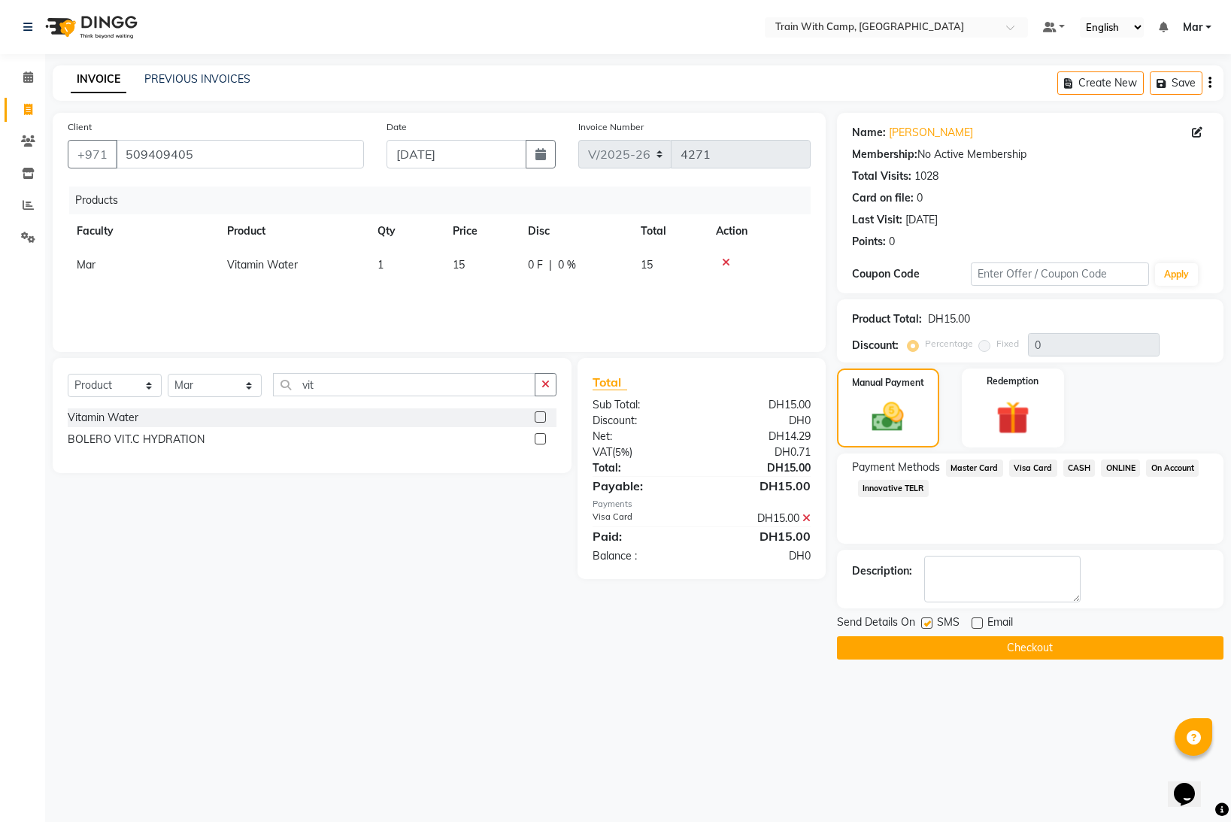
checkbox input "false"
click at [946, 642] on button "Checkout" at bounding box center [1030, 647] width 387 height 23
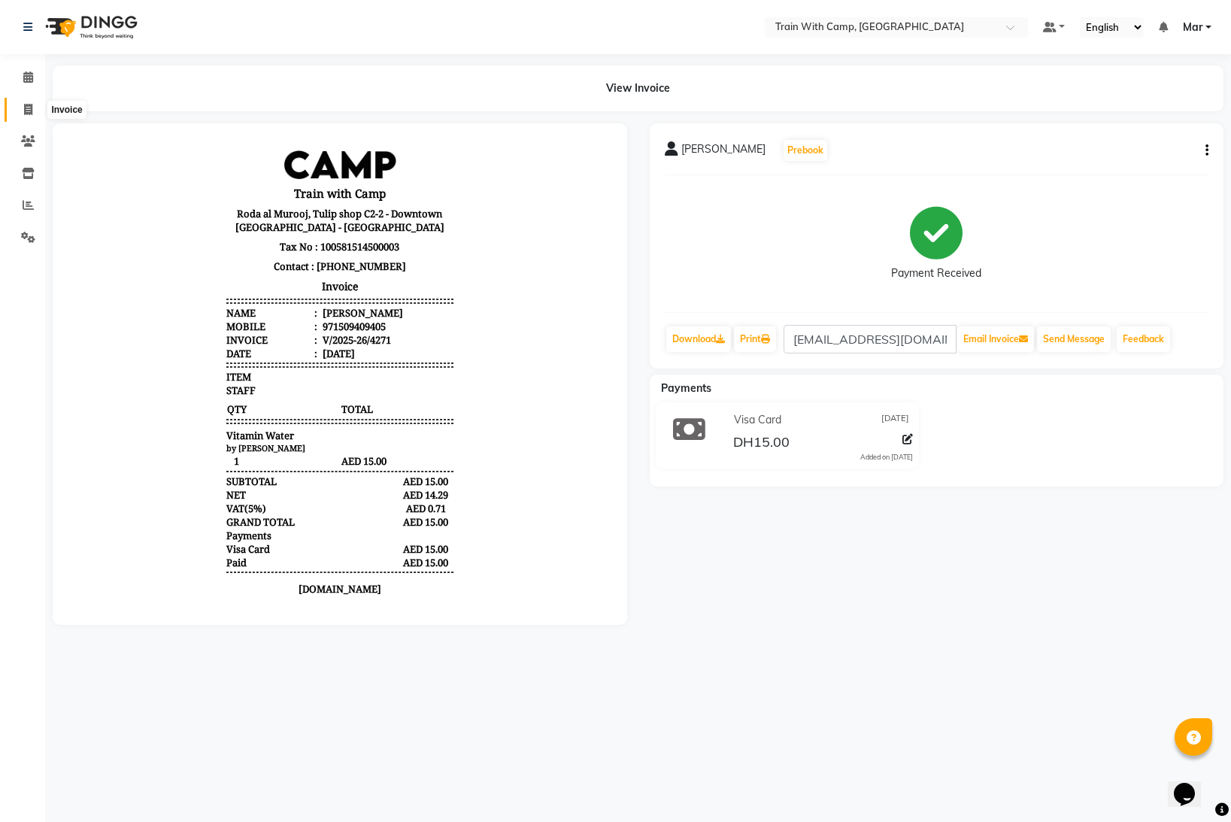
click at [28, 112] on icon at bounding box center [28, 109] width 8 height 11
select select "service"
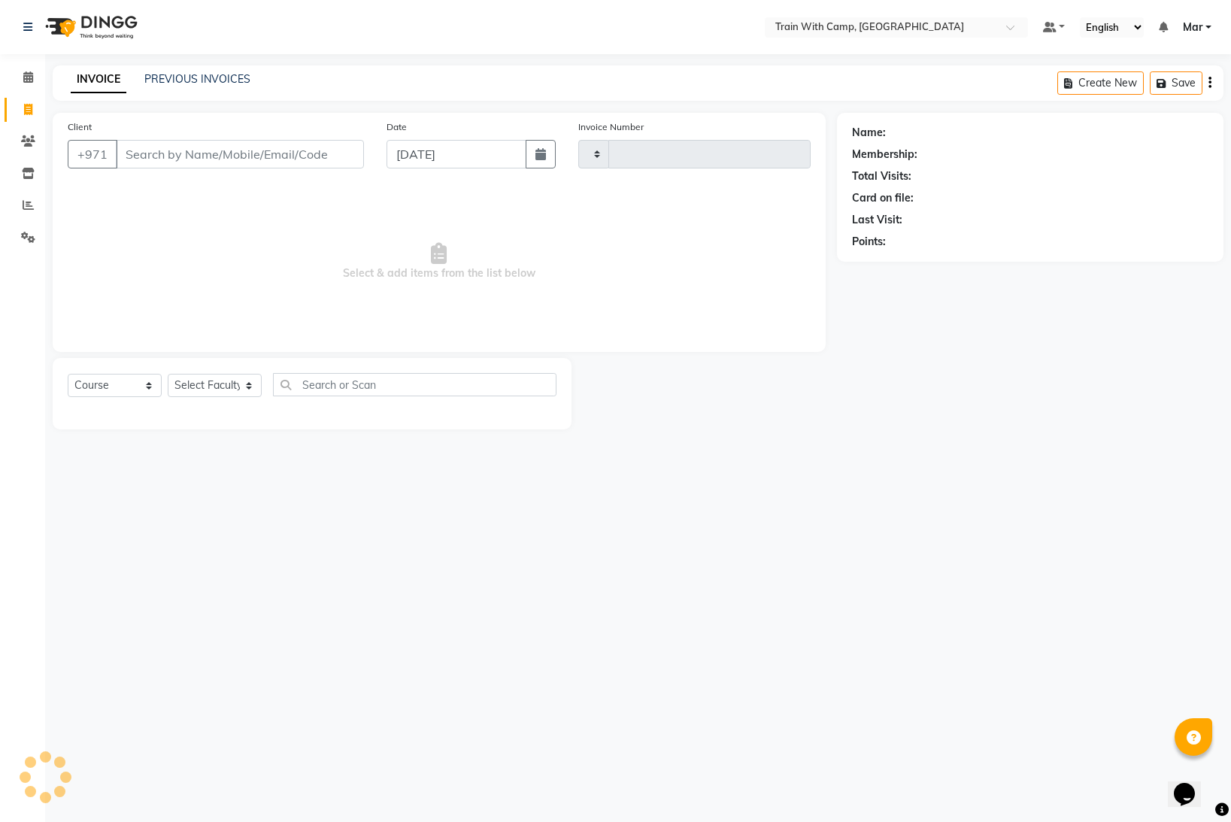
type input "4272"
select select "910"
select select "14898"
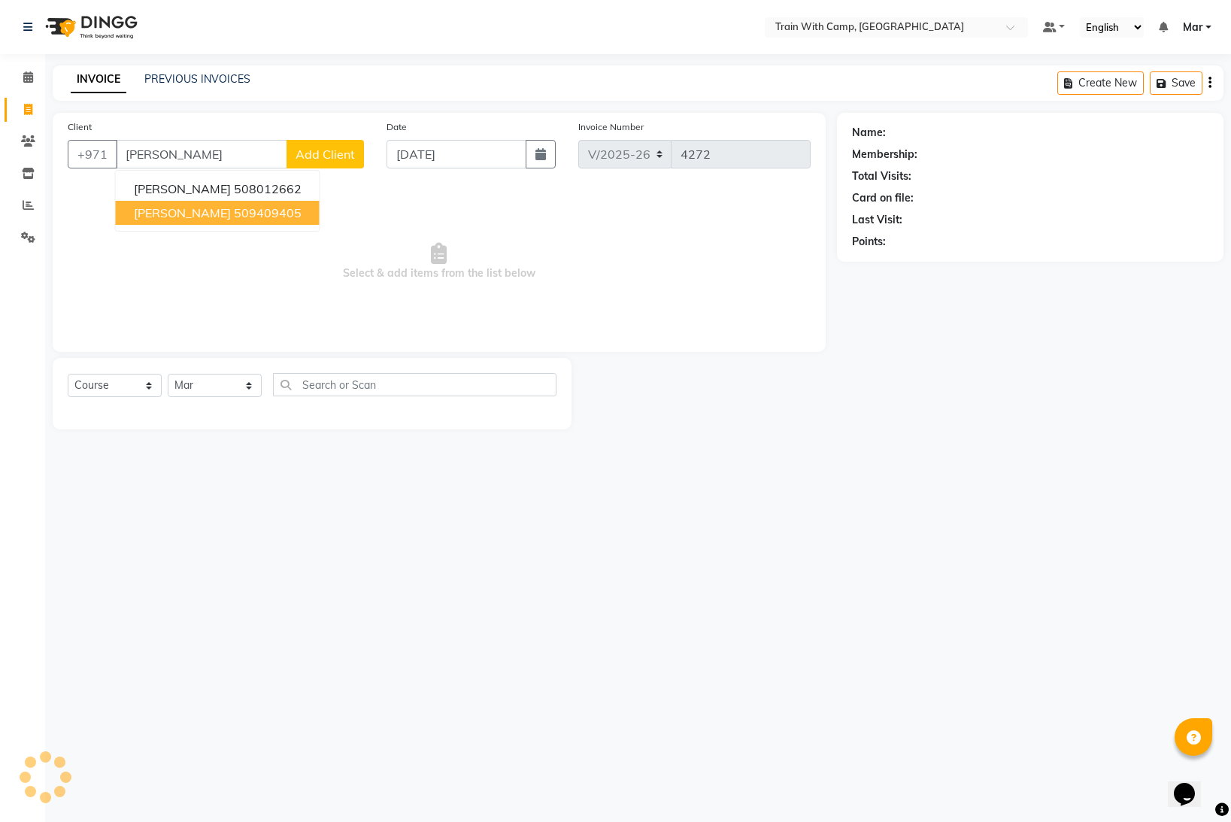
click at [200, 214] on span "[PERSON_NAME]" at bounding box center [182, 212] width 97 height 15
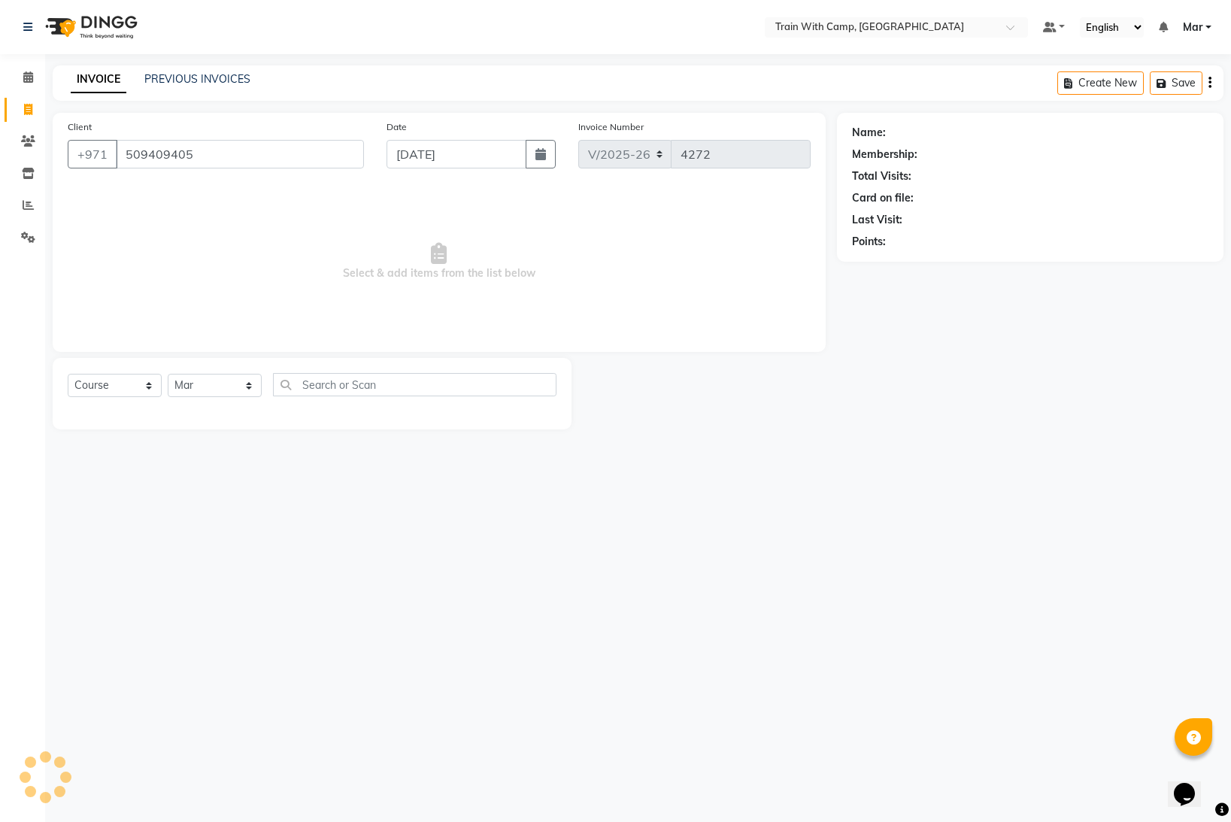
type input "509409405"
click at [135, 385] on select "Select Course Product Membership Package Voucher Prepaid Gift Card" at bounding box center [115, 385] width 94 height 23
select select "product"
click at [68, 374] on select "Select Course Product Membership Package Voucher Prepaid Gift Card" at bounding box center [115, 385] width 94 height 23
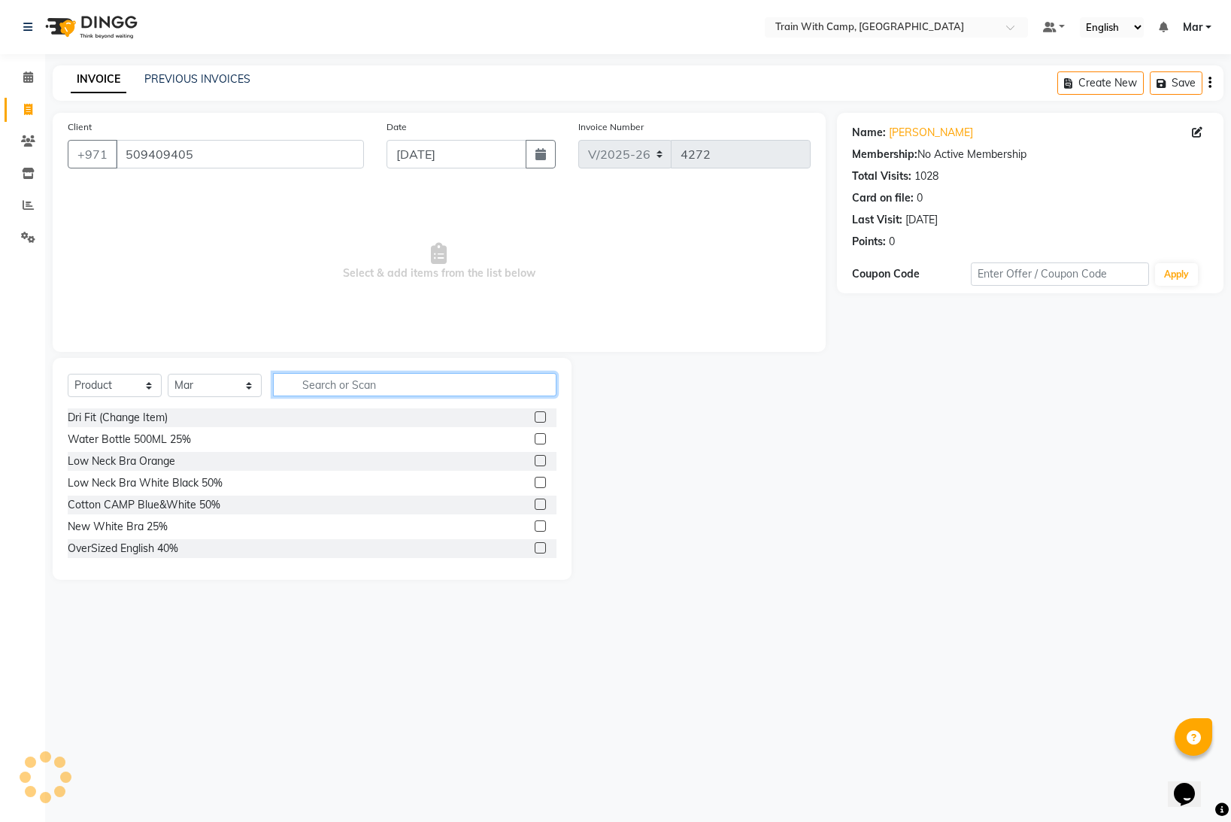
click at [351, 384] on input "text" at bounding box center [415, 384] width 284 height 23
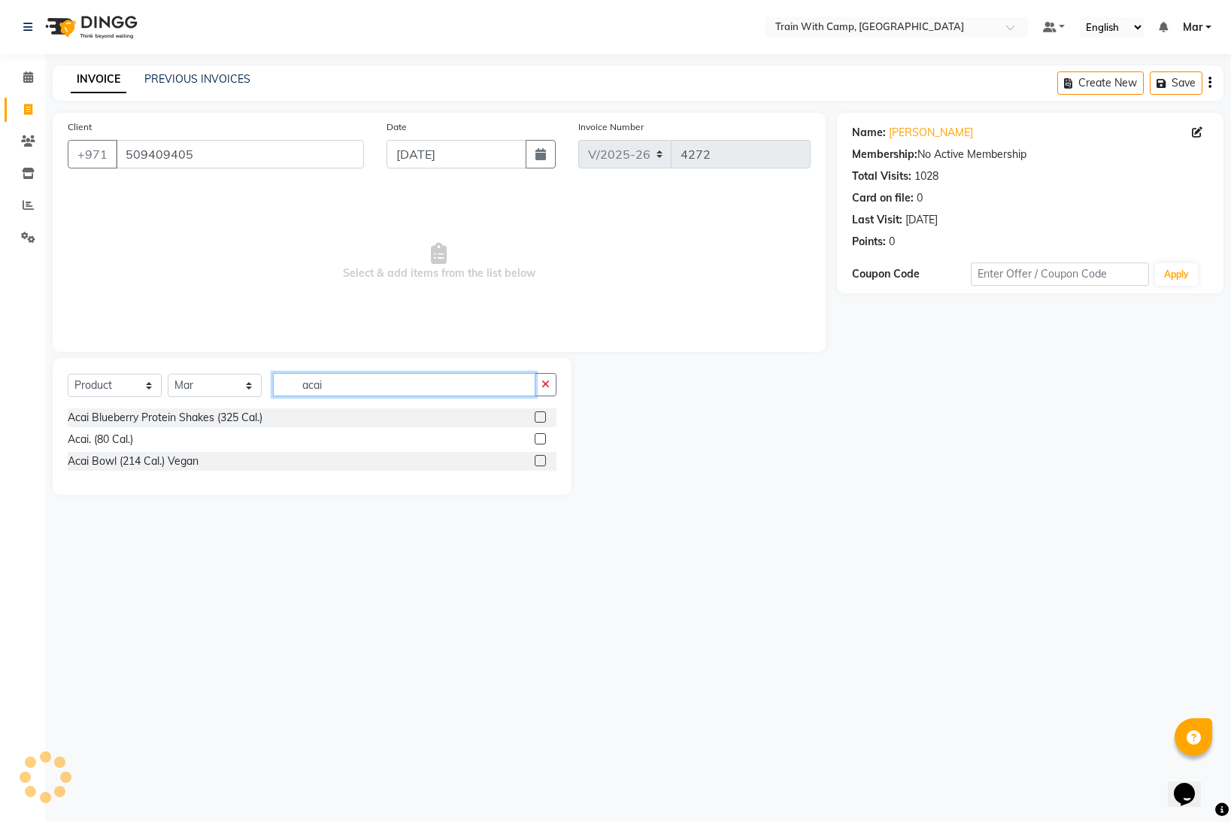
type input "acai"
click at [542, 414] on label at bounding box center [540, 416] width 11 height 11
click at [542, 414] on input "checkbox" at bounding box center [540, 418] width 10 height 10
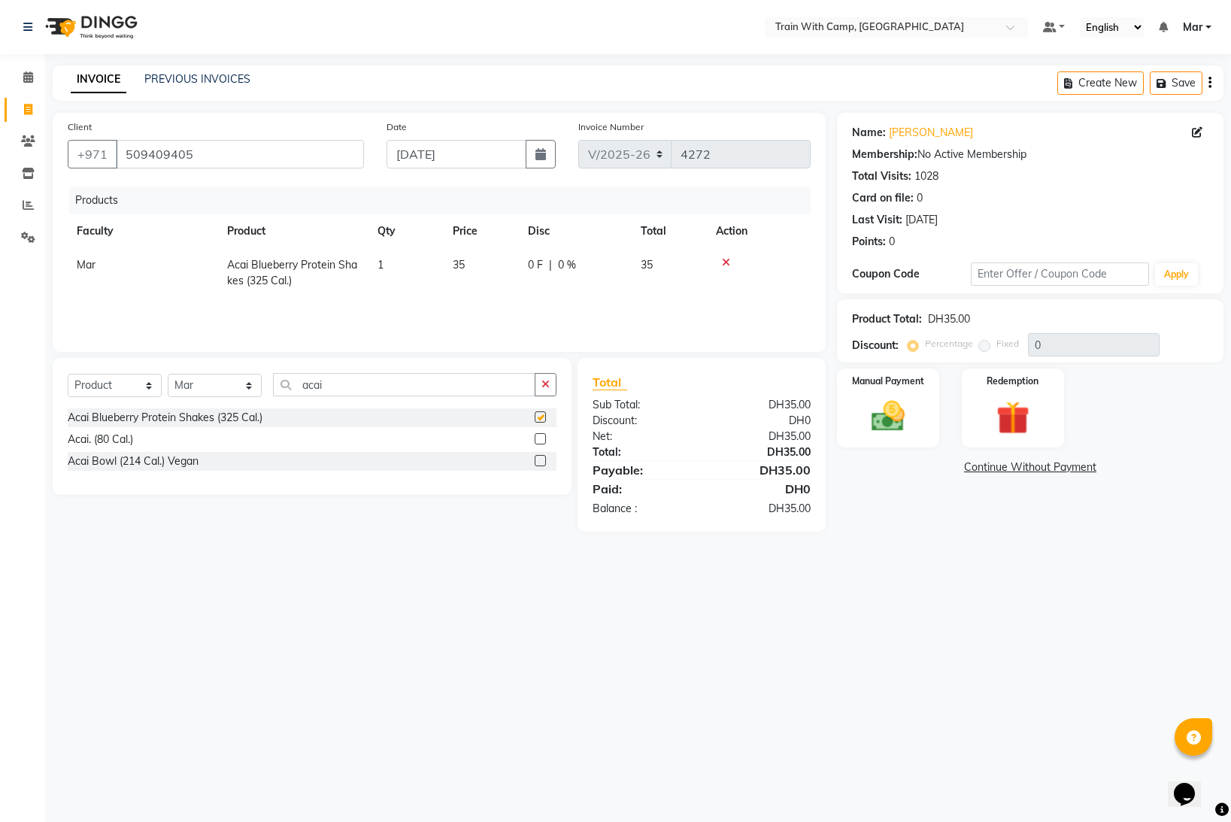
checkbox input "false"
drag, startPoint x: 341, startPoint y: 390, endPoint x: 263, endPoint y: 387, distance: 77.6
click at [263, 387] on div "Select Course Product Membership Package Voucher Prepaid Gift Card Select Facul…" at bounding box center [312, 390] width 489 height 35
type input "go"
drag, startPoint x: 541, startPoint y: 480, endPoint x: 534, endPoint y: 475, distance: 8.6
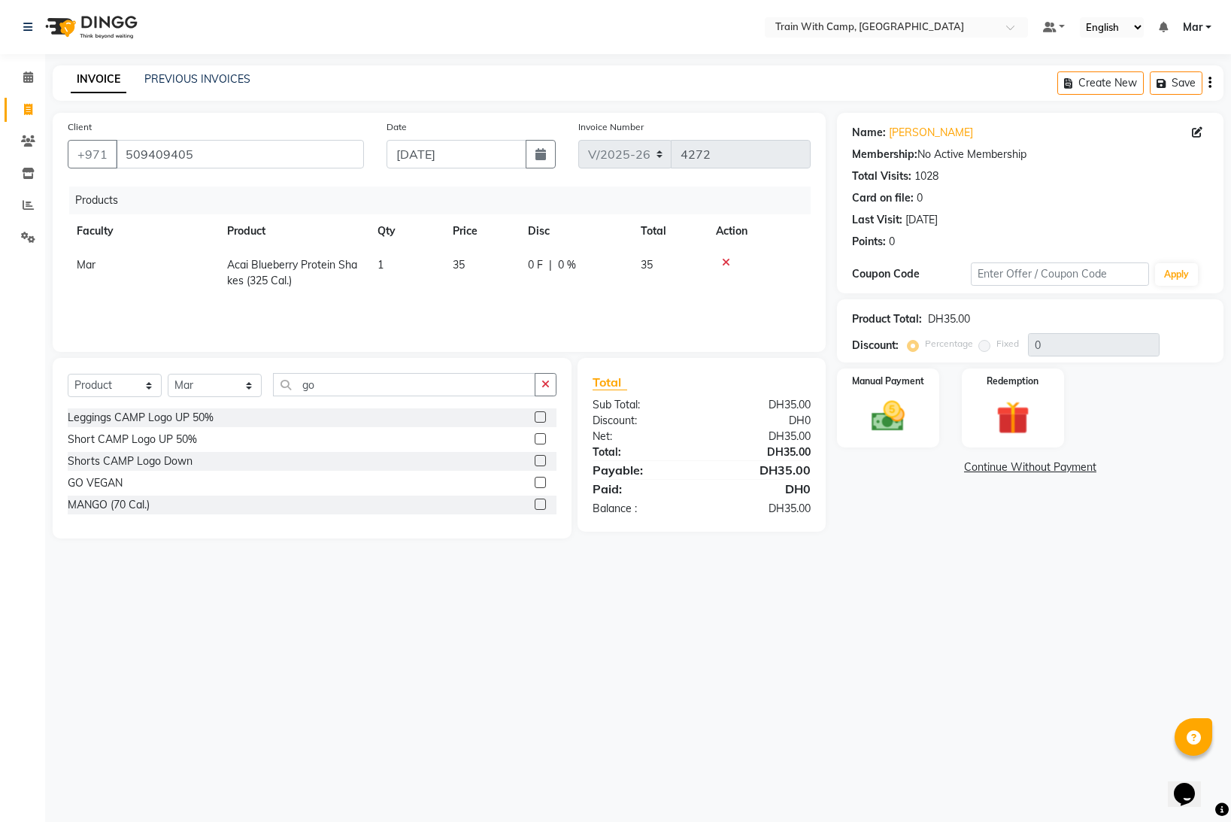
click at [542, 480] on label at bounding box center [540, 482] width 11 height 11
click at [542, 480] on input "checkbox" at bounding box center [540, 483] width 10 height 10
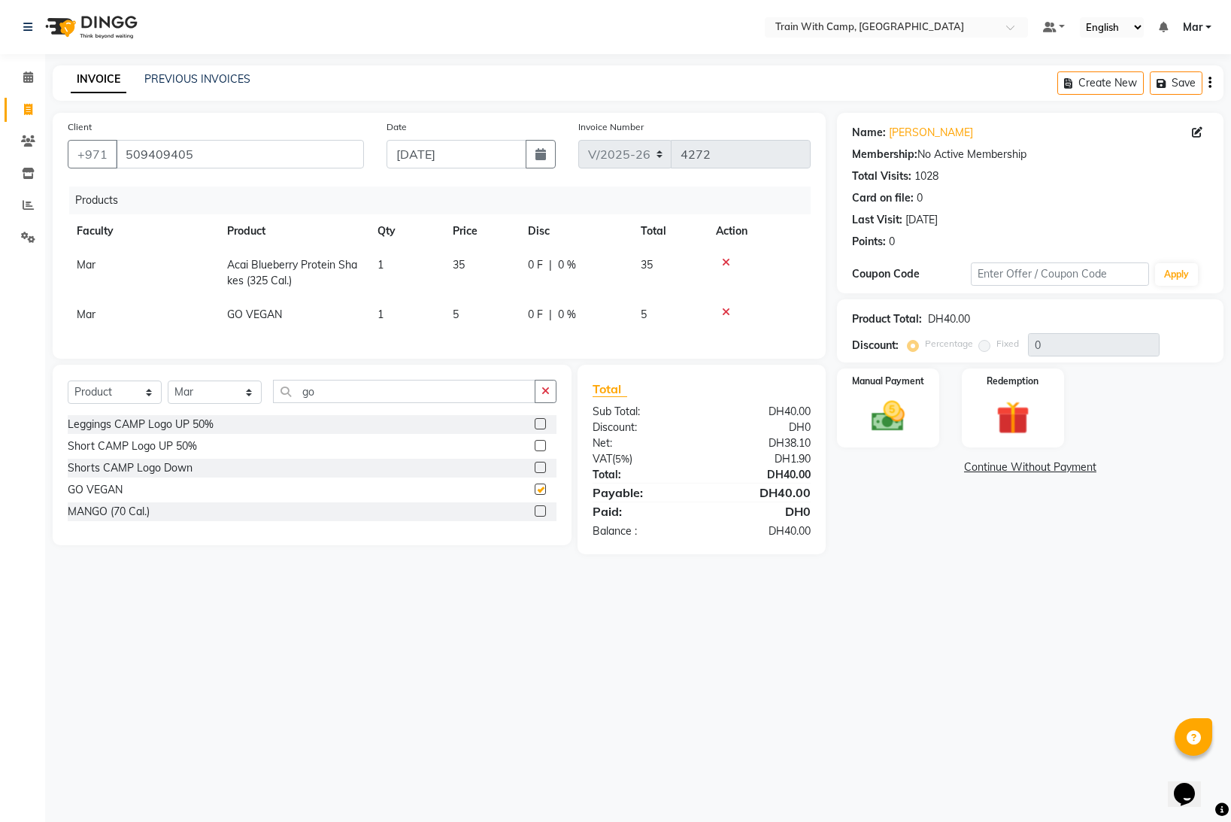
checkbox input "false"
click at [886, 417] on img at bounding box center [888, 416] width 56 height 40
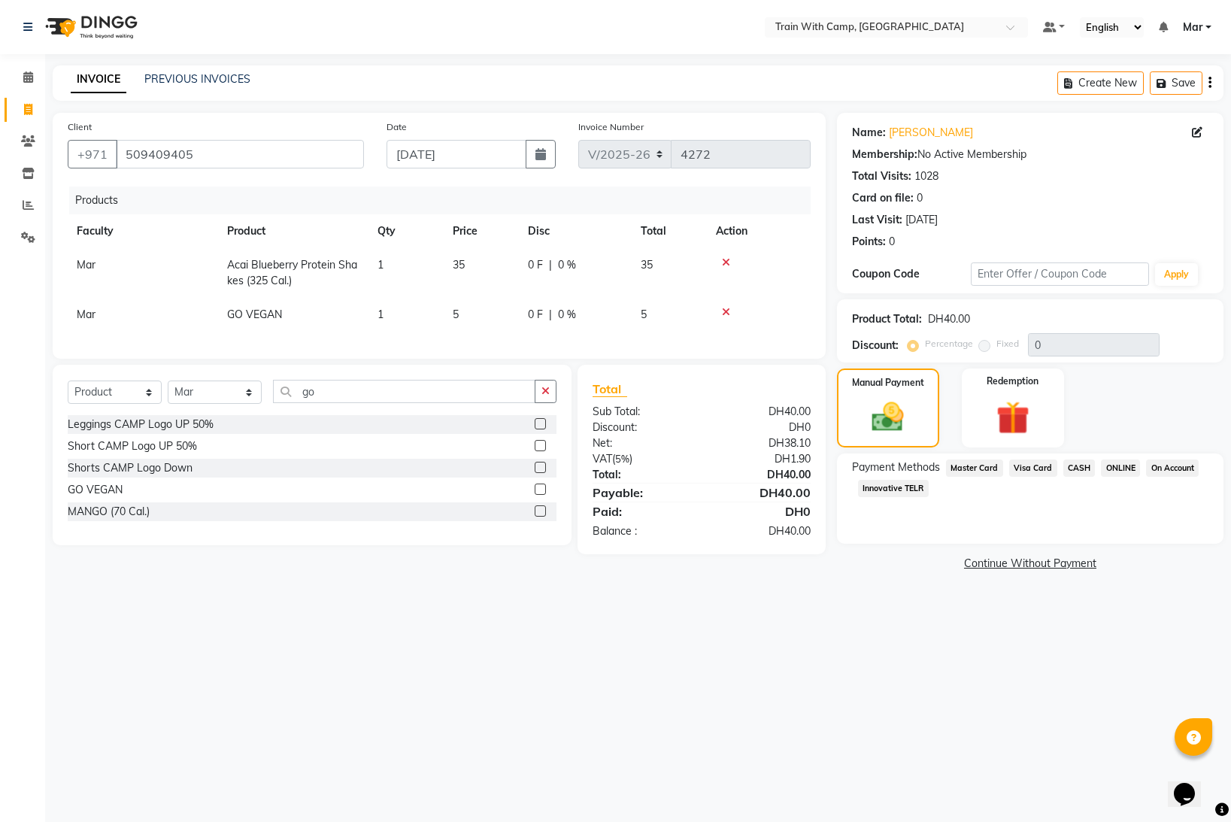
click at [1026, 472] on span "Visa Card" at bounding box center [1033, 468] width 48 height 17
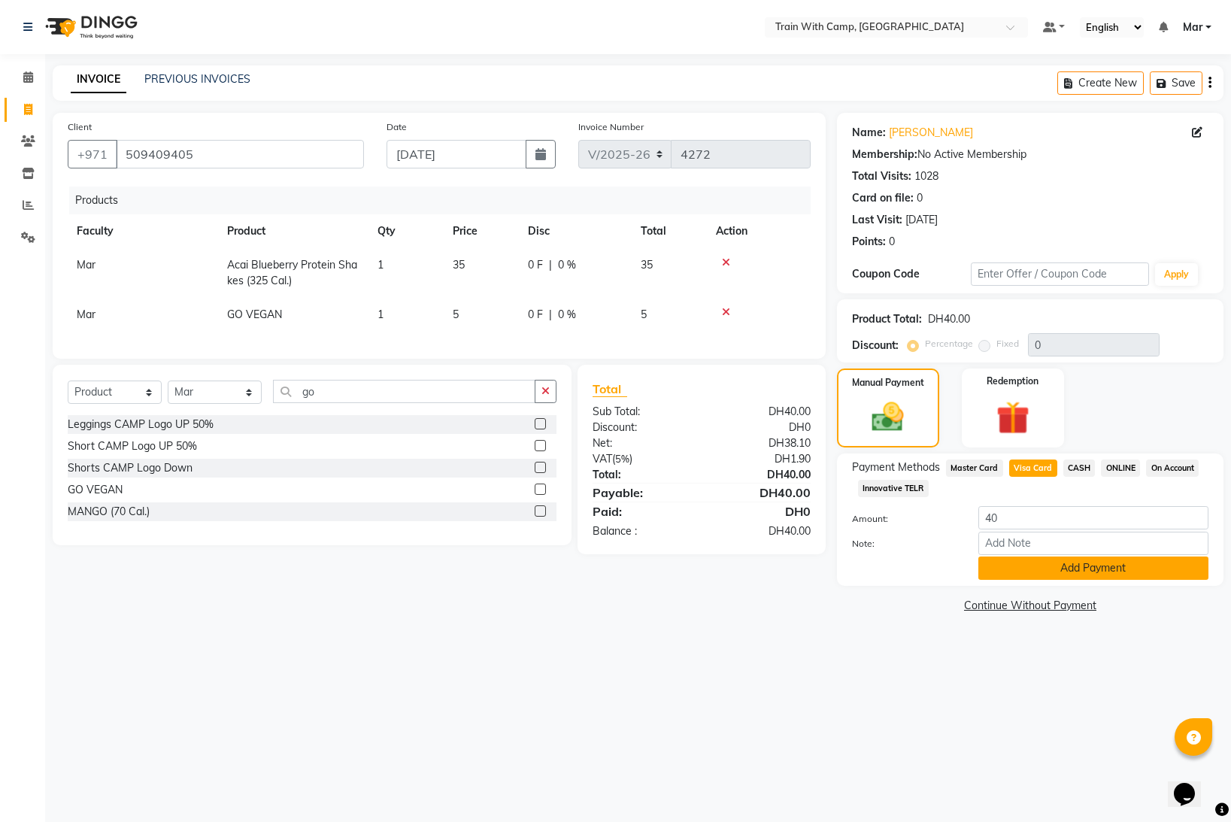
click at [1042, 575] on button "Add Payment" at bounding box center [1094, 568] width 230 height 23
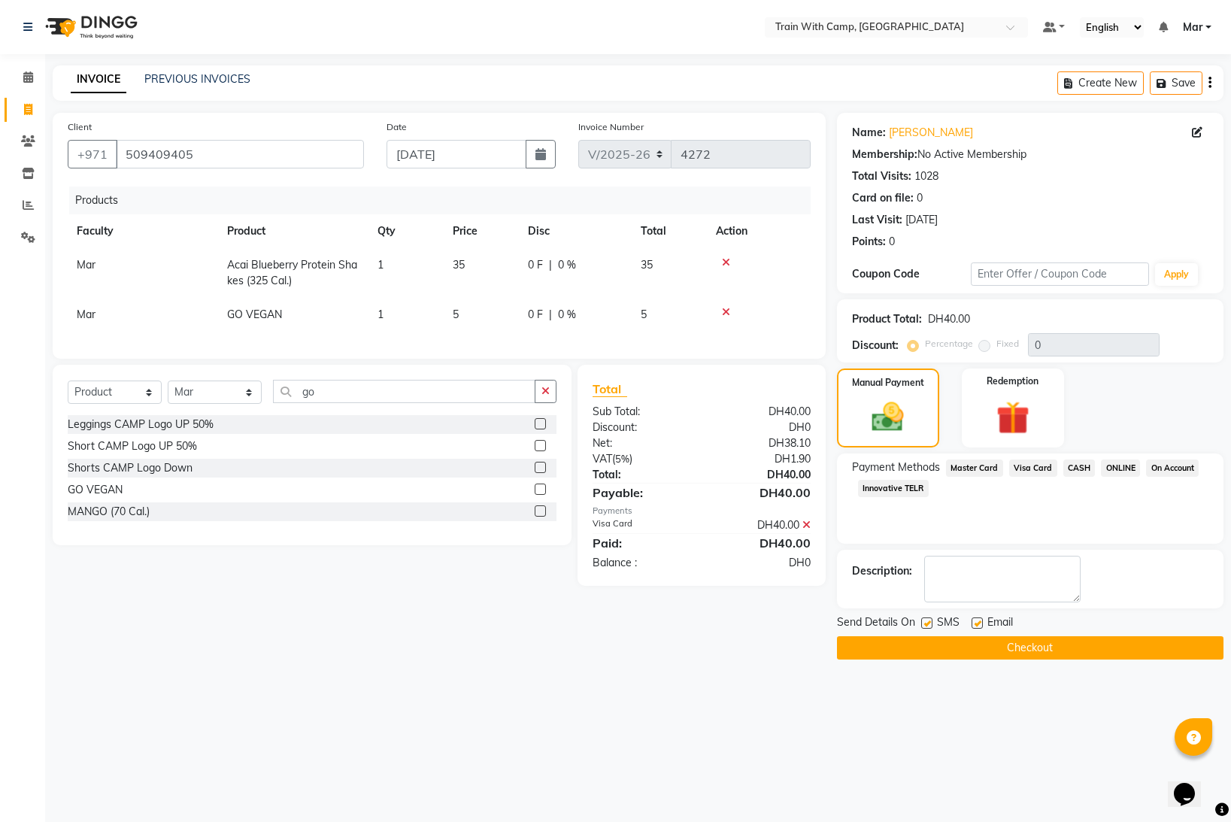
click at [979, 621] on label at bounding box center [977, 623] width 11 height 11
click at [979, 621] on input "checkbox" at bounding box center [977, 624] width 10 height 10
checkbox input "false"
click at [930, 625] on label at bounding box center [926, 623] width 11 height 11
click at [930, 625] on input "checkbox" at bounding box center [926, 624] width 10 height 10
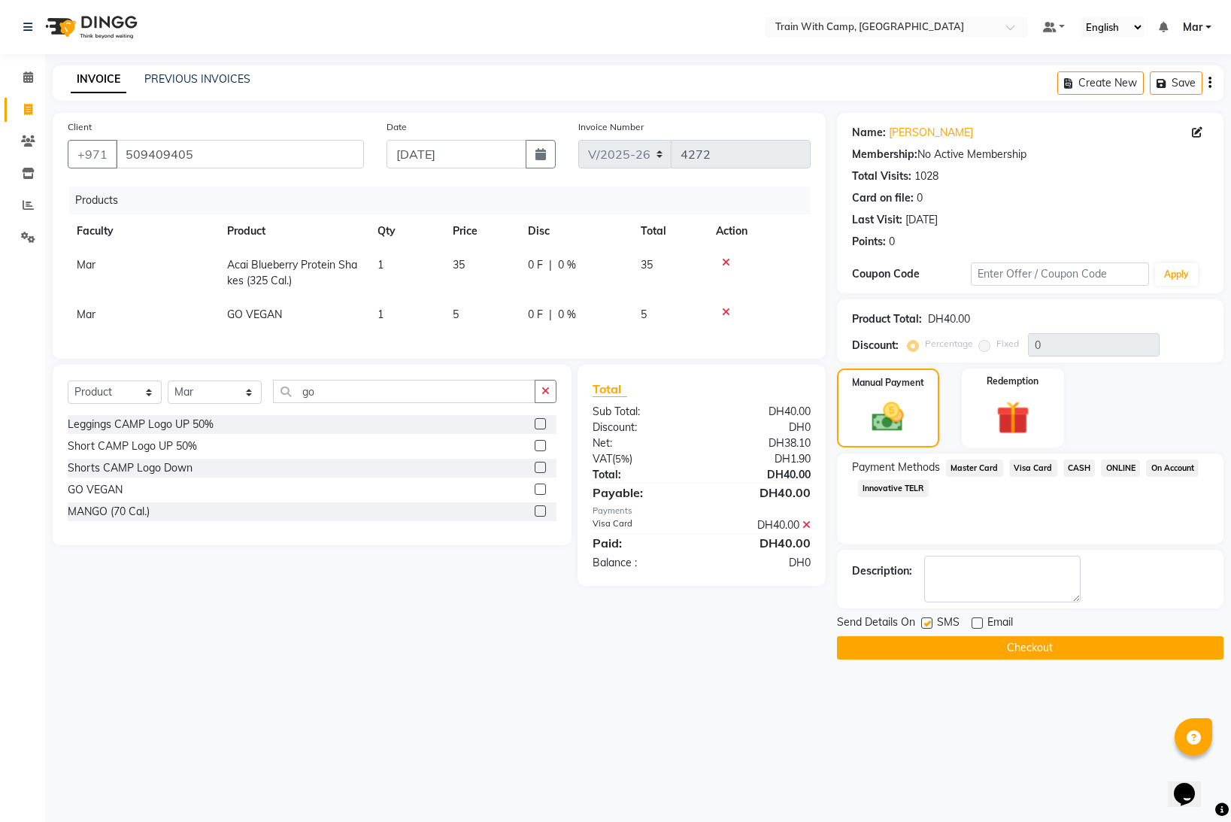
checkbox input "false"
click at [951, 649] on button "Checkout" at bounding box center [1030, 647] width 387 height 23
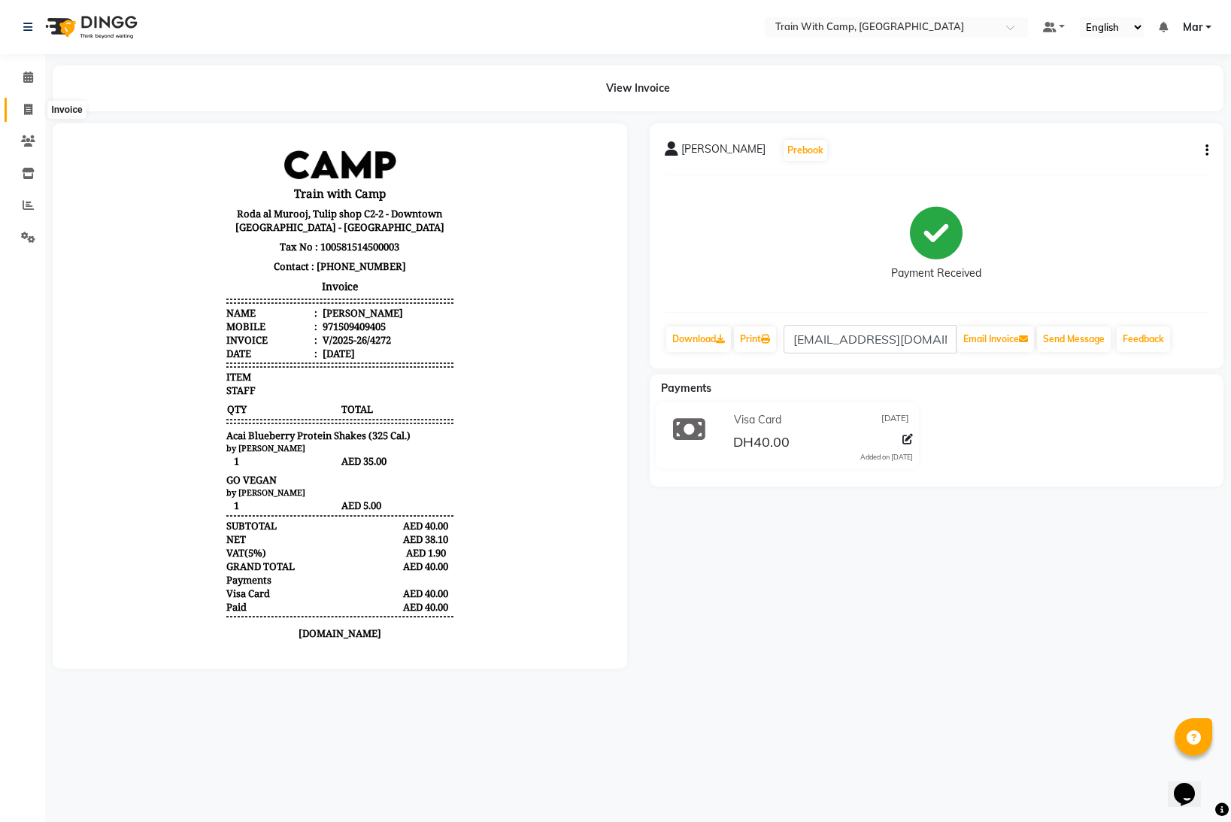
click at [26, 112] on icon at bounding box center [28, 109] width 8 height 11
select select "910"
select select "service"
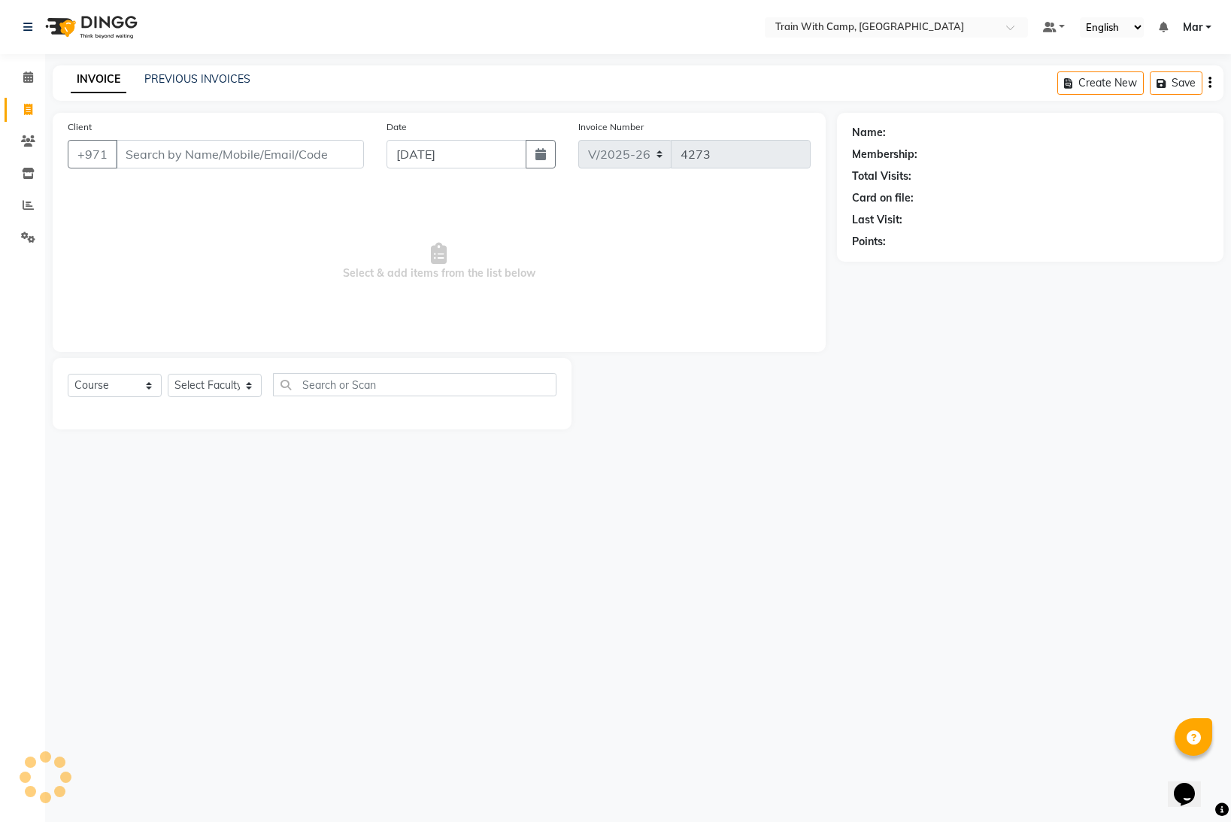
select select "14898"
